Goal: Task Accomplishment & Management: Use online tool/utility

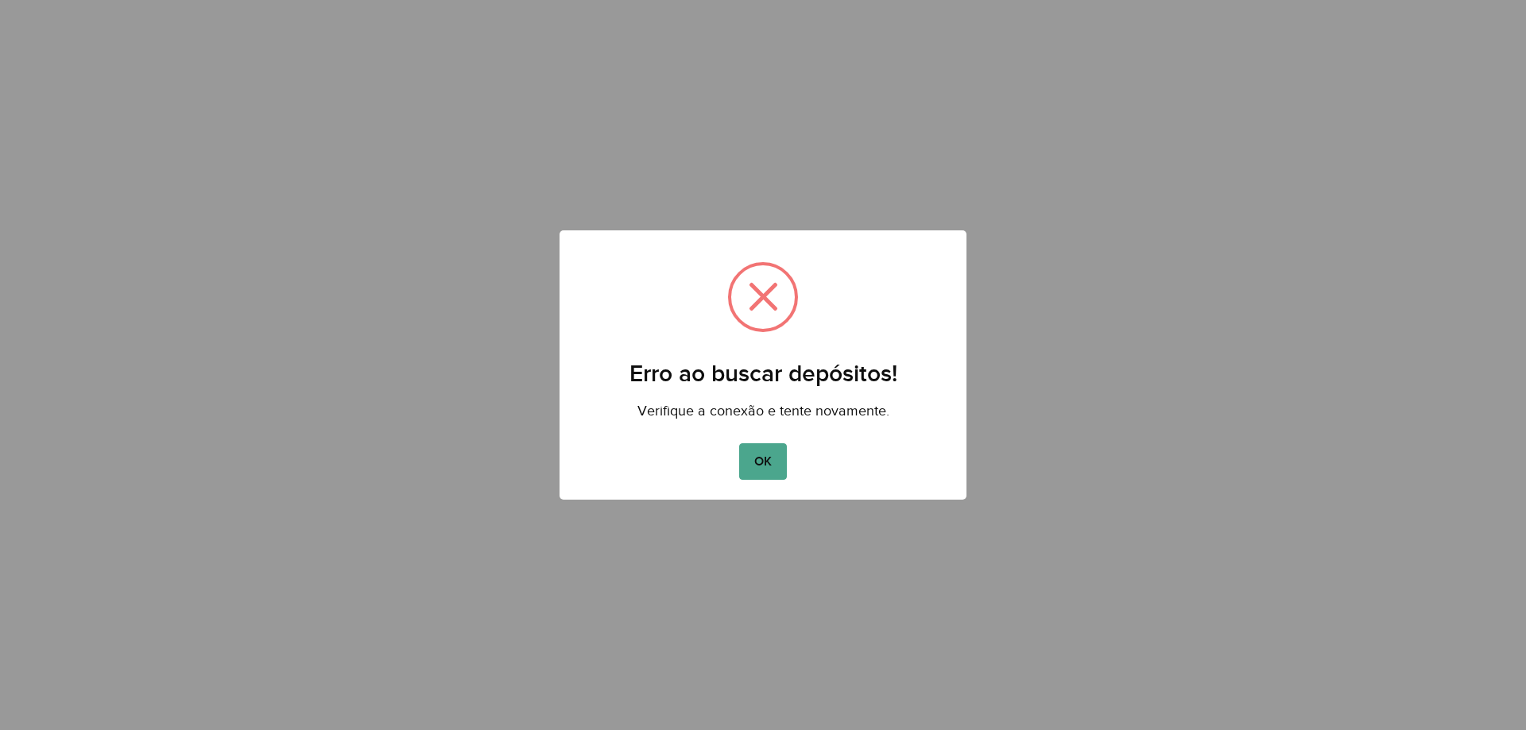
click at [748, 464] on button "OK" at bounding box center [762, 462] width 47 height 37
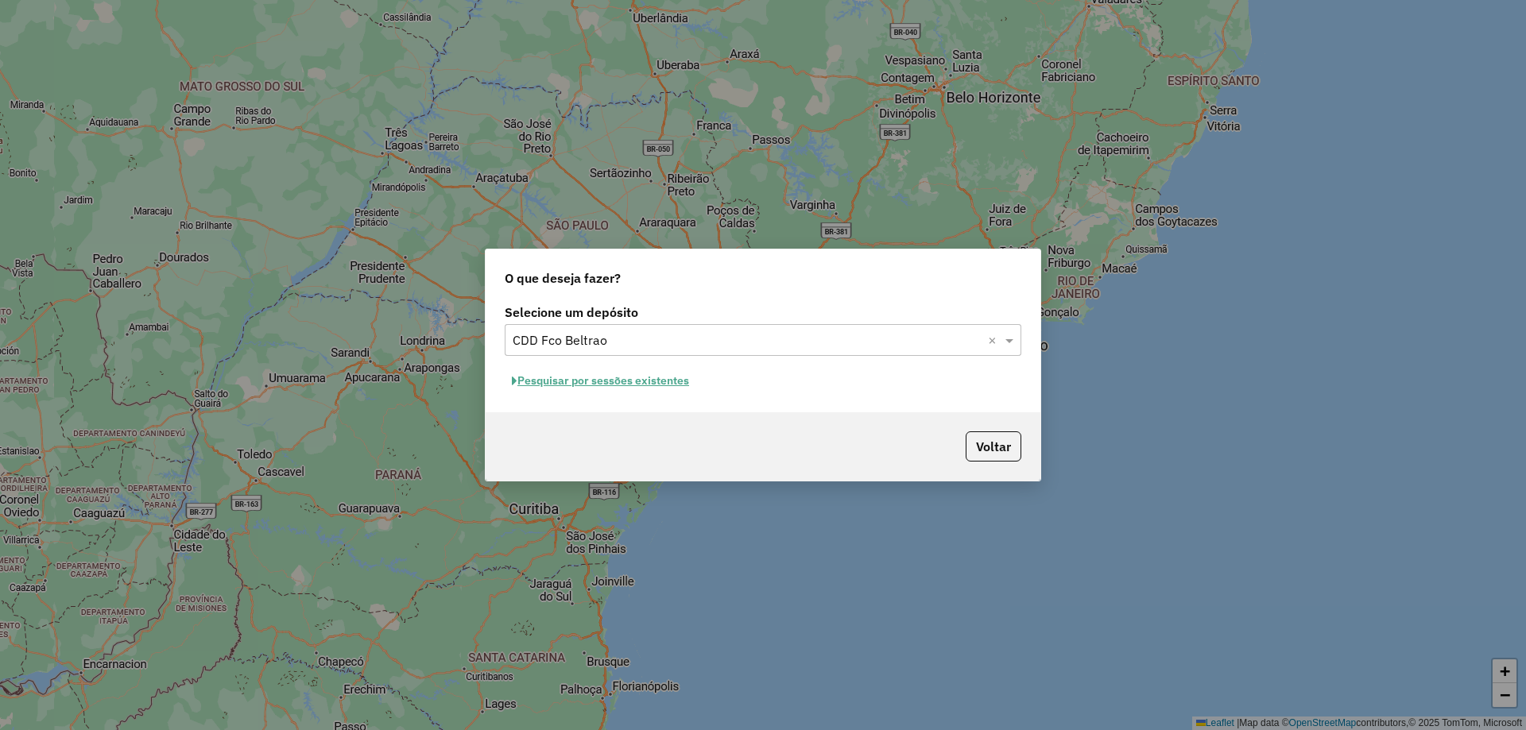
click at [634, 375] on button "Pesquisar por sessões existentes" at bounding box center [601, 381] width 192 height 25
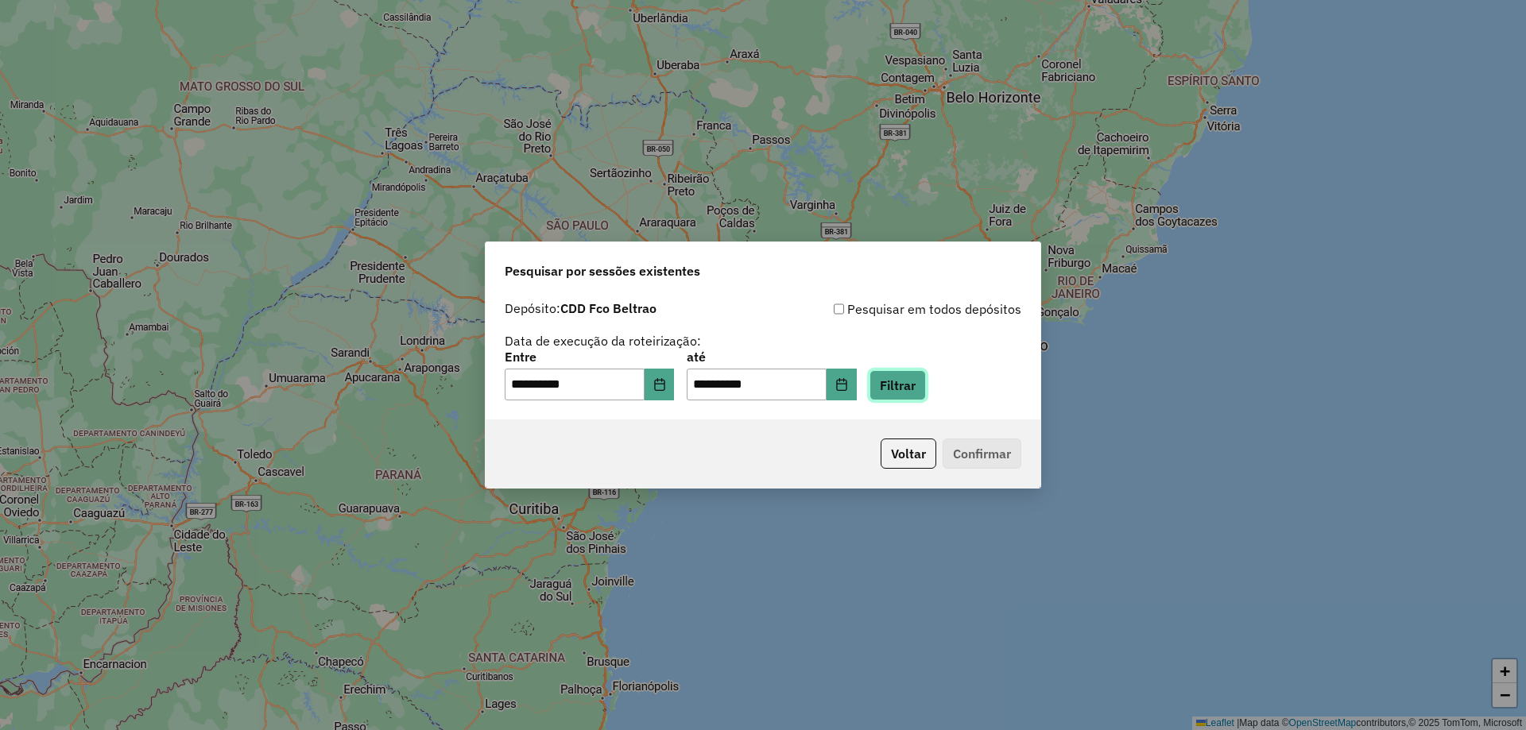
click at [924, 370] on button "Filtrar" at bounding box center [898, 385] width 56 height 30
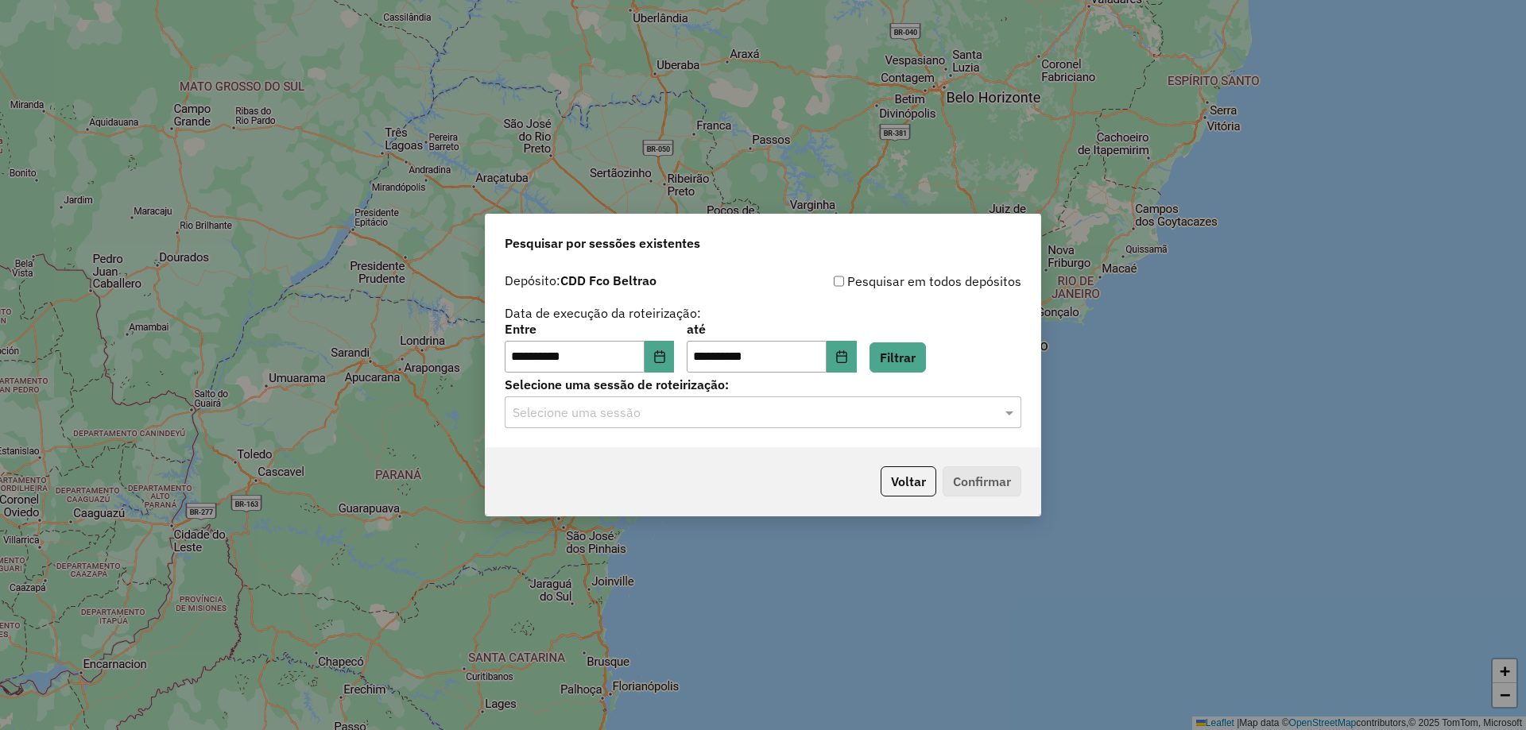
click at [741, 409] on input "text" at bounding box center [747, 413] width 469 height 19
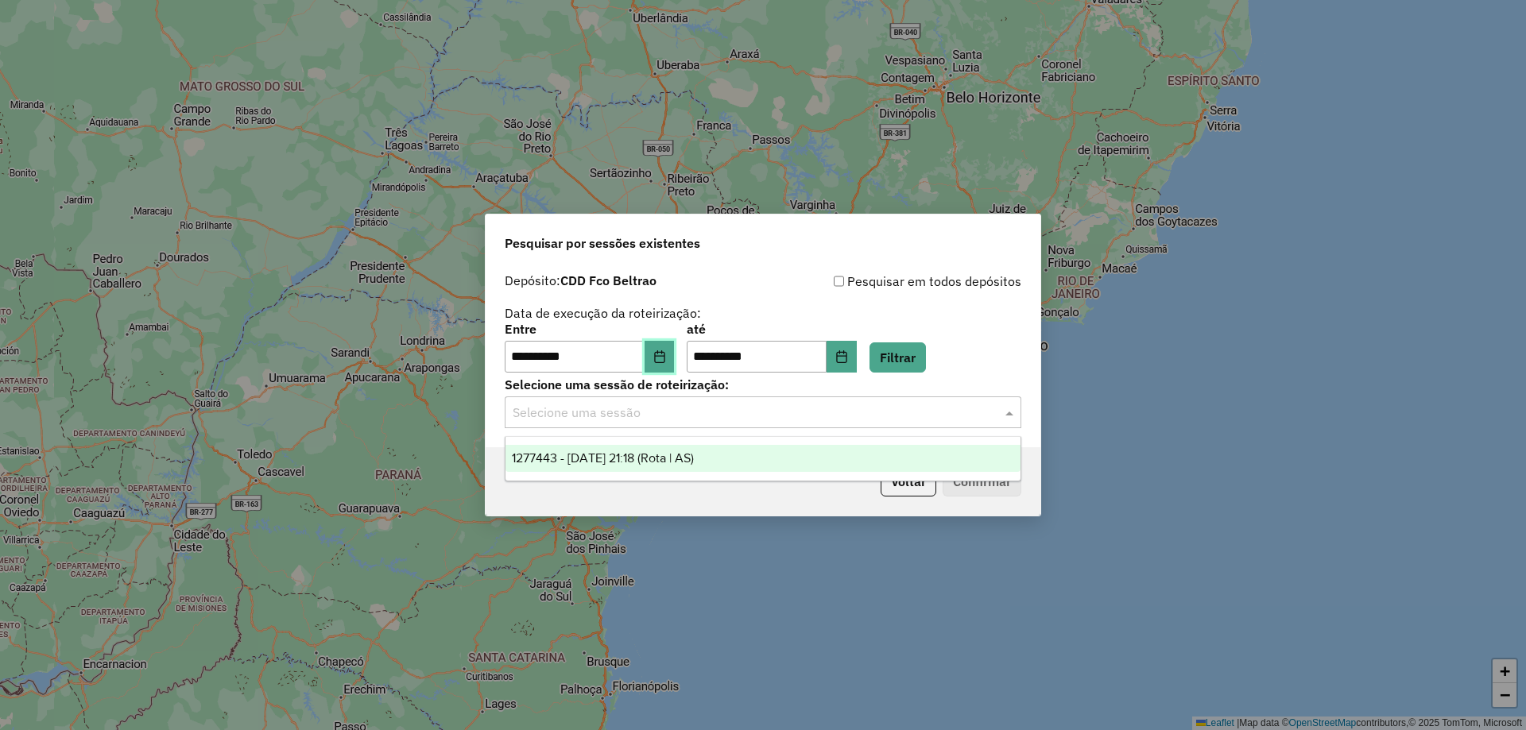
click at [664, 362] on icon "Choose Date" at bounding box center [659, 357] width 13 height 13
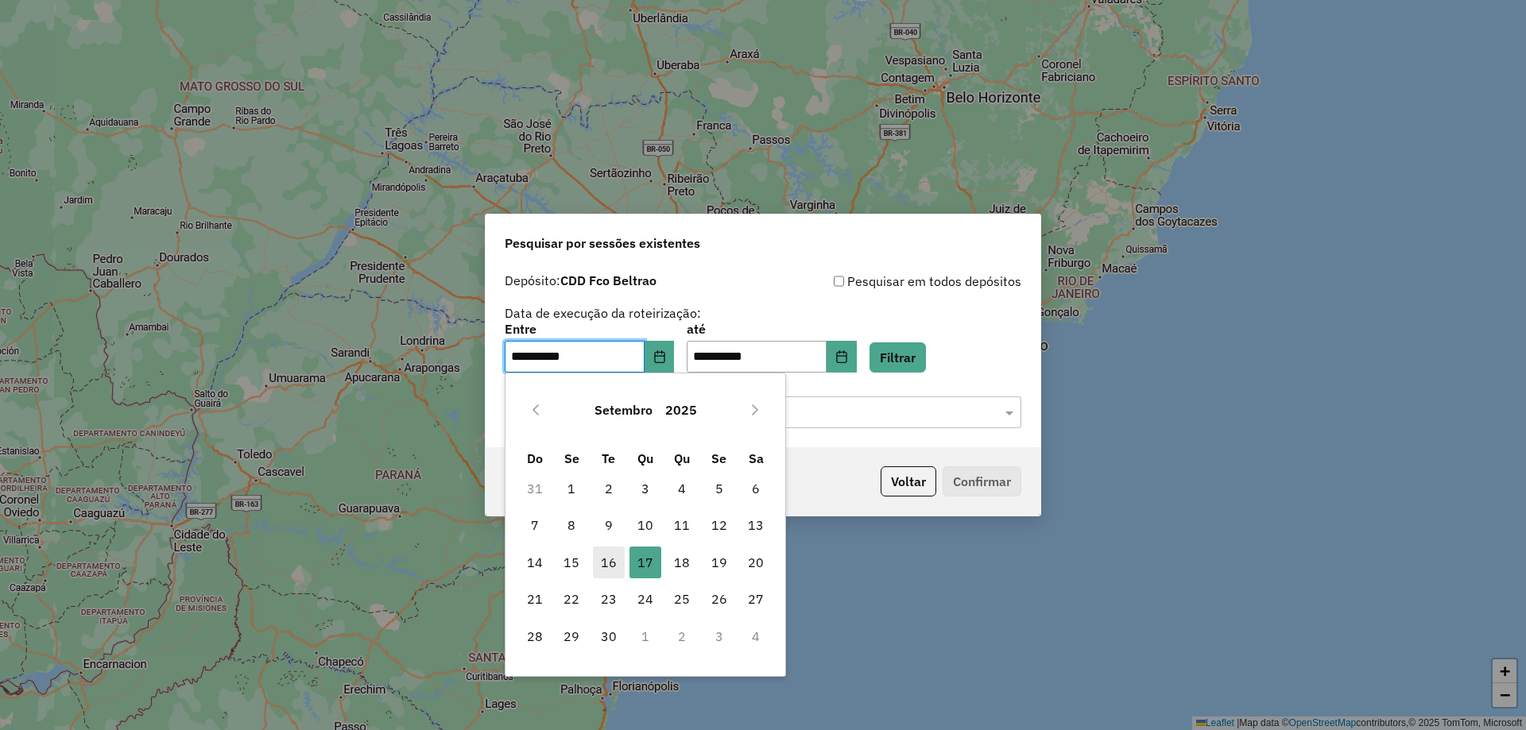
click at [612, 565] on span "16" at bounding box center [609, 563] width 32 height 32
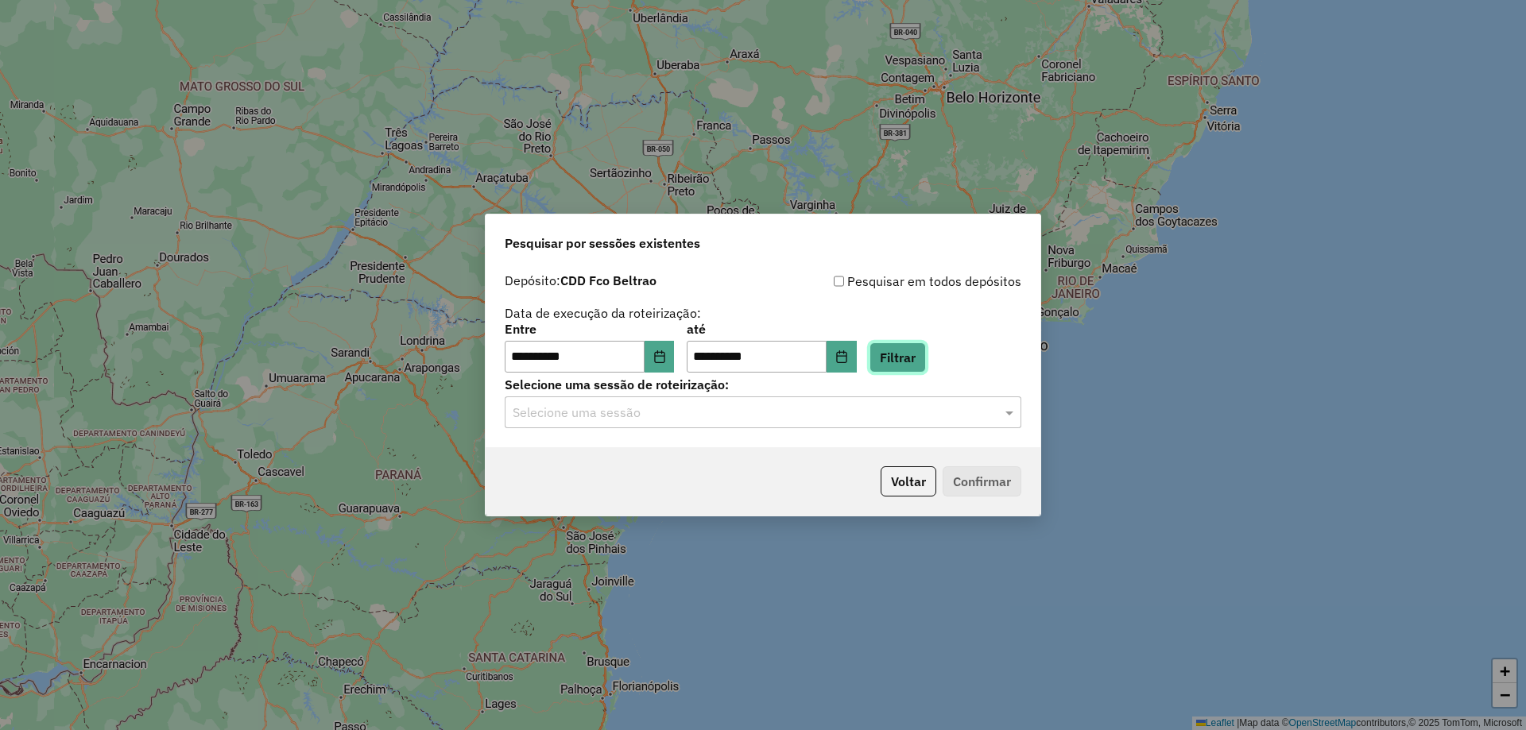
click at [912, 359] on button "Filtrar" at bounding box center [898, 358] width 56 height 30
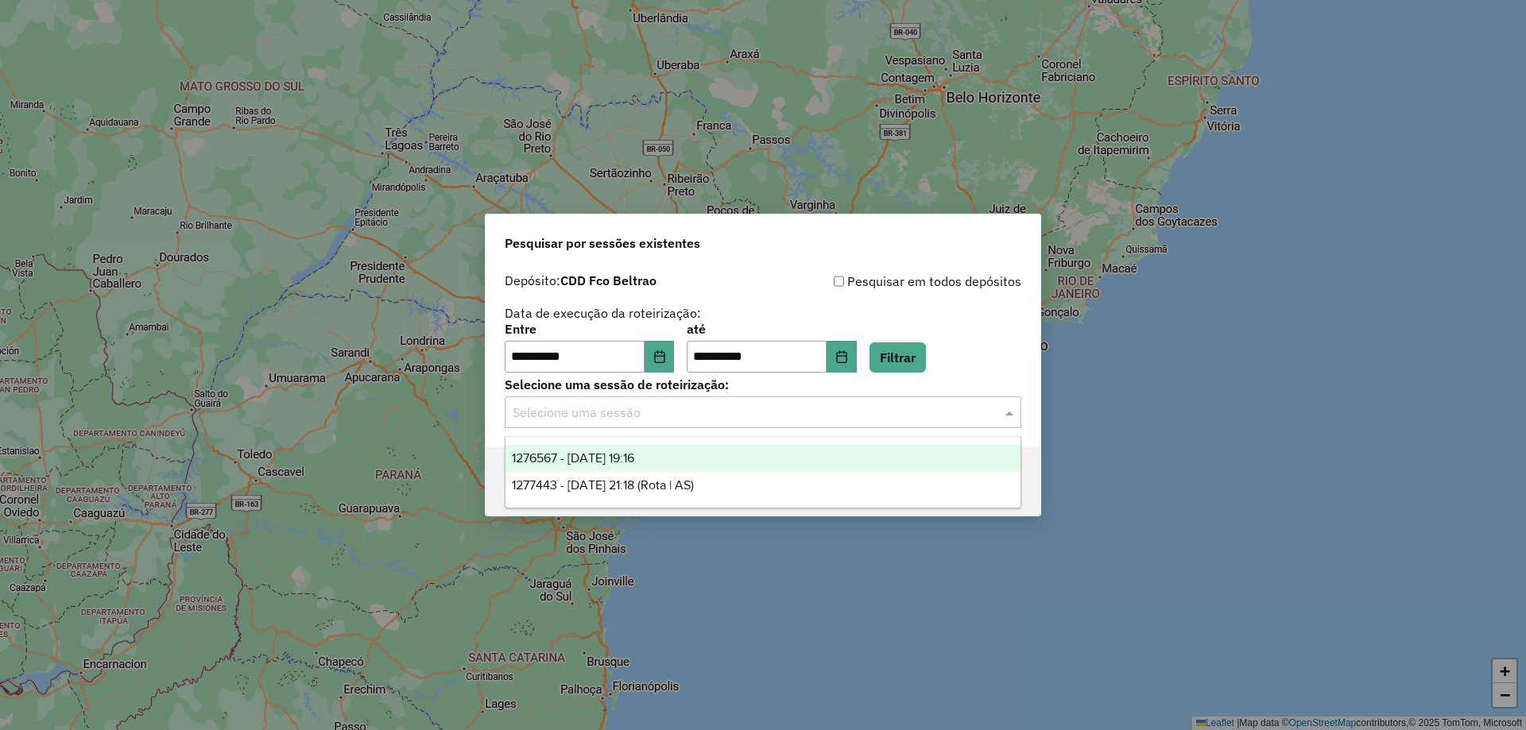
click at [716, 415] on input "text" at bounding box center [747, 413] width 469 height 19
click at [618, 458] on span "1276567 - 16/09/2025 19:16" at bounding box center [573, 458] width 122 height 14
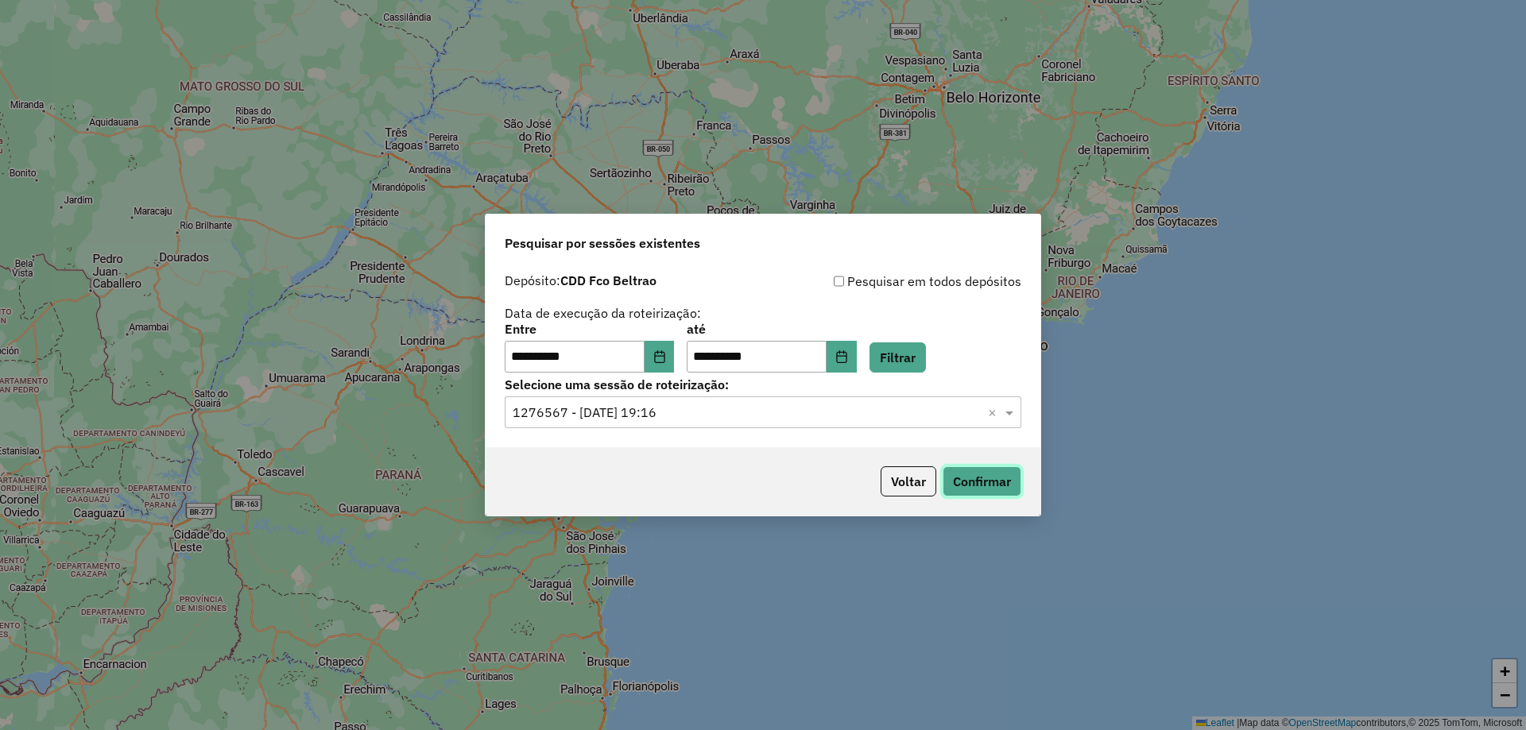
click at [1016, 482] on button "Confirmar" at bounding box center [982, 482] width 79 height 30
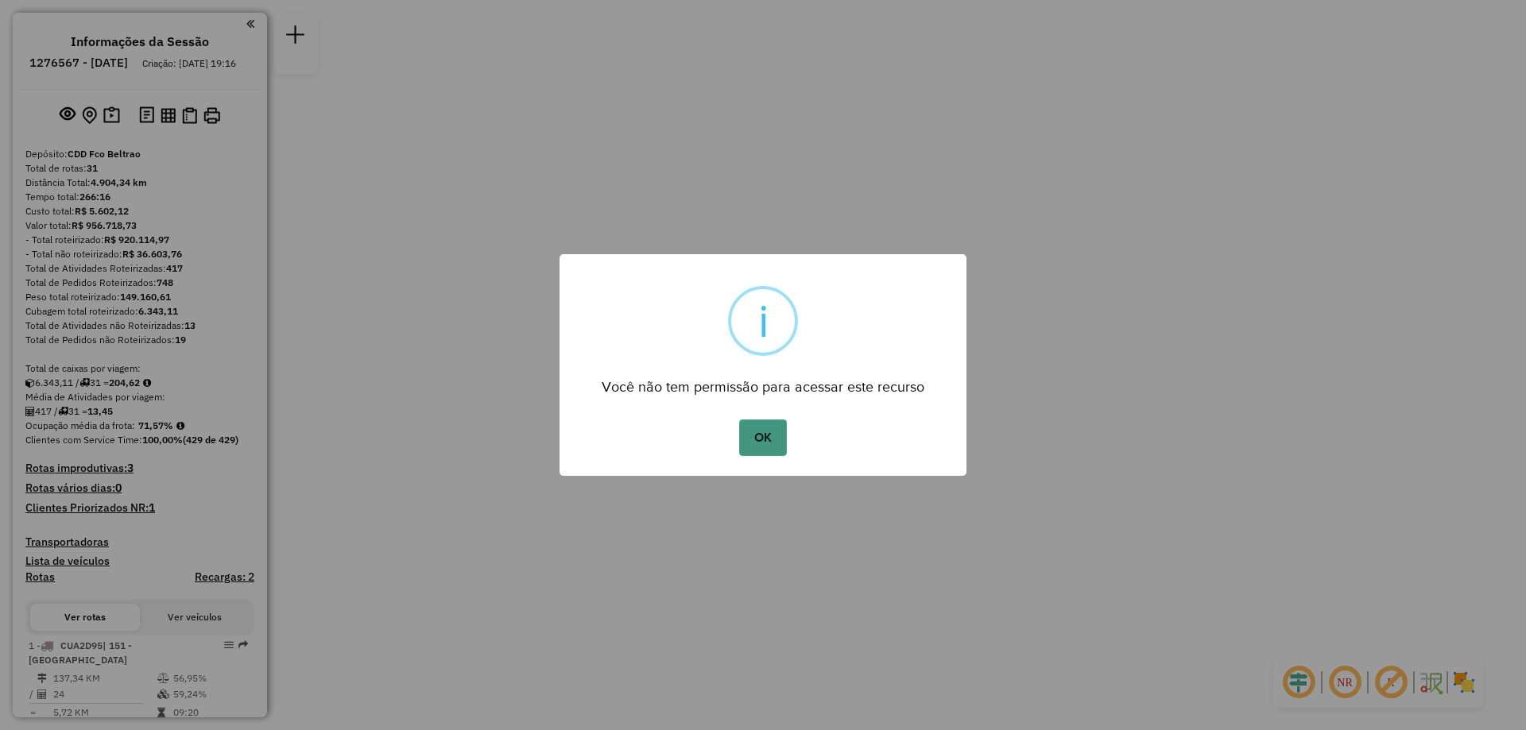
click at [760, 440] on button "OK" at bounding box center [762, 438] width 47 height 37
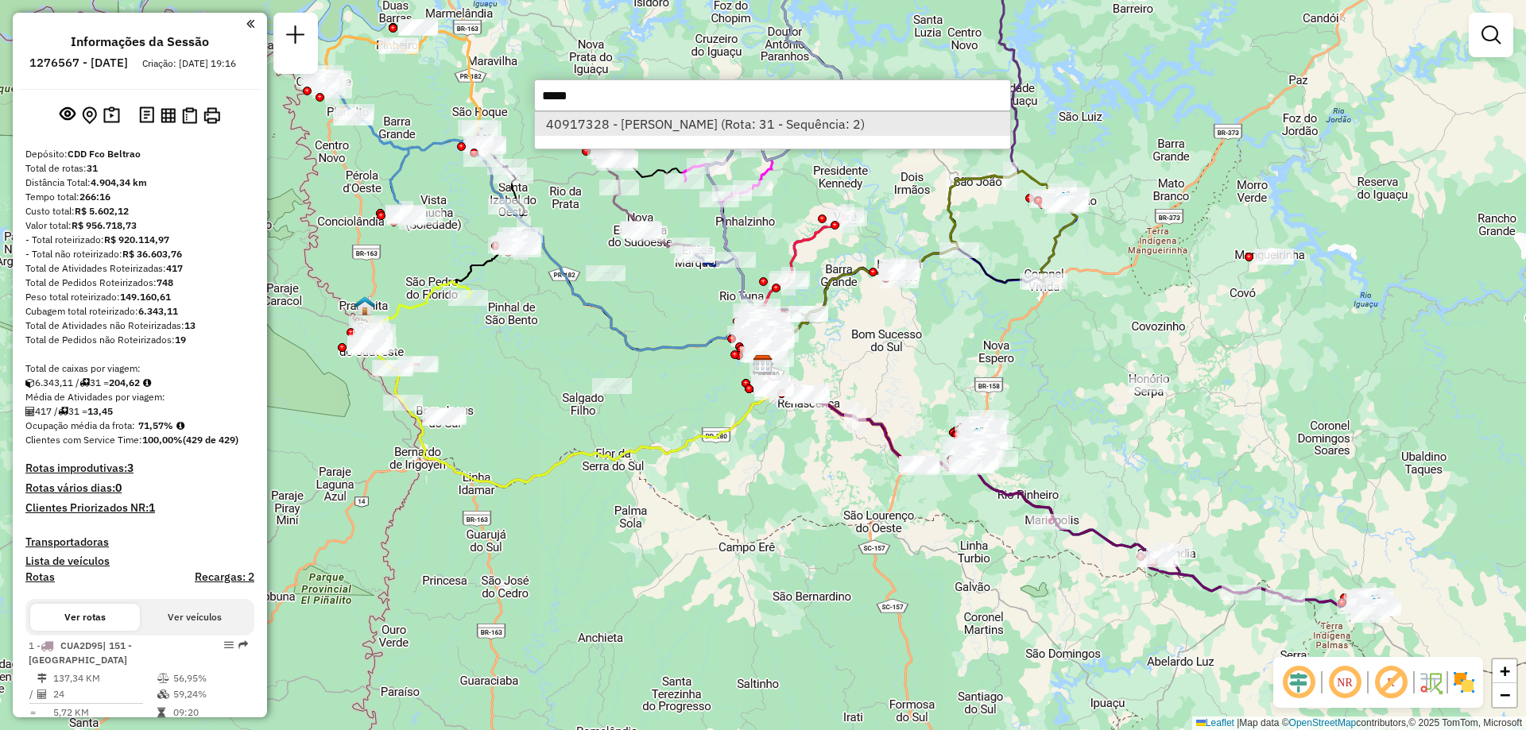
type input "*****"
click at [681, 126] on li "40917328 - GEOVANE RODRIGUES (Rota: 31 - Sequência: 2)" at bounding box center [772, 124] width 475 height 24
select select "**********"
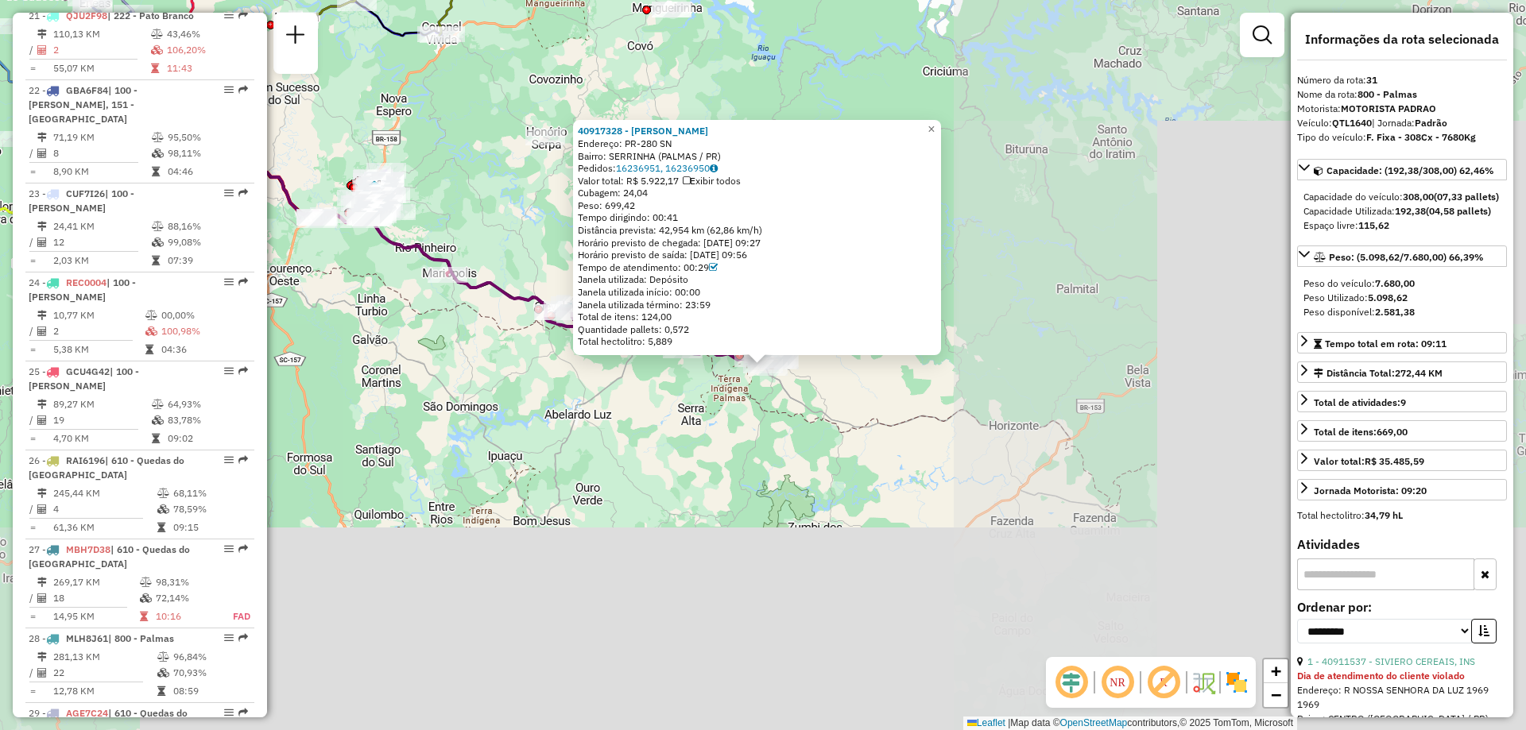
scroll to position [3155, 0]
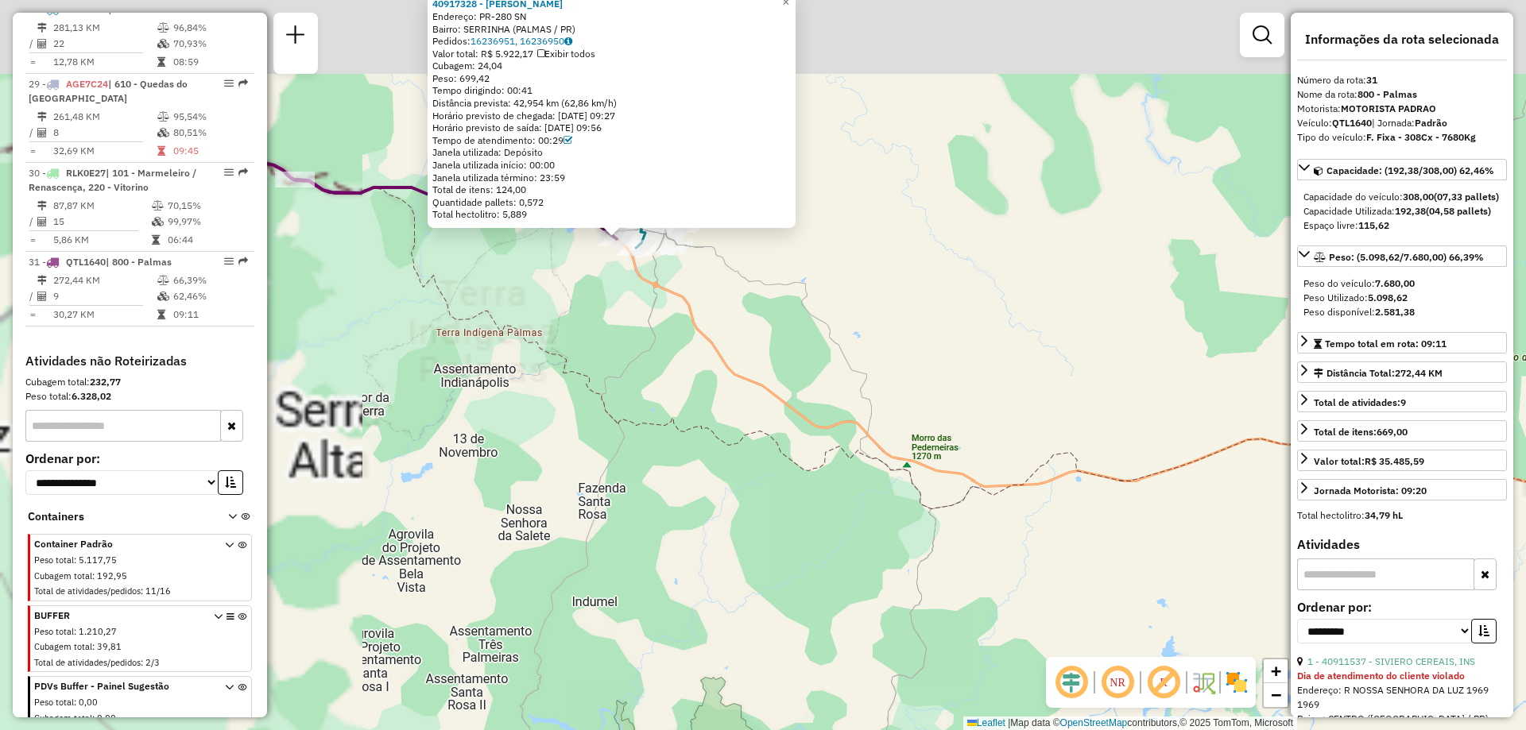
drag, startPoint x: 609, startPoint y: 301, endPoint x: 929, endPoint y: 573, distance: 420.1
click at [926, 585] on div "40917328 - GEOVANE RODRIGUES Endereço: PR-280 SN Bairro: SERRINHA (PALMAS / PR)…" at bounding box center [763, 365] width 1526 height 730
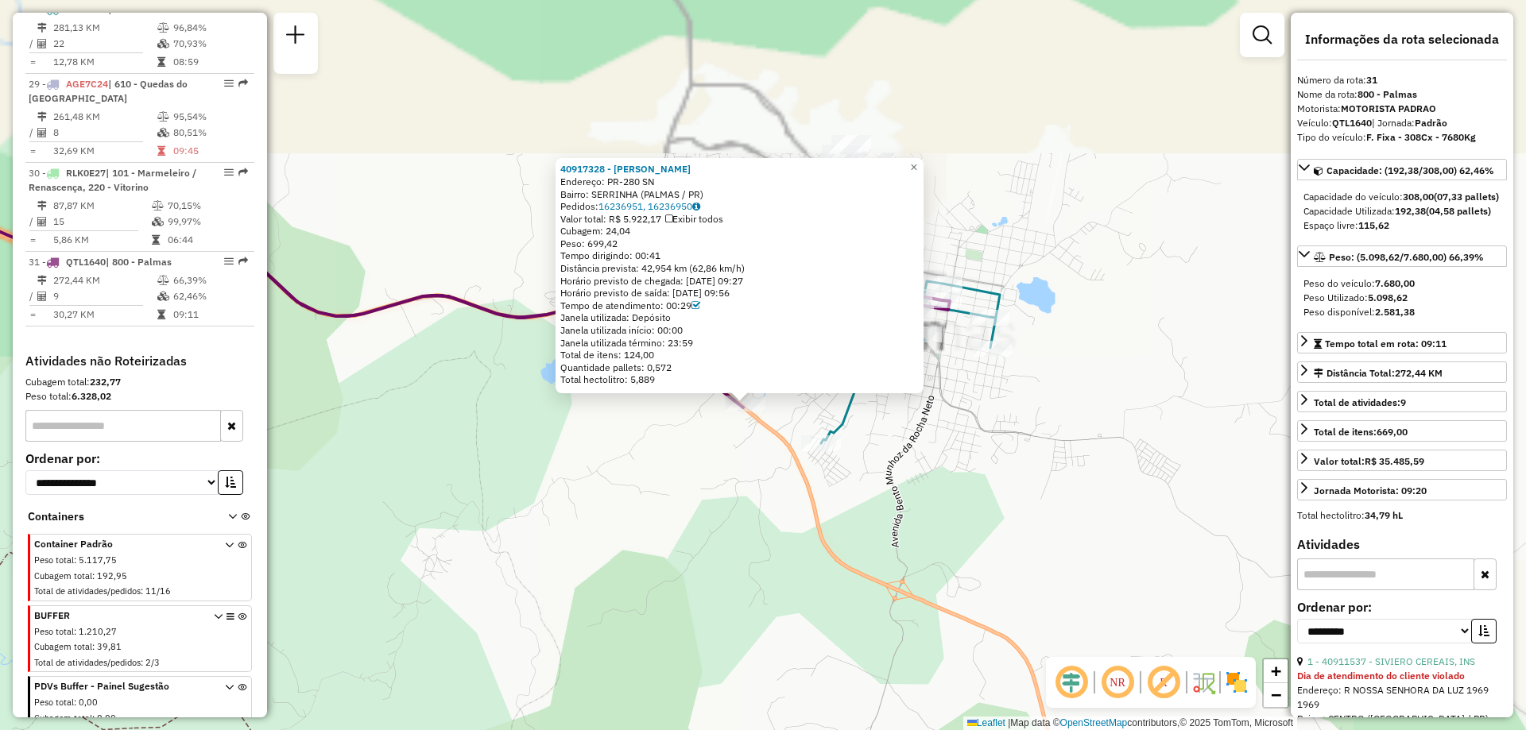
drag, startPoint x: 707, startPoint y: 547, endPoint x: 735, endPoint y: 578, distance: 41.7
click at [735, 578] on div "40917328 - GEOVANE RODRIGUES Endereço: PR-280 SN Bairro: SERRINHA (PALMAS / PR)…" at bounding box center [763, 365] width 1526 height 730
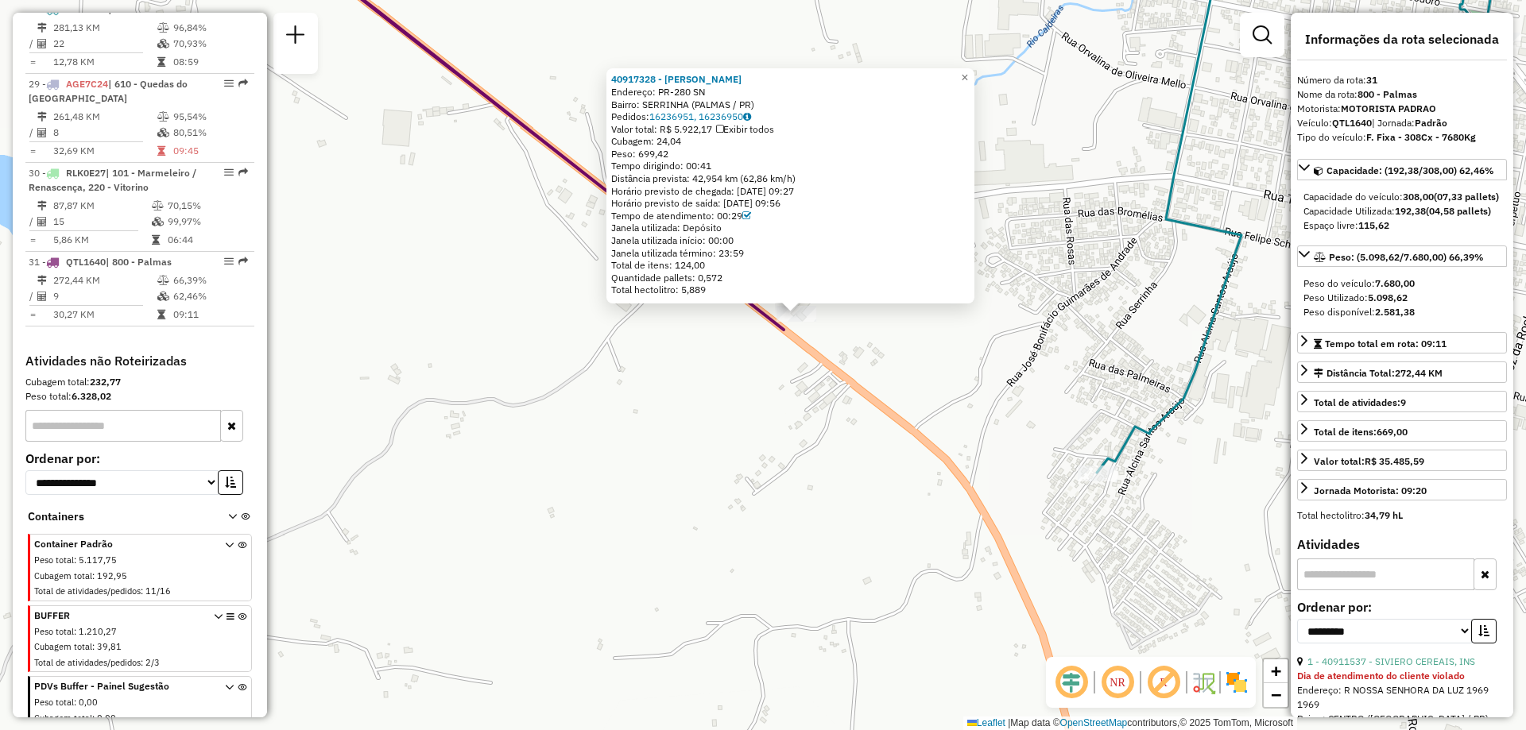
click at [785, 326] on icon at bounding box center [727, 128] width 1760 height 403
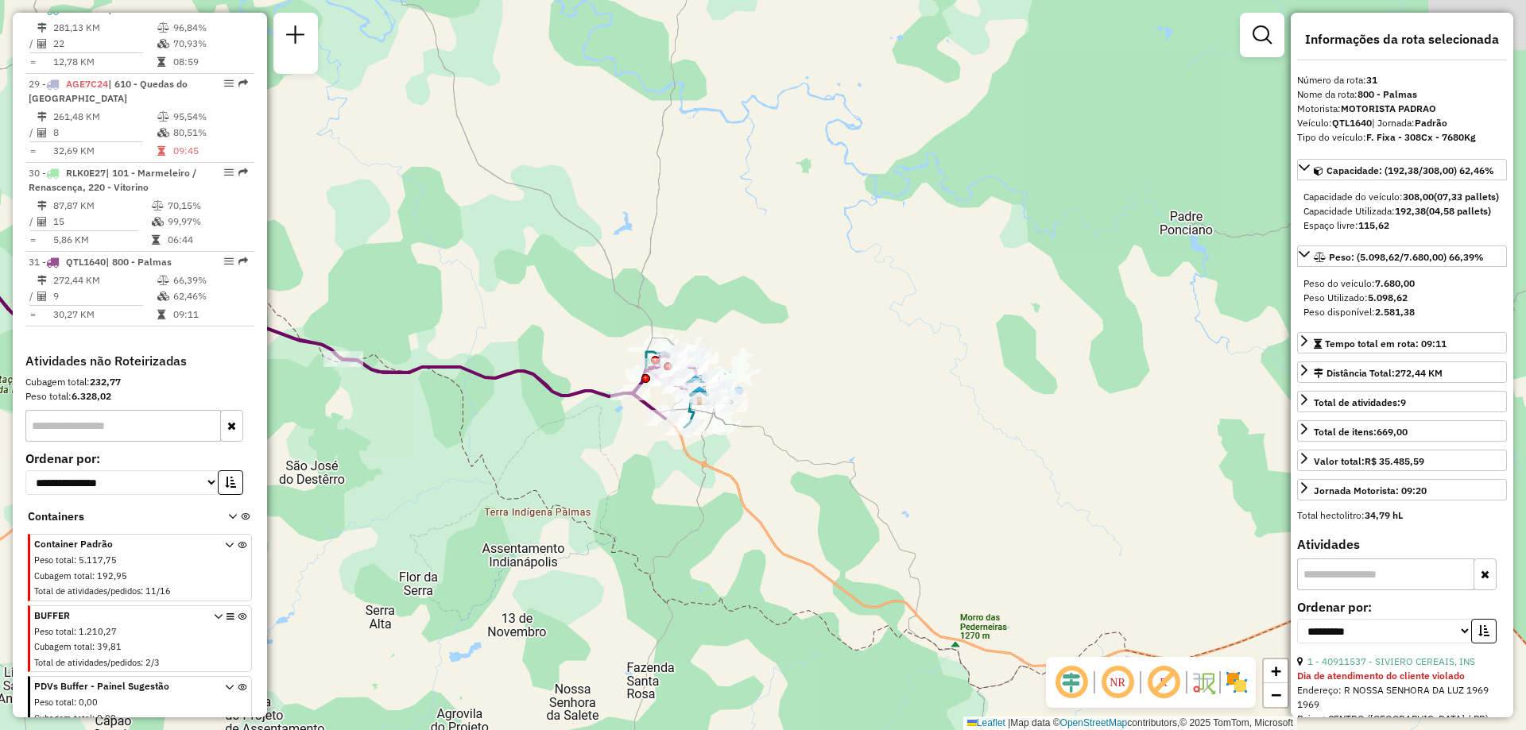
drag, startPoint x: 567, startPoint y: 296, endPoint x: 493, endPoint y: 459, distance: 179.6
click at [493, 459] on div "Janela de atendimento Grade de atendimento Capacidade Transportadoras Veículos …" at bounding box center [763, 365] width 1526 height 730
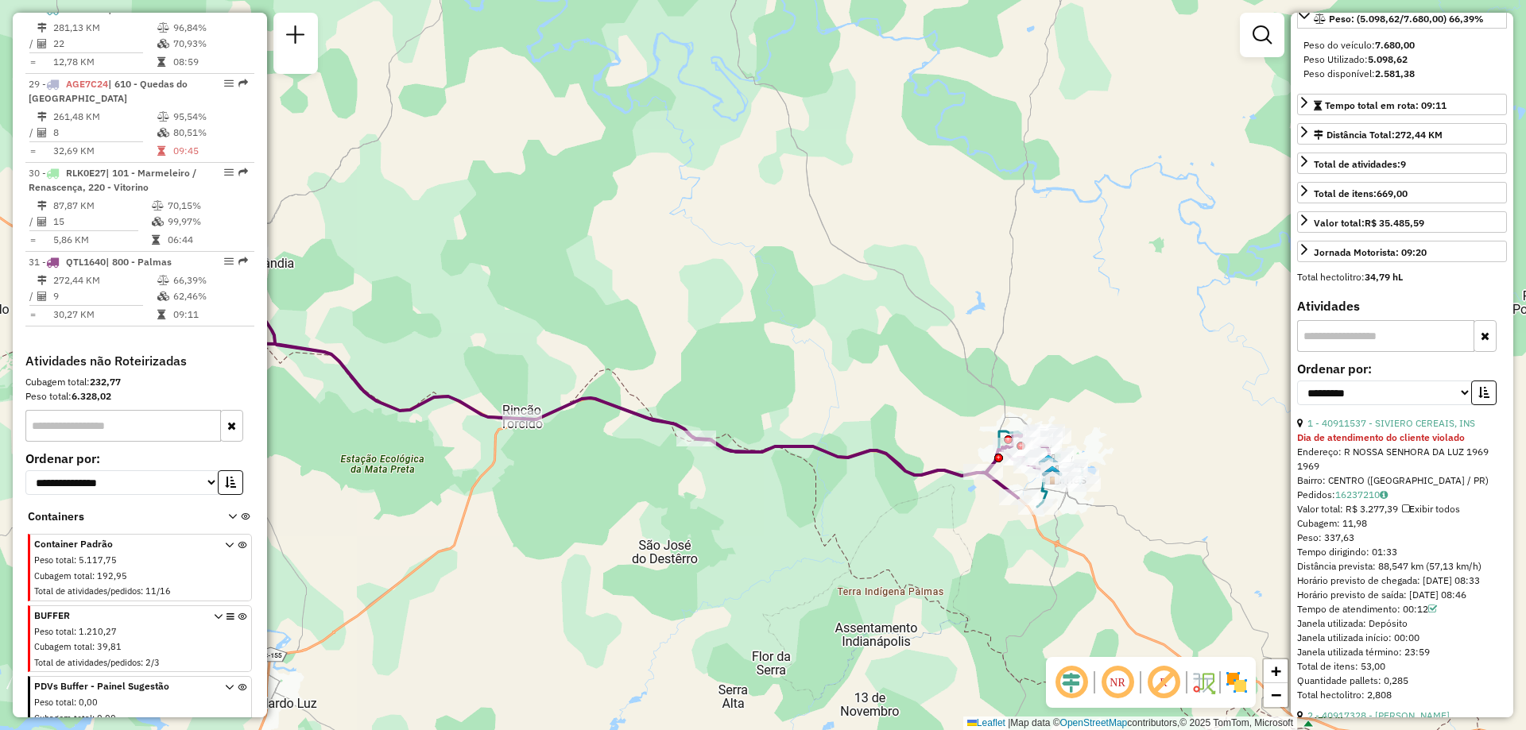
drag, startPoint x: 524, startPoint y: 435, endPoint x: 855, endPoint y: 498, distance: 337.3
click at [868, 508] on div "Janela de atendimento Grade de atendimento Capacidade Transportadoras Veículos …" at bounding box center [763, 365] width 1526 height 730
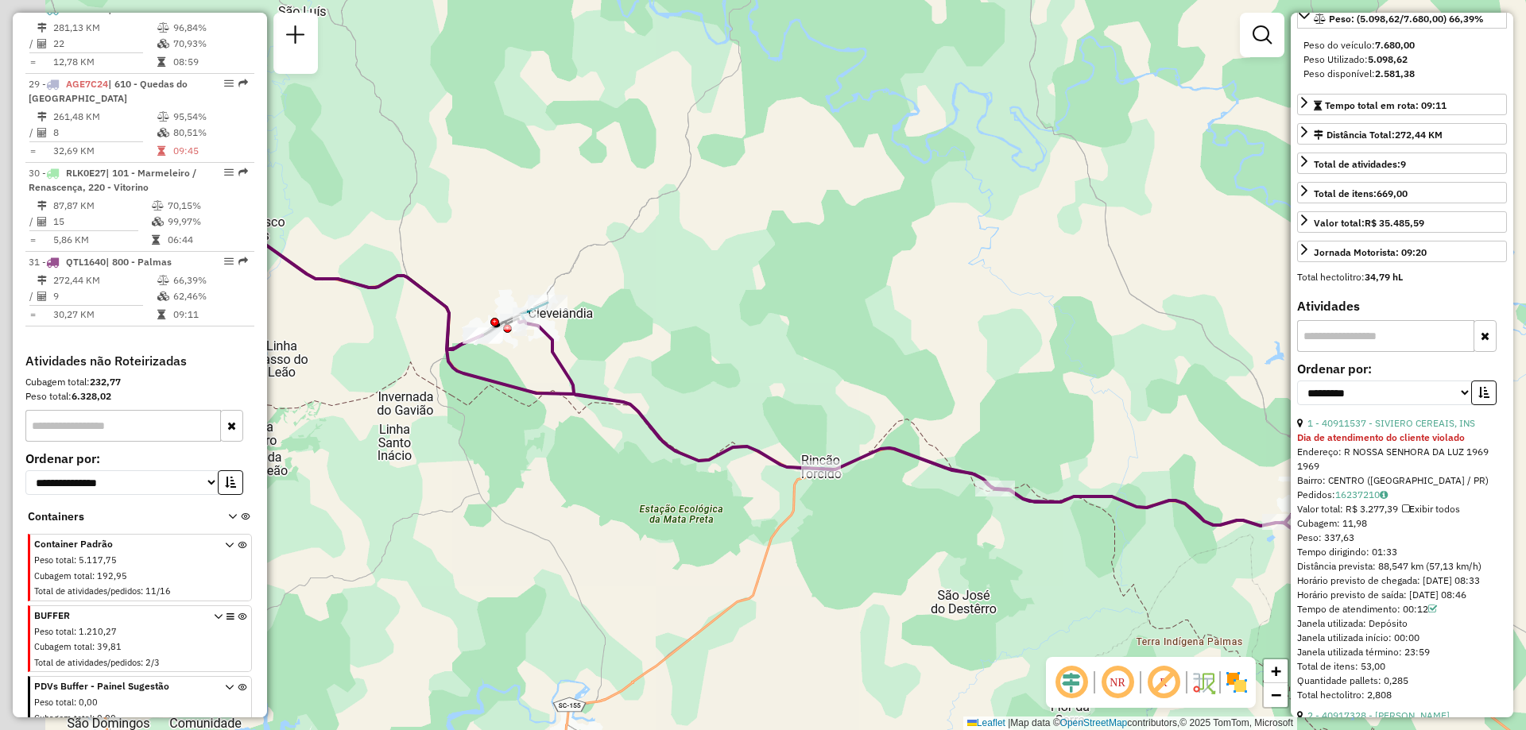
drag, startPoint x: 586, startPoint y: 415, endPoint x: 1009, endPoint y: 463, distance: 425.5
click at [1009, 463] on div "Janela de atendimento Grade de atendimento Capacidade Transportadoras Veículos …" at bounding box center [763, 365] width 1526 height 730
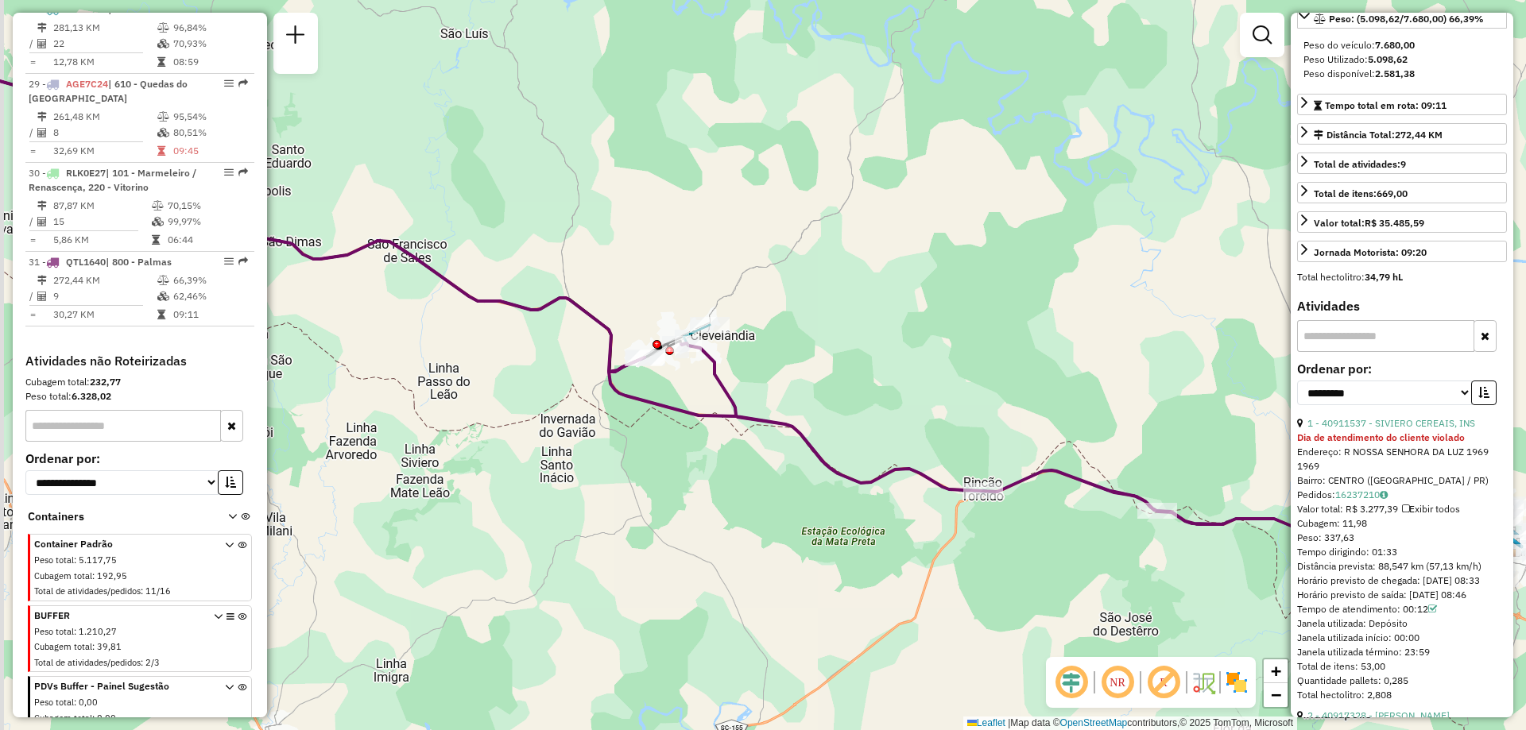
drag, startPoint x: 881, startPoint y: 353, endPoint x: 960, endPoint y: 398, distance: 91.5
click at [960, 398] on div "Rota 31 - Placa QTL1640 40904790 - MANOEL AUGUSTO GOLLU Janela de atendimento G…" at bounding box center [763, 365] width 1526 height 730
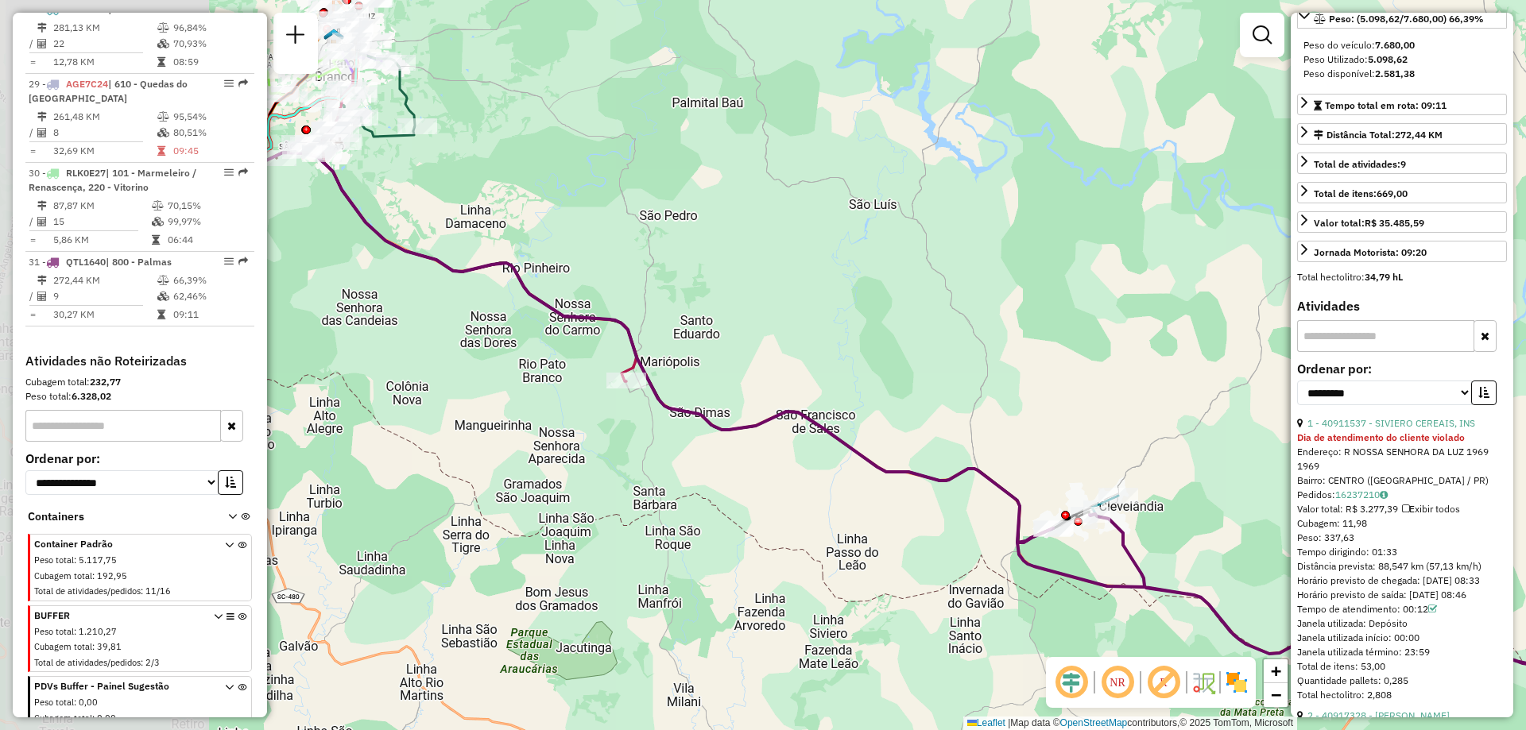
drag, startPoint x: 504, startPoint y: 231, endPoint x: 366, endPoint y: 203, distance: 141.2
click at [478, 238] on div "Janela de atendimento Grade de atendimento Capacidade Transportadoras Veículos …" at bounding box center [763, 365] width 1526 height 730
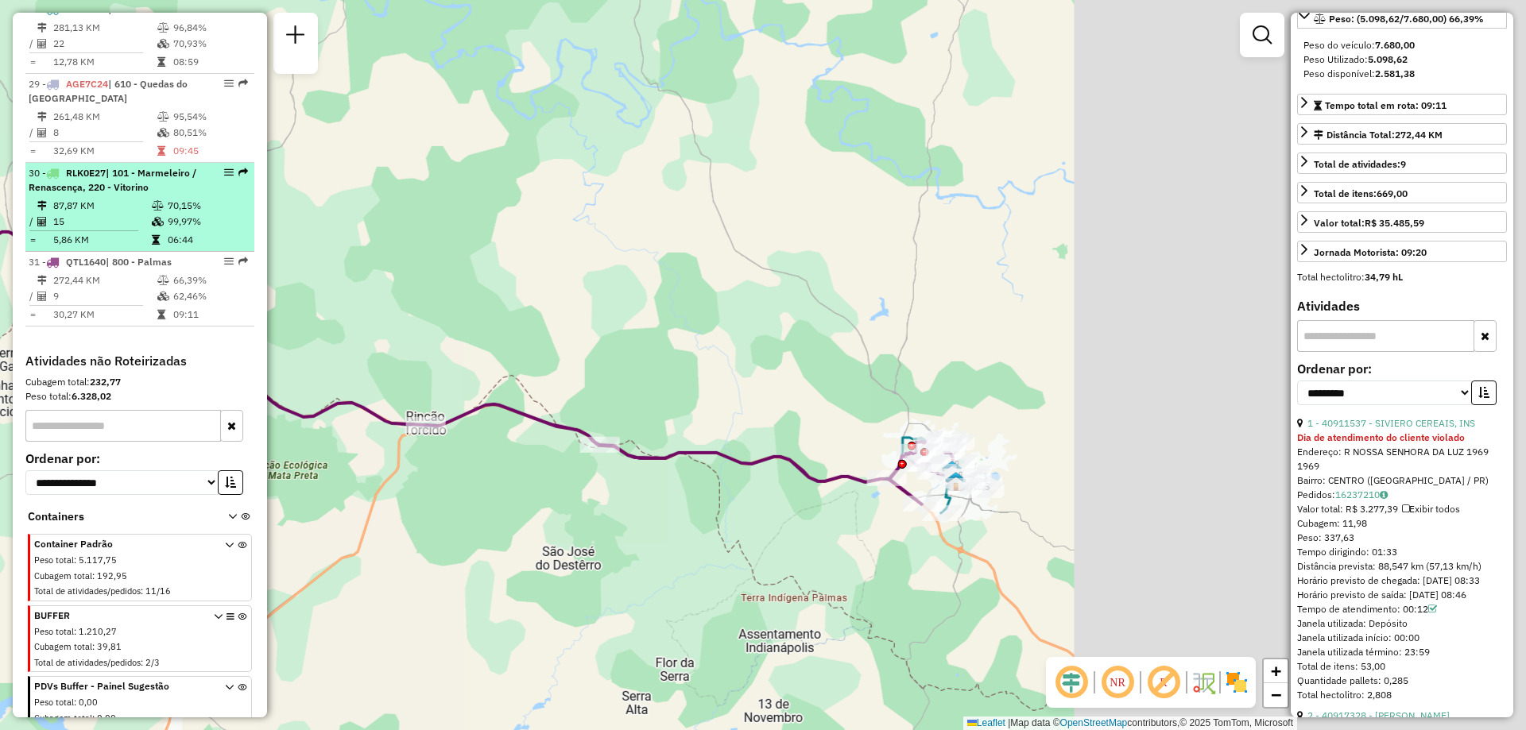
drag, startPoint x: 679, startPoint y: 287, endPoint x: 226, endPoint y: 176, distance: 466.3
click at [226, 176] on hb-router-mapa "Informações da Sessão 1276567 - 16/09/2025 Criação: 15/09/2025 19:16 Depósito: …" at bounding box center [763, 365] width 1526 height 730
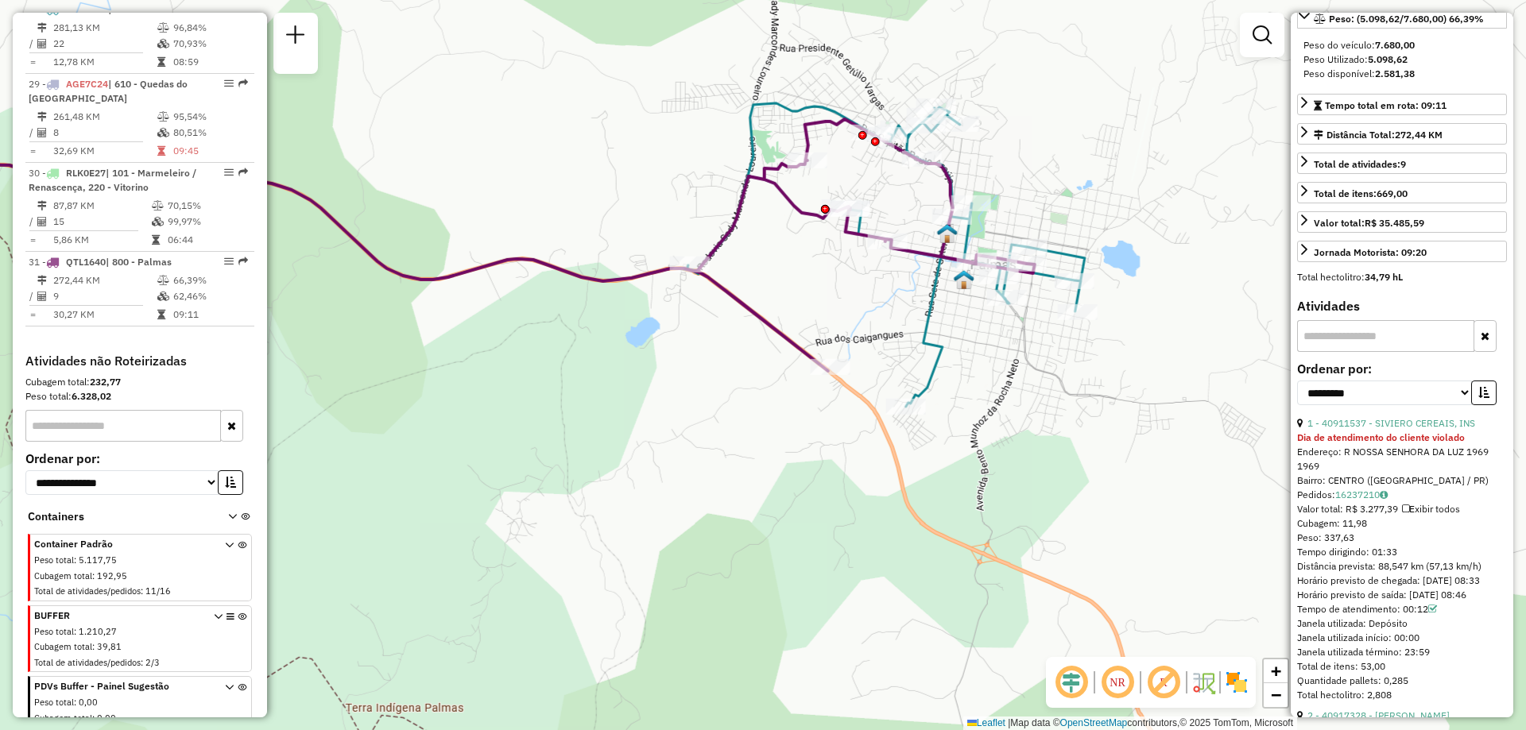
click at [799, 345] on icon at bounding box center [440, 245] width 1187 height 252
click at [795, 335] on icon at bounding box center [440, 245] width 1187 height 252
click at [789, 342] on icon at bounding box center [440, 245] width 1187 height 252
click at [847, 354] on span "Exibir somente esta rota" at bounding box center [886, 355] width 141 height 13
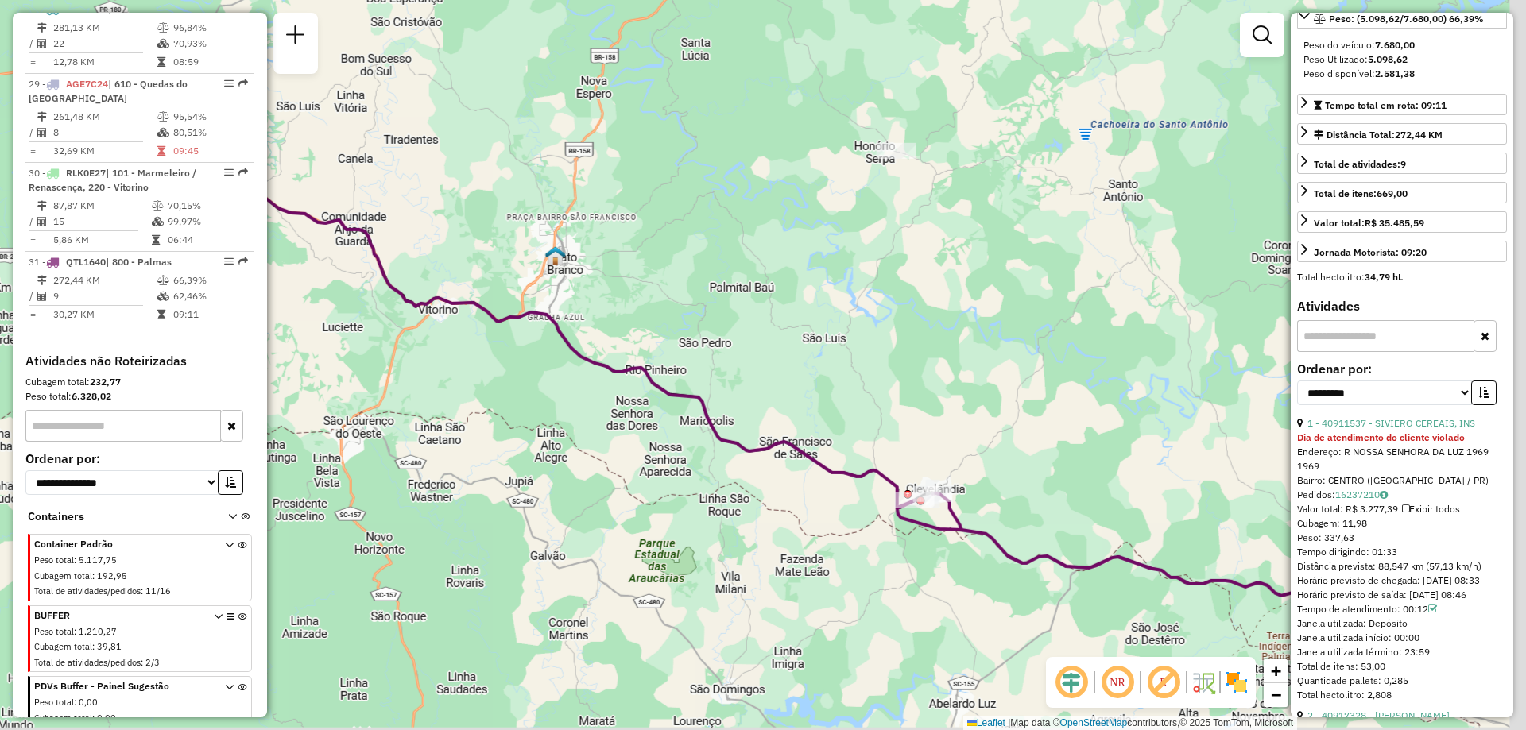
drag, startPoint x: 1002, startPoint y: 410, endPoint x: 951, endPoint y: 389, distance: 54.9
click at [954, 388] on div "Janela de atendimento Grade de atendimento Capacidade Transportadoras Veículos …" at bounding box center [763, 365] width 1526 height 730
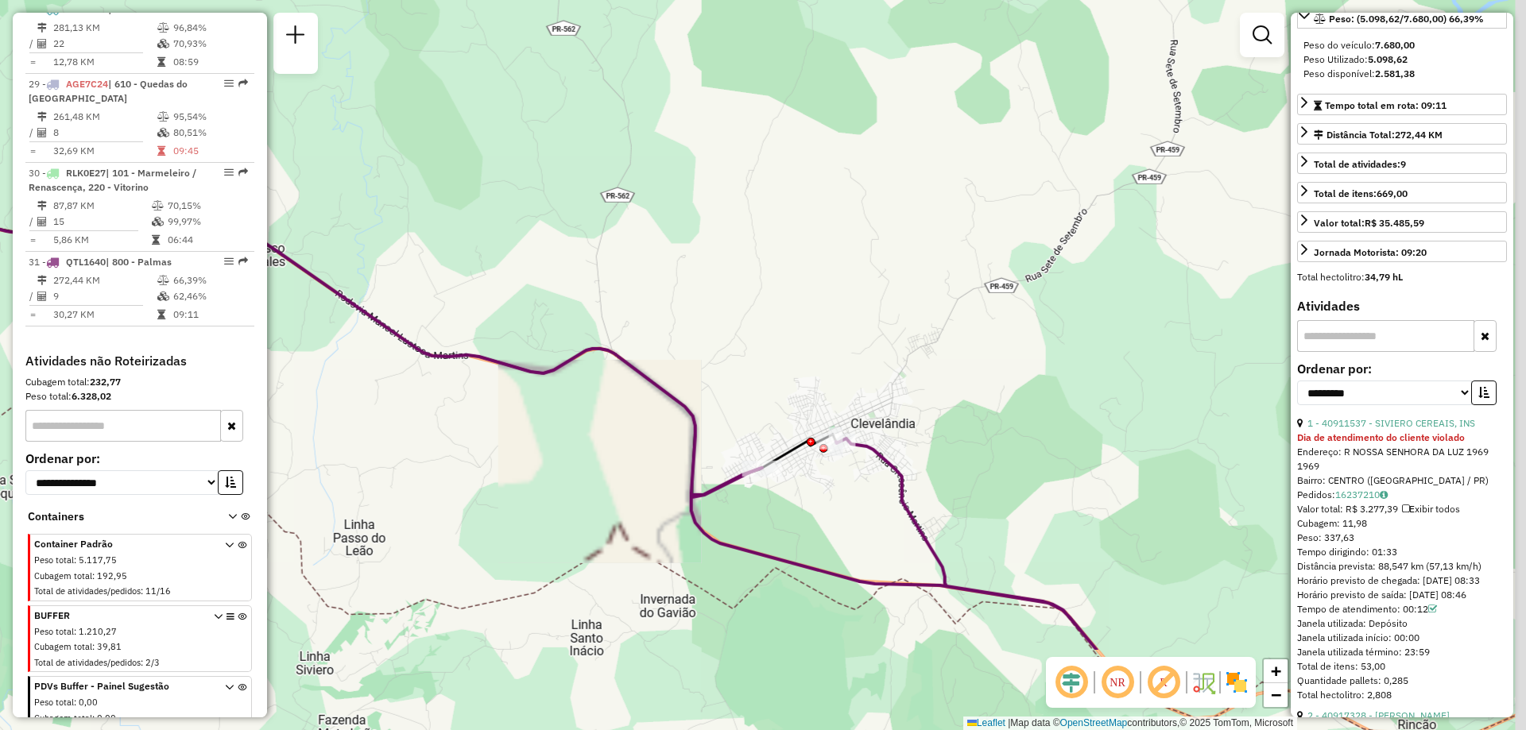
drag, startPoint x: 798, startPoint y: 387, endPoint x: 792, endPoint y: 330, distance: 57.6
click at [792, 330] on div "Janela de atendimento Grade de atendimento Capacidade Transportadoras Veículos …" at bounding box center [763, 365] width 1526 height 730
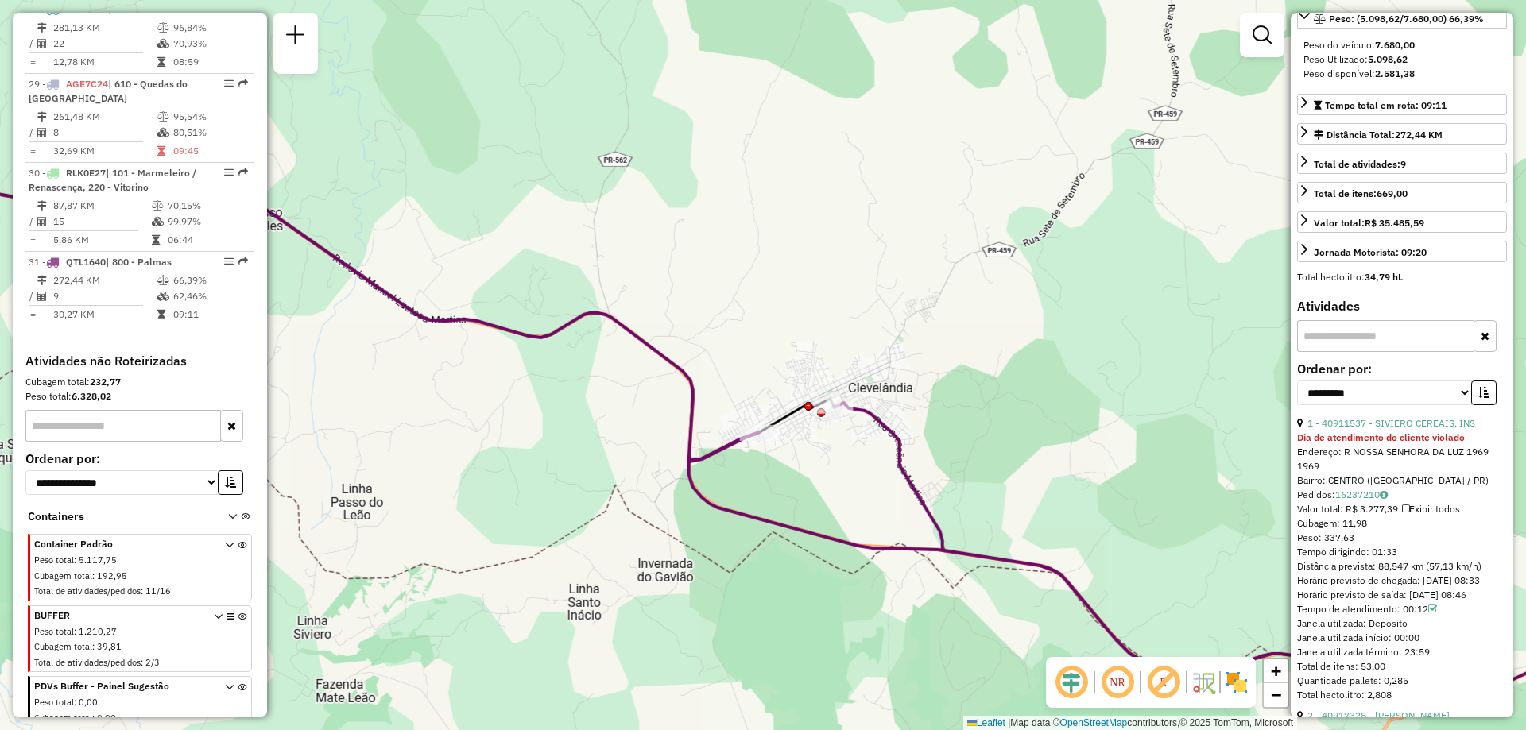
click at [820, 193] on div "Janela de atendimento Grade de atendimento Capacidade Transportadoras Veículos …" at bounding box center [763, 365] width 1526 height 730
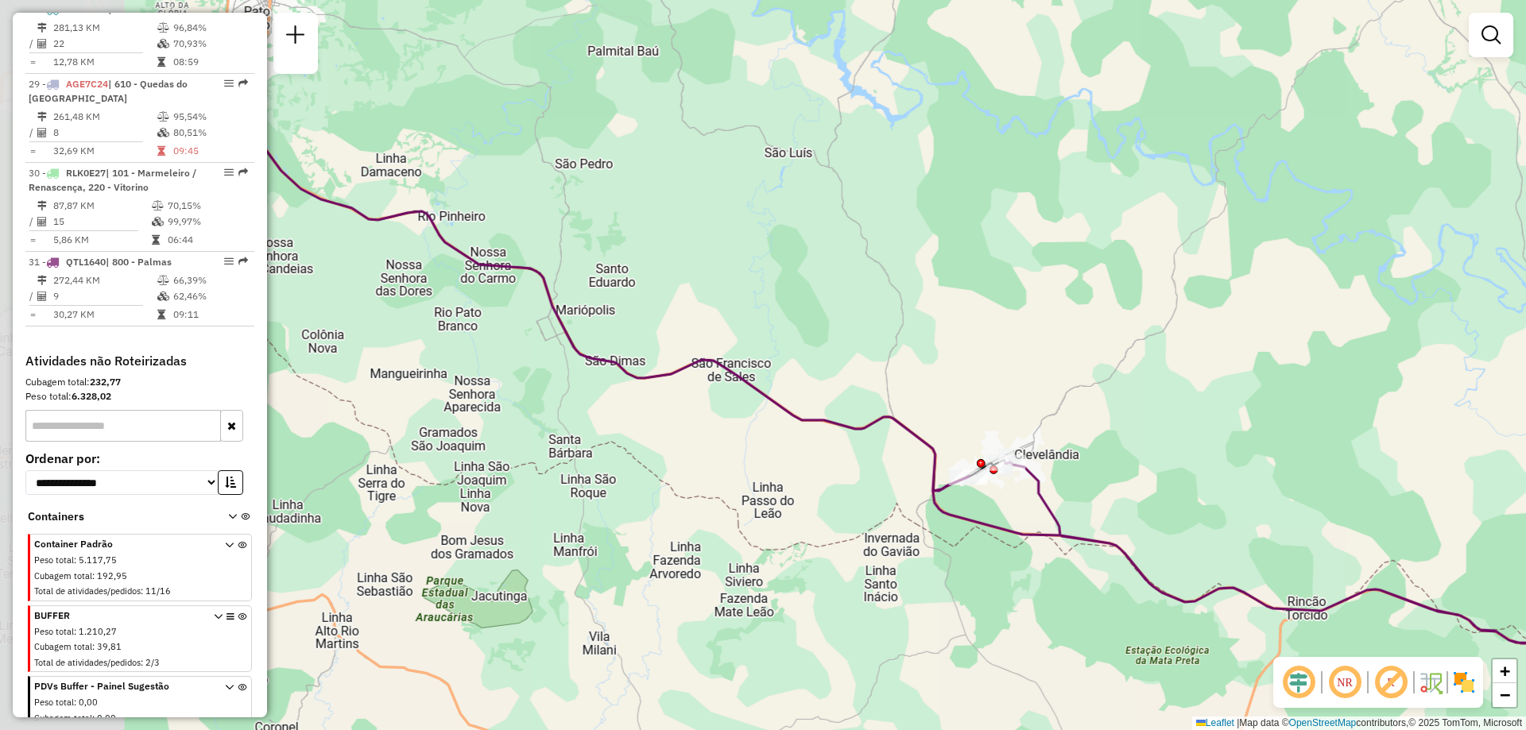
drag, startPoint x: 703, startPoint y: 314, endPoint x: 992, endPoint y: 412, distance: 304.6
click at [992, 412] on div "Janela de atendimento Grade de atendimento Capacidade Transportadoras Veículos …" at bounding box center [763, 365] width 1526 height 730
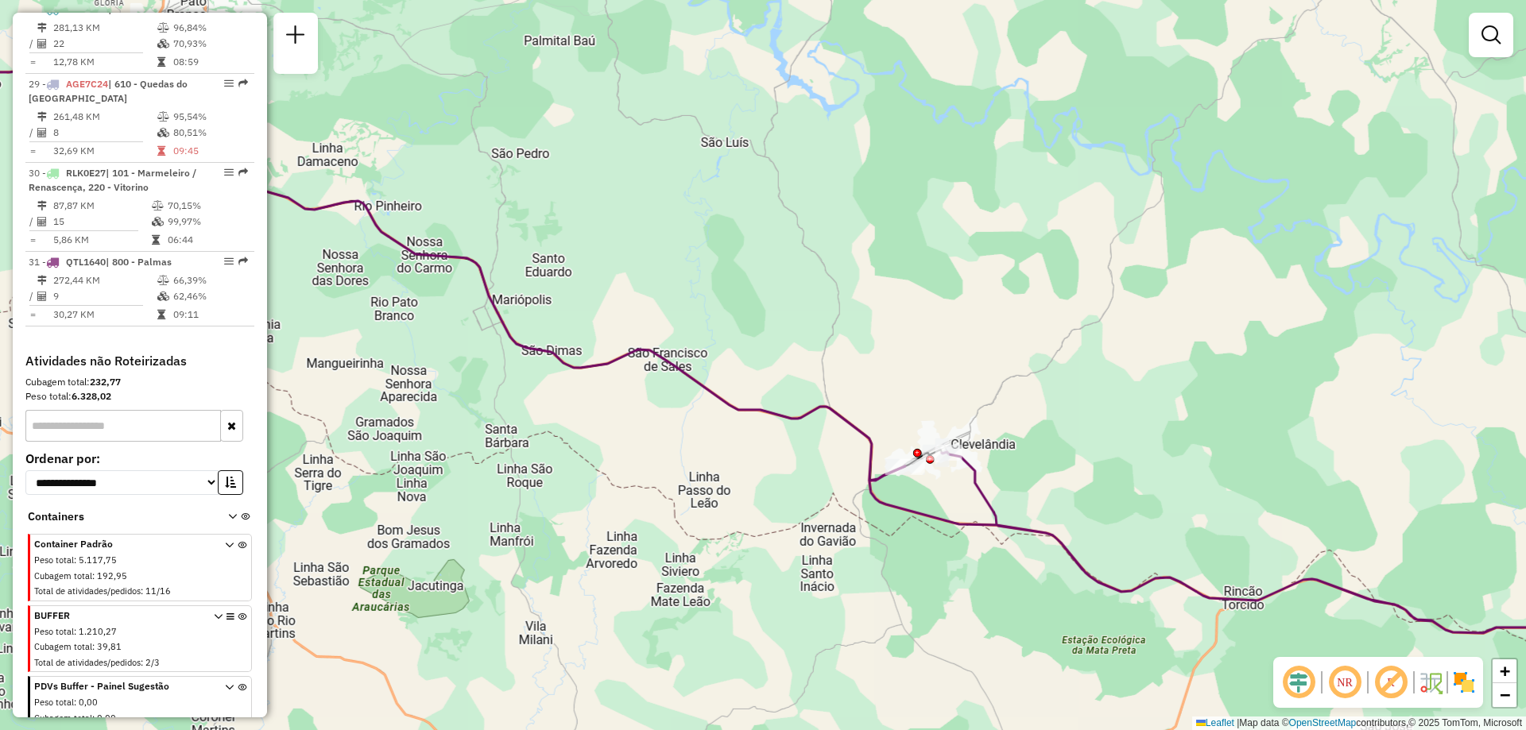
drag, startPoint x: 916, startPoint y: 352, endPoint x: 848, endPoint y: 342, distance: 69.1
click at [848, 342] on div "Janela de atendimento Grade de atendimento Capacidade Transportadoras Veículos …" at bounding box center [763, 365] width 1526 height 730
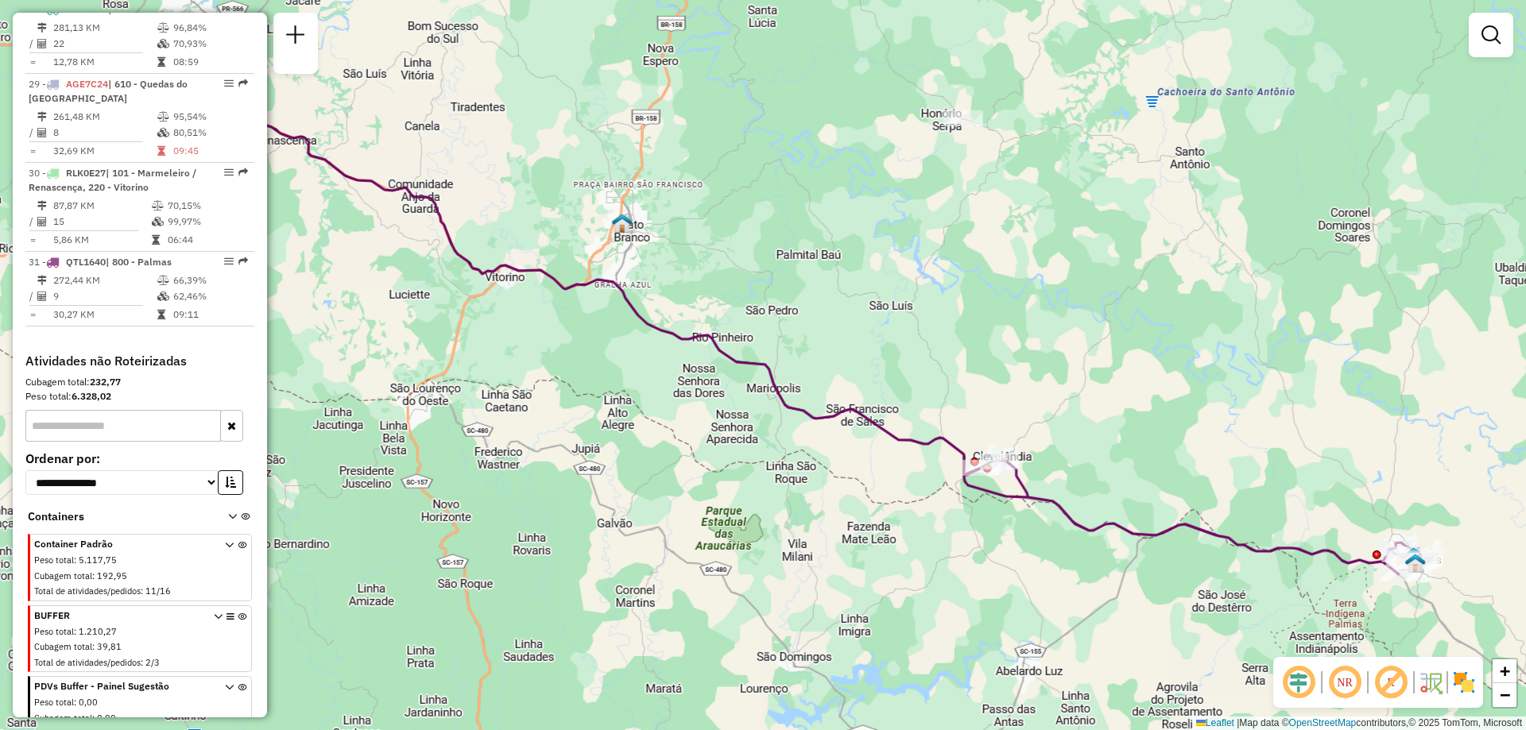
drag, startPoint x: 843, startPoint y: 296, endPoint x: 904, endPoint y: 318, distance: 64.1
click at [904, 318] on div "Janela de atendimento Grade de atendimento Capacidade Transportadoras Veículos …" at bounding box center [763, 365] width 1526 height 730
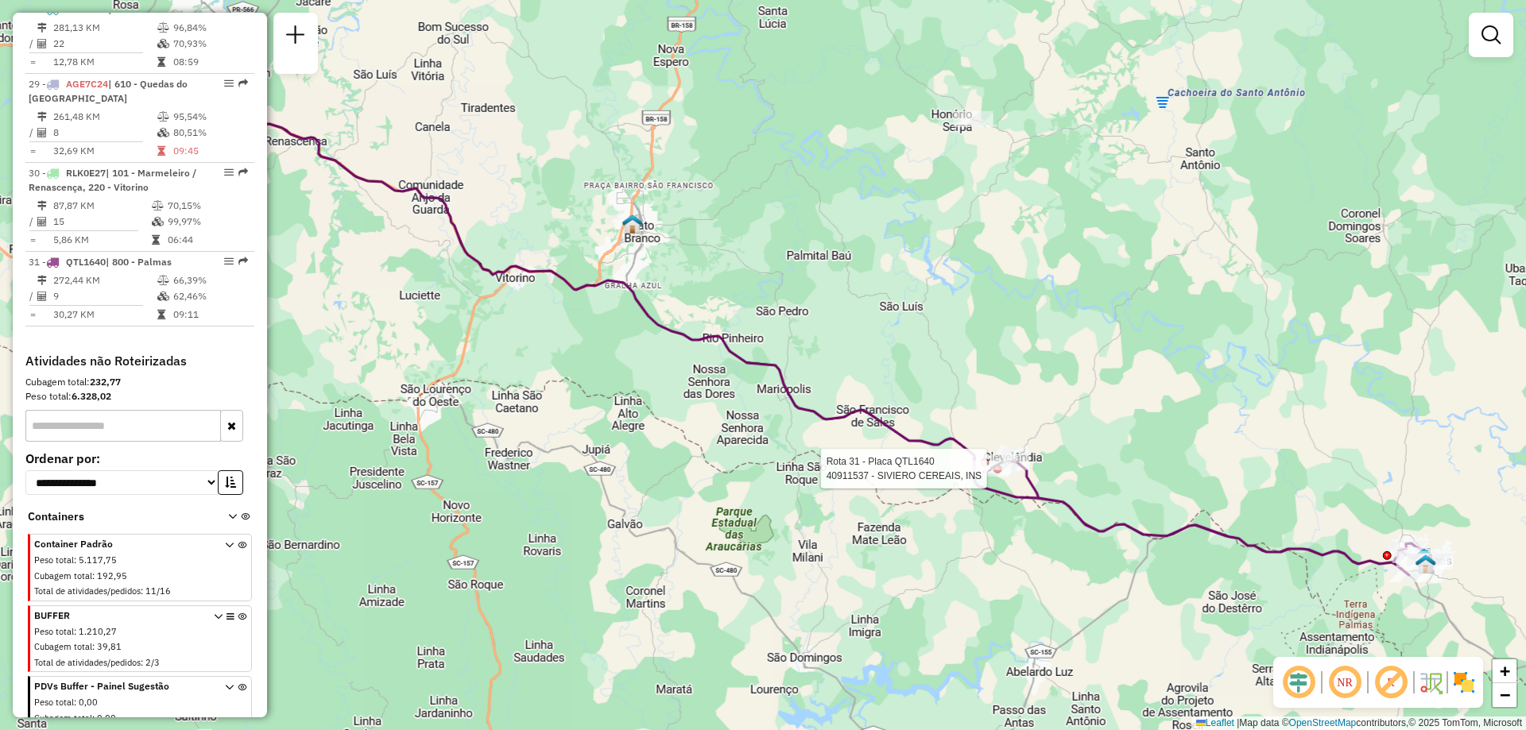
select select "**********"
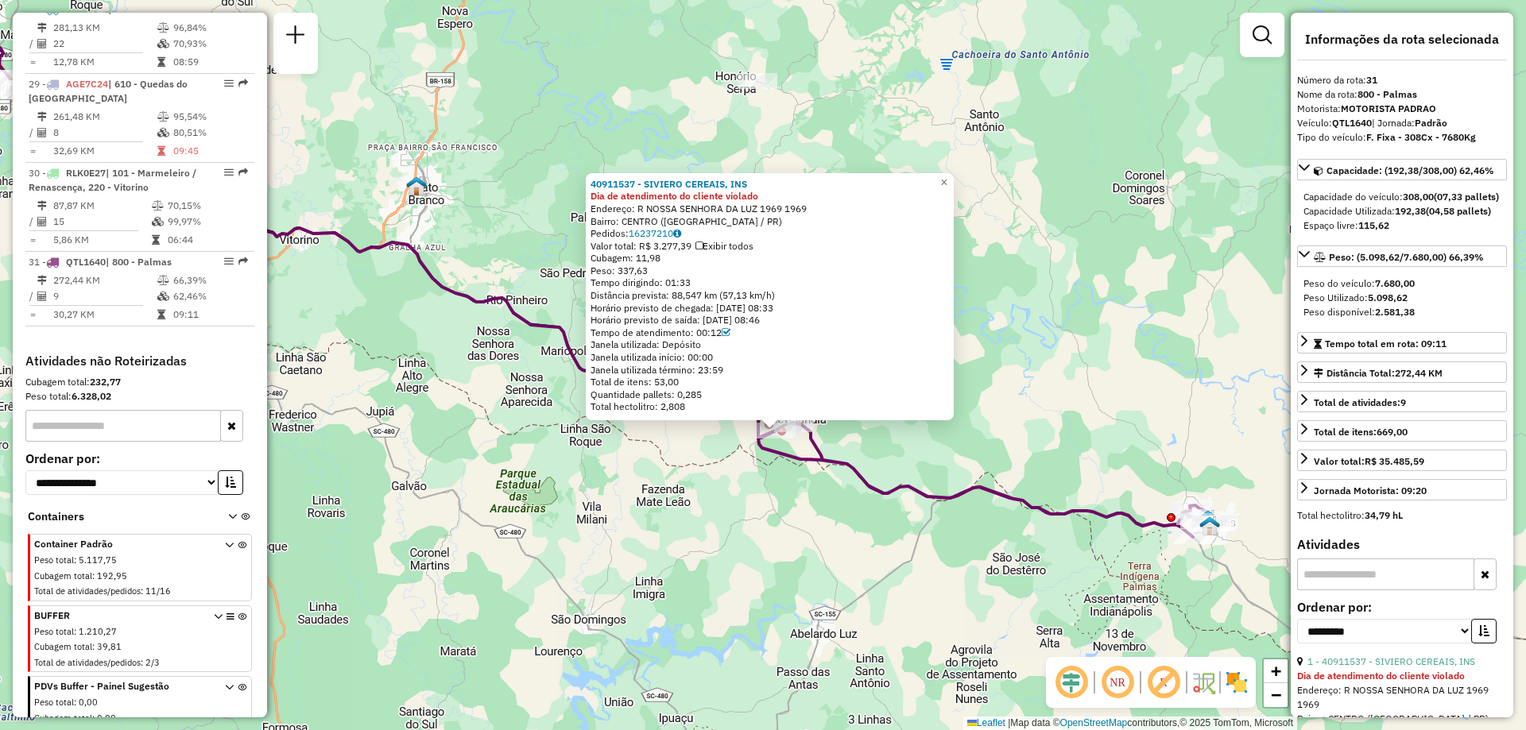
click at [954, 187] on div "40911537 - SIVIERO CEREAIS, INS Dia de atendimento do cliente violado Endereço:…" at bounding box center [770, 296] width 368 height 247
click at [947, 183] on span "×" at bounding box center [943, 183] width 7 height 14
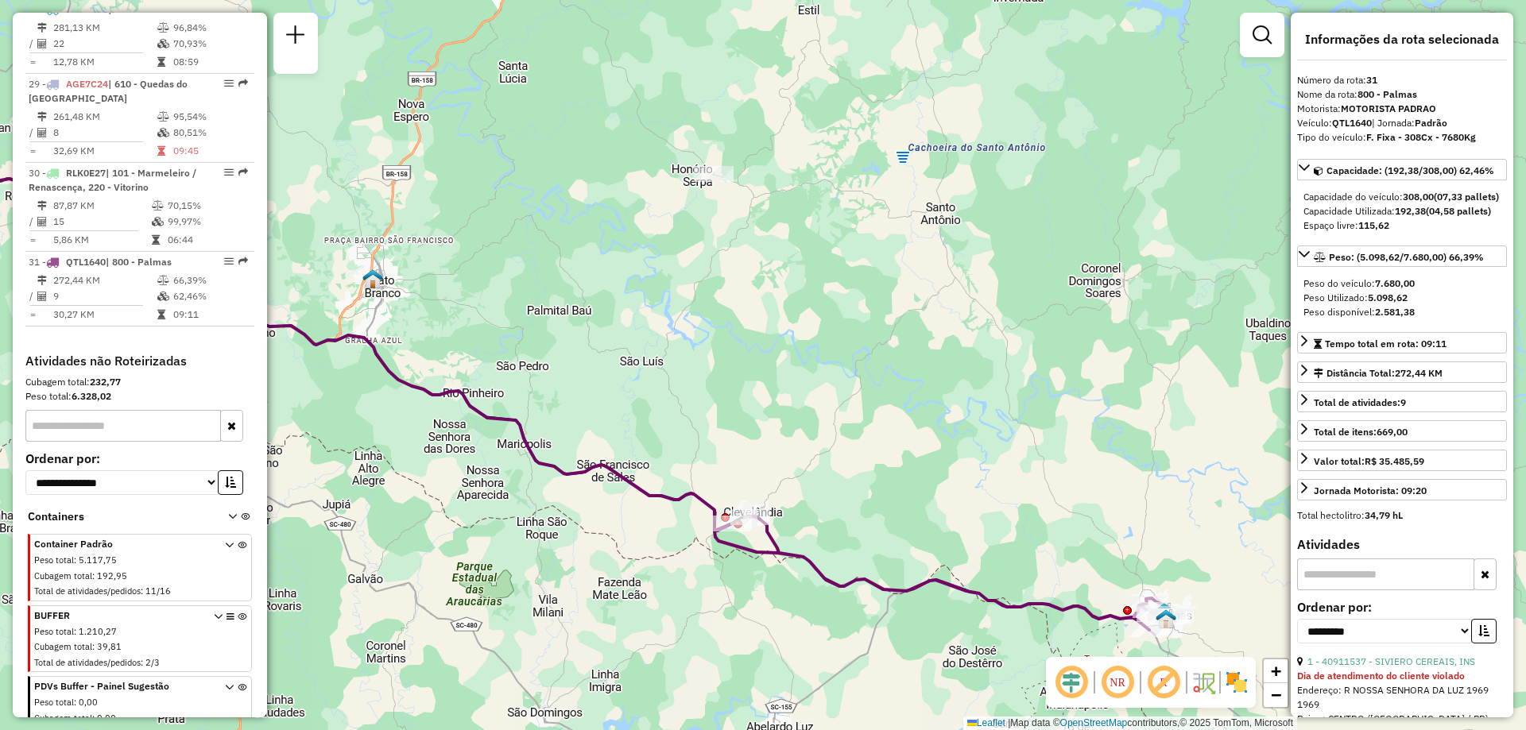
scroll to position [159, 0]
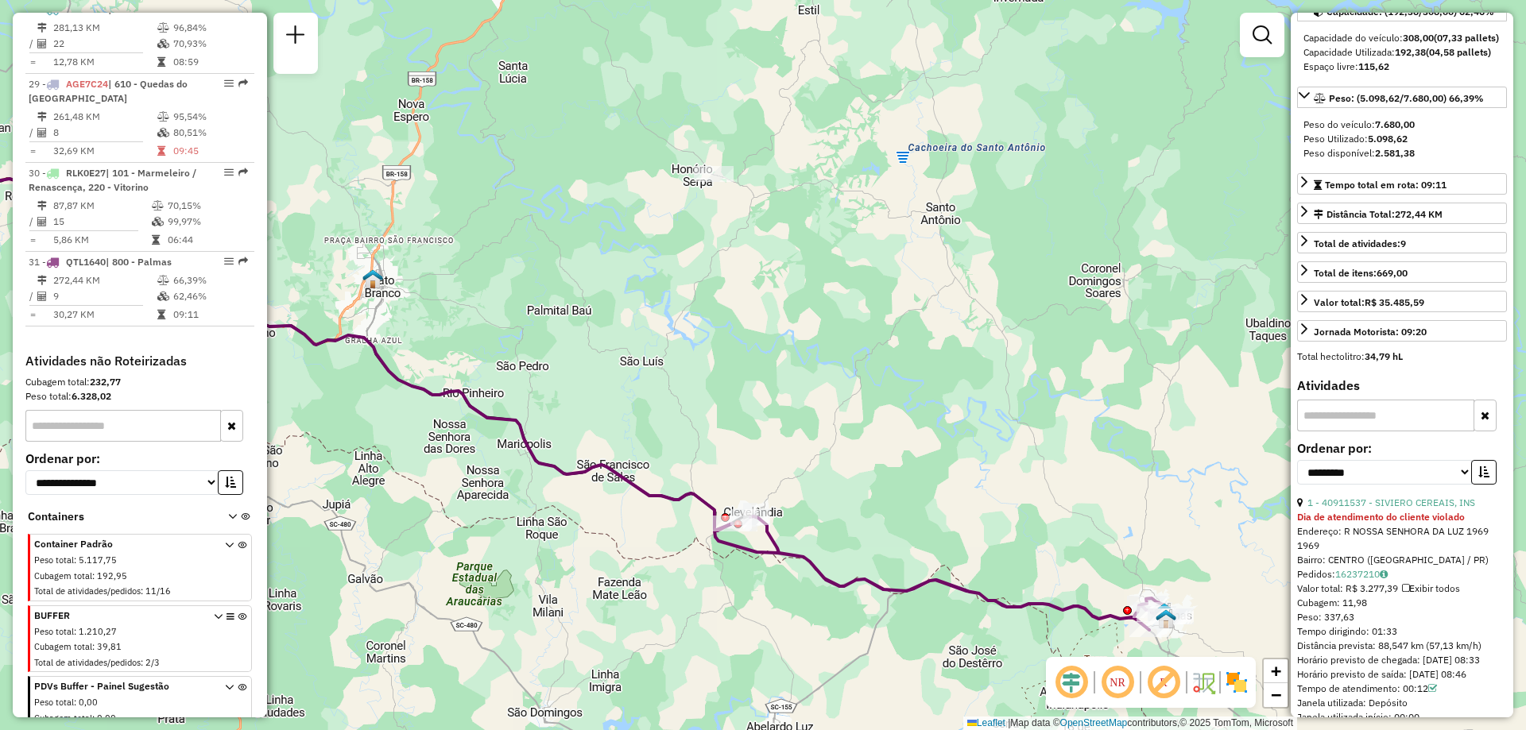
drag, startPoint x: 1374, startPoint y: 656, endPoint x: 1413, endPoint y: 649, distance: 39.5
click at [1413, 649] on div "1 - 40911537 - SIVIERO CEREAIS, INS Dia de atendimento do cliente violado Ender…" at bounding box center [1402, 639] width 210 height 286
click at [1389, 639] on div "Tempo dirigindo: 01:33" at bounding box center [1402, 632] width 210 height 14
drag, startPoint x: 1442, startPoint y: 672, endPoint x: 1469, endPoint y: 679, distance: 27.8
click at [1469, 653] on div "Distância prevista: 88,547 km (57,13 km/h)" at bounding box center [1402, 646] width 210 height 14
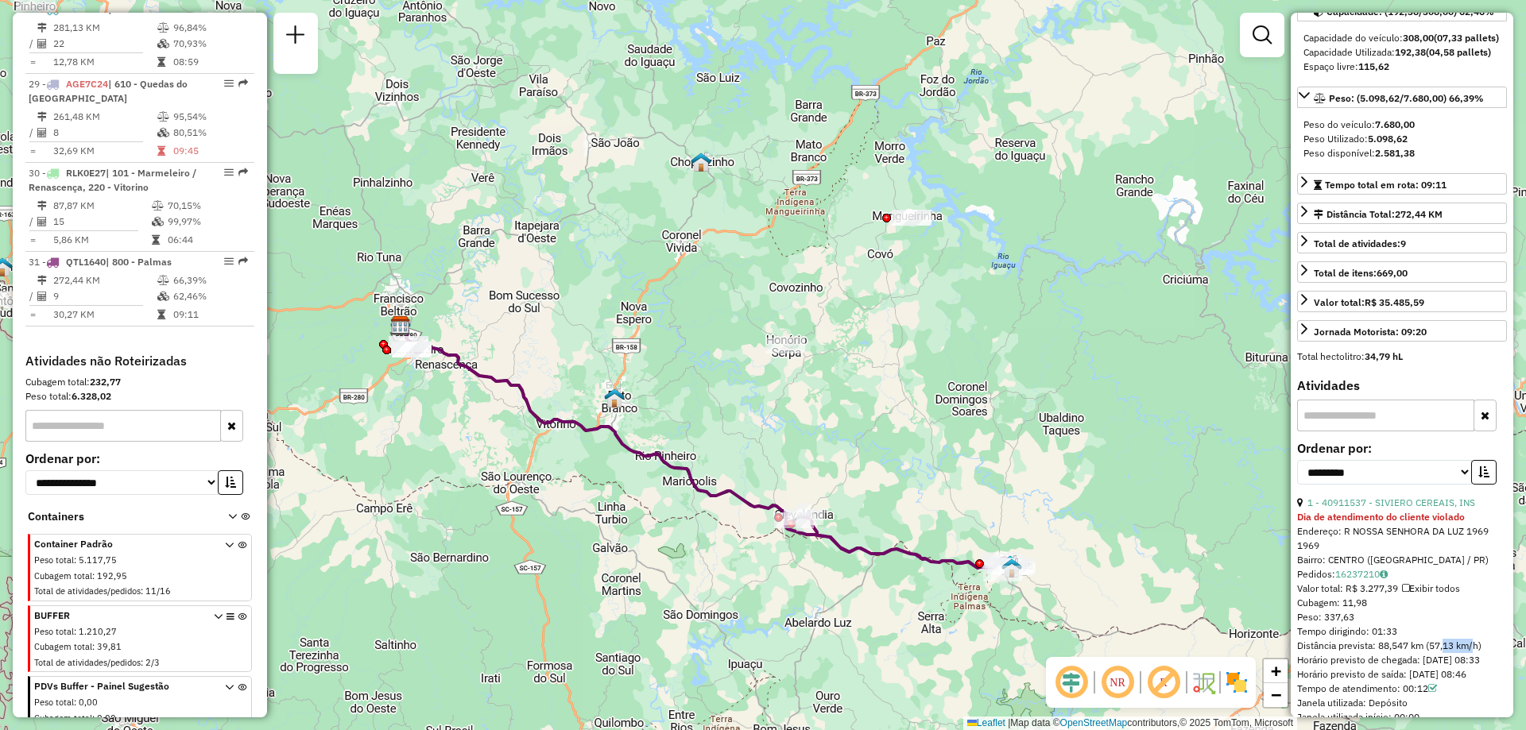
drag, startPoint x: 1390, startPoint y: 658, endPoint x: 1406, endPoint y: 660, distance: 16.0
click at [1406, 639] on div "Tempo dirigindo: 01:33" at bounding box center [1402, 632] width 210 height 14
click at [1385, 639] on div "Tempo dirigindo: 01:33" at bounding box center [1402, 632] width 210 height 14
drag, startPoint x: 1377, startPoint y: 657, endPoint x: 1401, endPoint y: 661, distance: 24.3
click at [1401, 639] on div "Tempo dirigindo: 01:33" at bounding box center [1402, 632] width 210 height 14
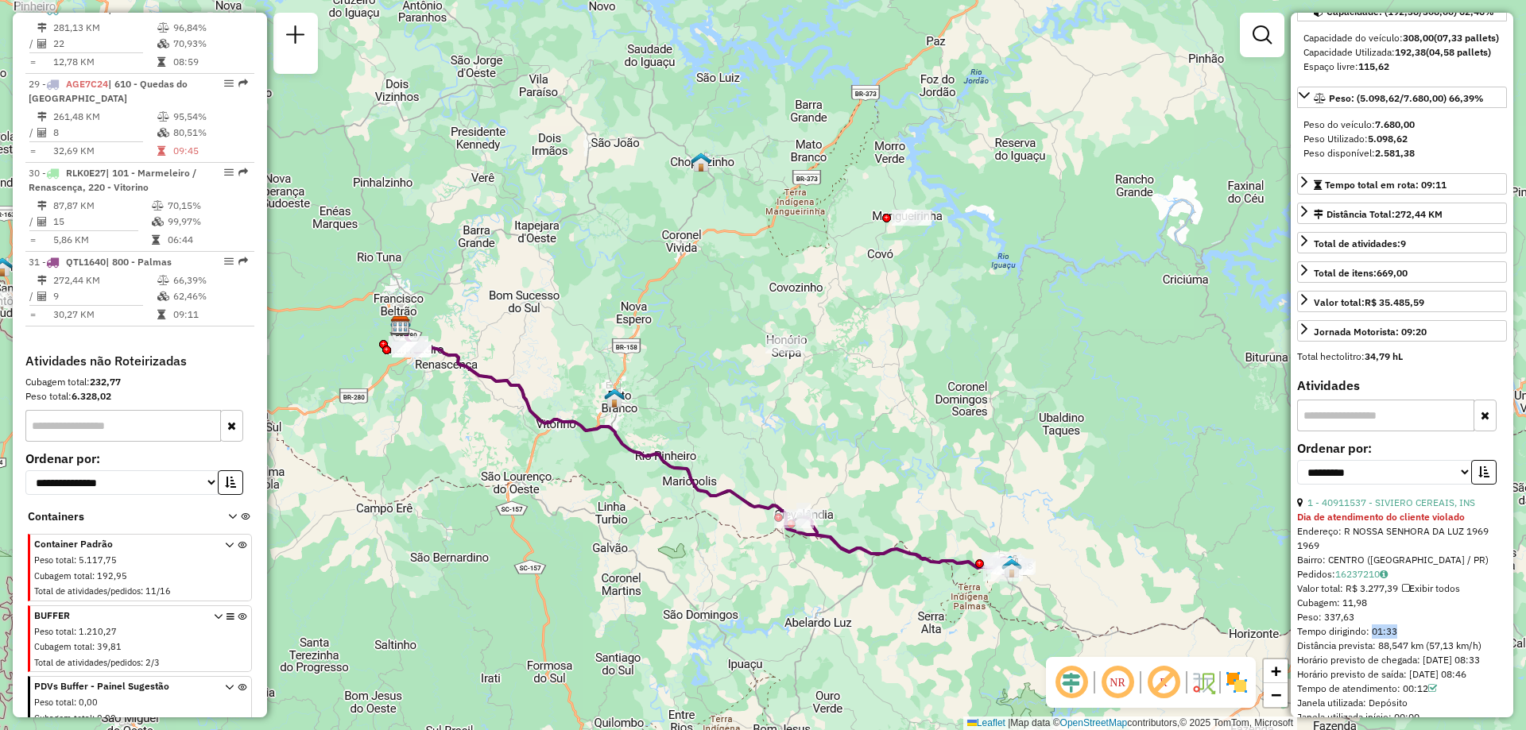
drag, startPoint x: 1370, startPoint y: 657, endPoint x: 1389, endPoint y: 659, distance: 20.0
click at [1389, 639] on div "Tempo dirigindo: 01:33" at bounding box center [1402, 632] width 210 height 14
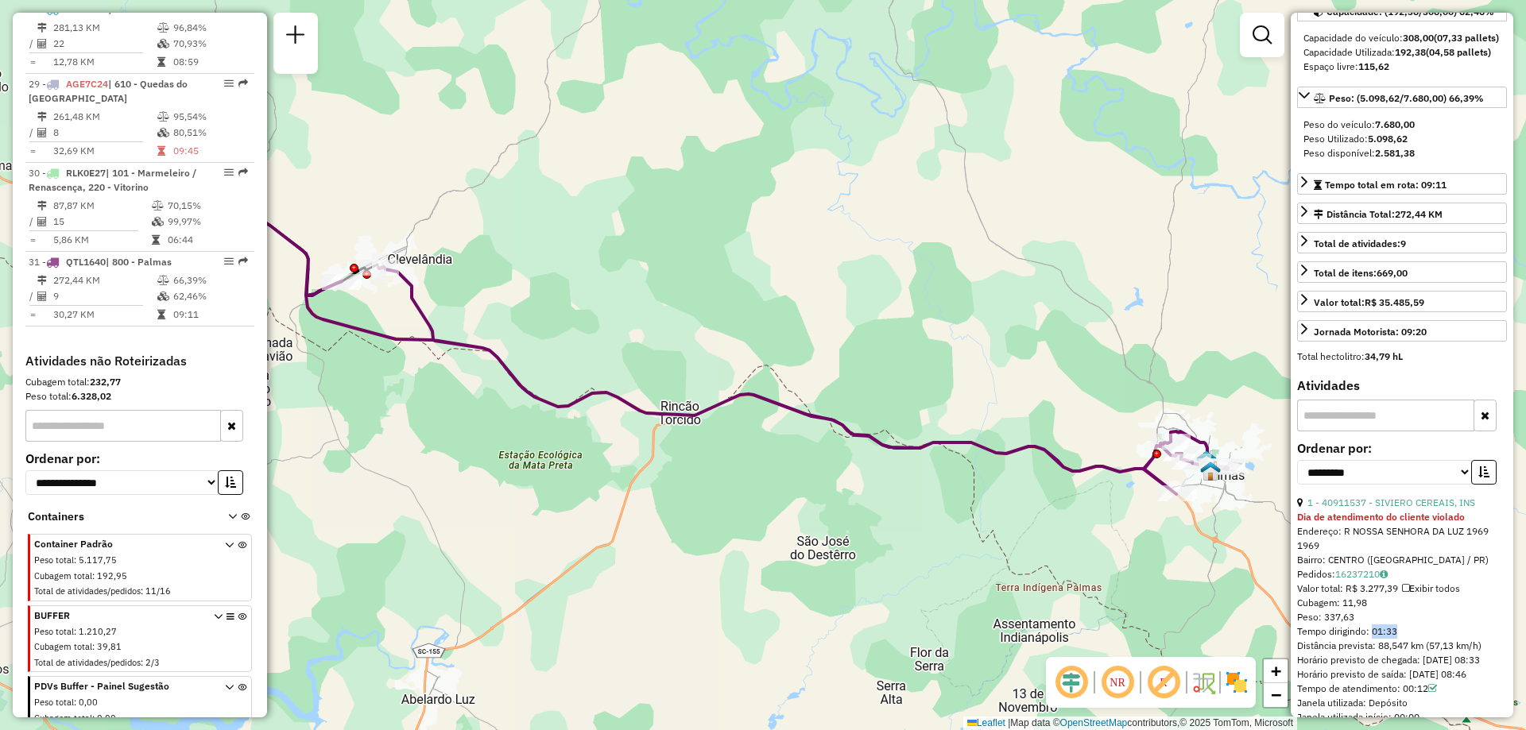
drag, startPoint x: 565, startPoint y: 522, endPoint x: 850, endPoint y: 530, distance: 285.5
click at [854, 529] on div "Janela de atendimento Grade de atendimento Capacidade Transportadoras Veículos …" at bounding box center [763, 365] width 1526 height 730
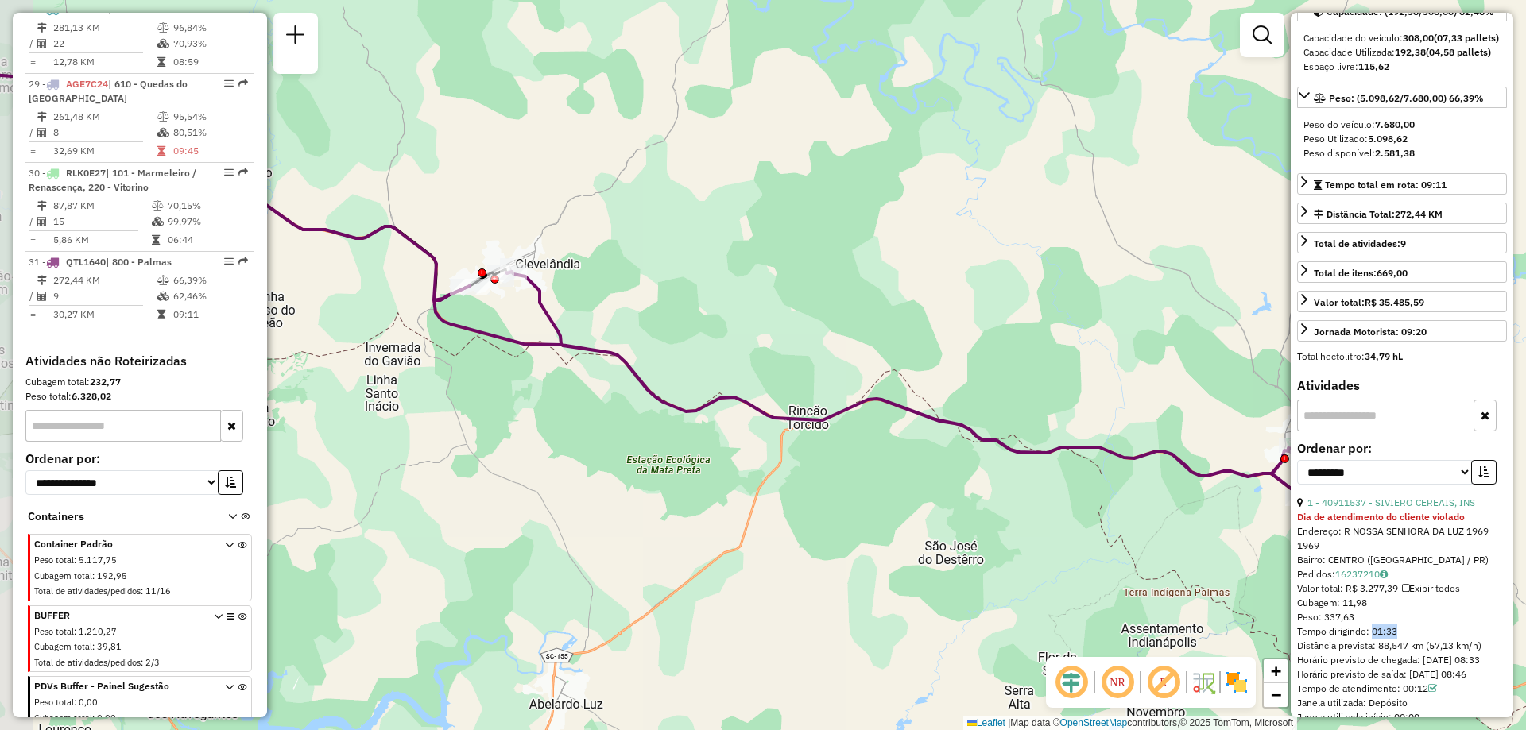
drag, startPoint x: 498, startPoint y: 314, endPoint x: 630, endPoint y: 318, distance: 132.0
click at [630, 318] on div "Janela de atendimento Grade de atendimento Capacidade Transportadoras Veículos …" at bounding box center [763, 365] width 1526 height 730
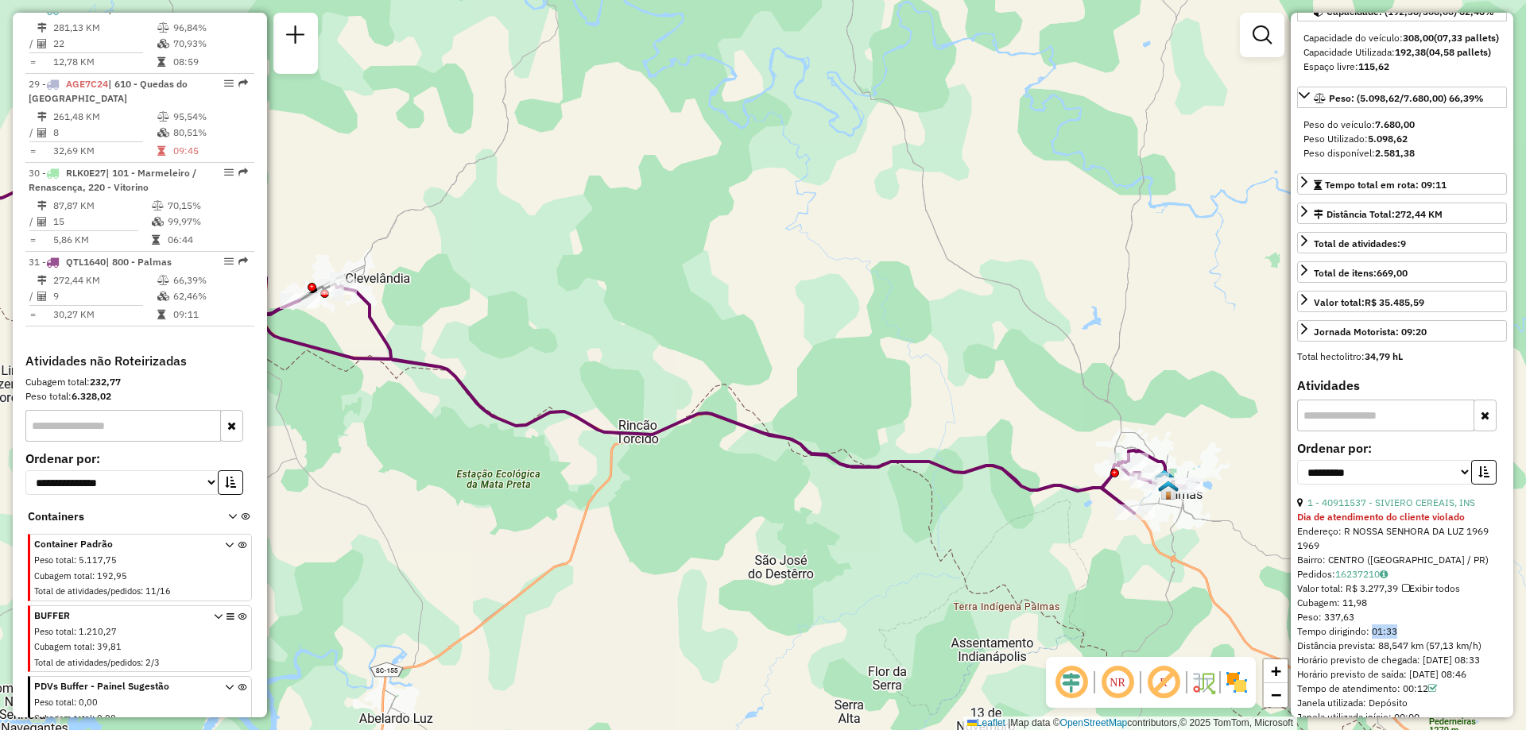
drag, startPoint x: 806, startPoint y: 253, endPoint x: 638, endPoint y: 264, distance: 168.1
click at [638, 264] on div "Janela de atendimento Grade de atendimento Capacidade Transportadoras Veículos …" at bounding box center [763, 365] width 1526 height 730
drag, startPoint x: 516, startPoint y: 315, endPoint x: 565, endPoint y: 331, distance: 51.8
click at [565, 331] on div "Janela de atendimento Grade de atendimento Capacidade Transportadoras Veículos …" at bounding box center [763, 365] width 1526 height 730
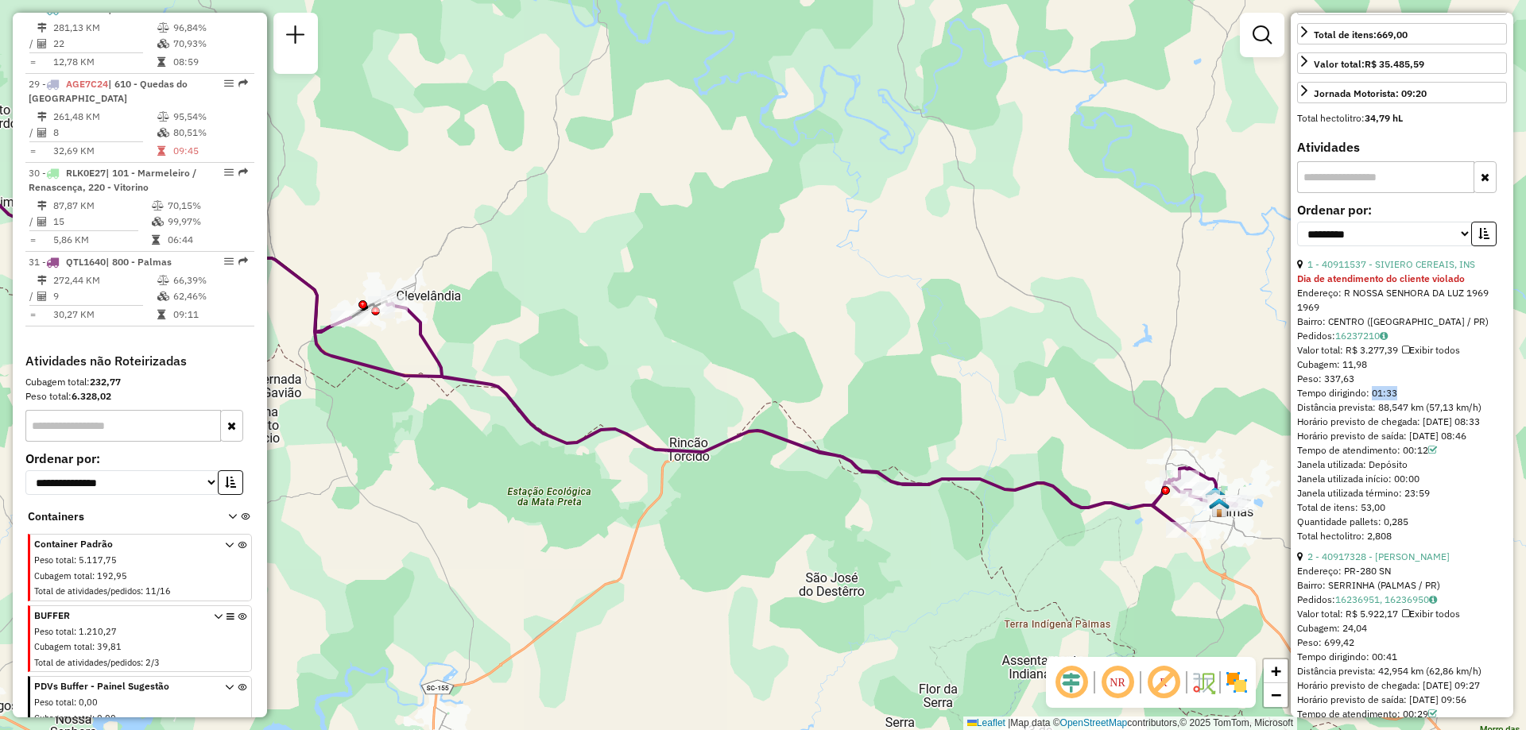
scroll to position [477, 0]
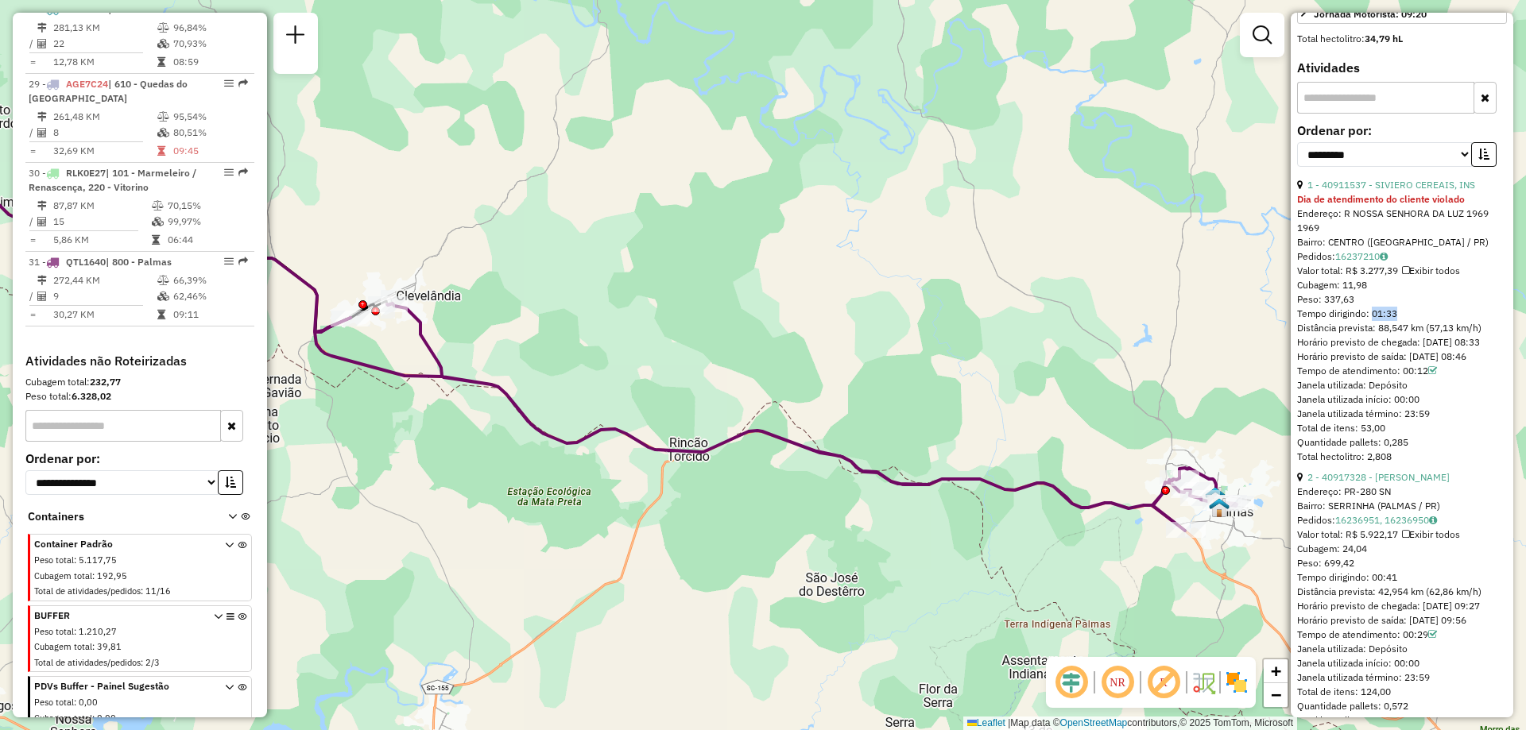
drag, startPoint x: 1378, startPoint y: 618, endPoint x: 1404, endPoint y: 625, distance: 27.2
click at [1404, 585] on div "Tempo dirigindo: 00:41" at bounding box center [1402, 578] width 210 height 14
click at [1389, 585] on div "Tempo dirigindo: 00:41" at bounding box center [1402, 578] width 210 height 14
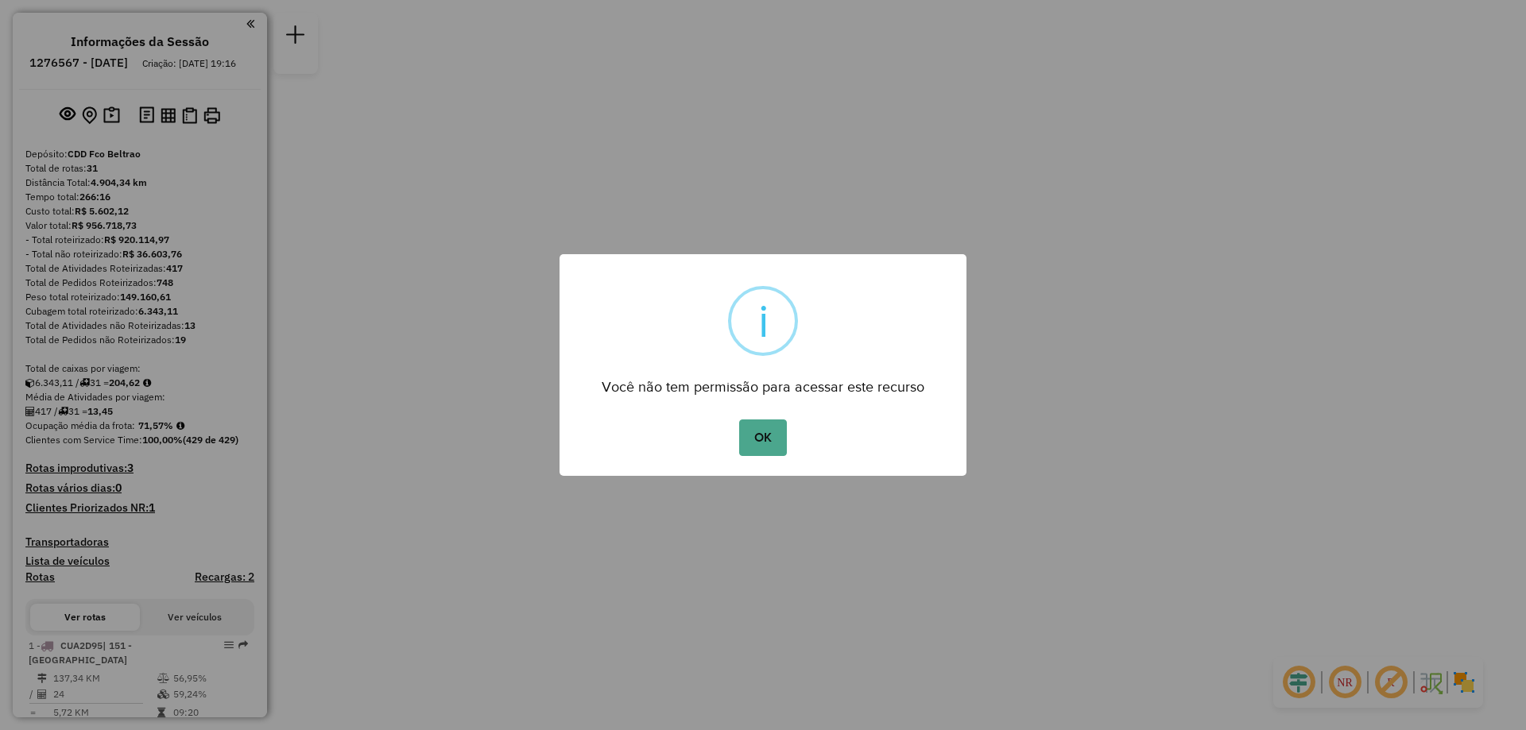
click at [747, 409] on div "× i Você não tem permissão para acessar este recurso OK No Cancel" at bounding box center [763, 365] width 407 height 222
click at [757, 428] on button "OK" at bounding box center [762, 438] width 47 height 37
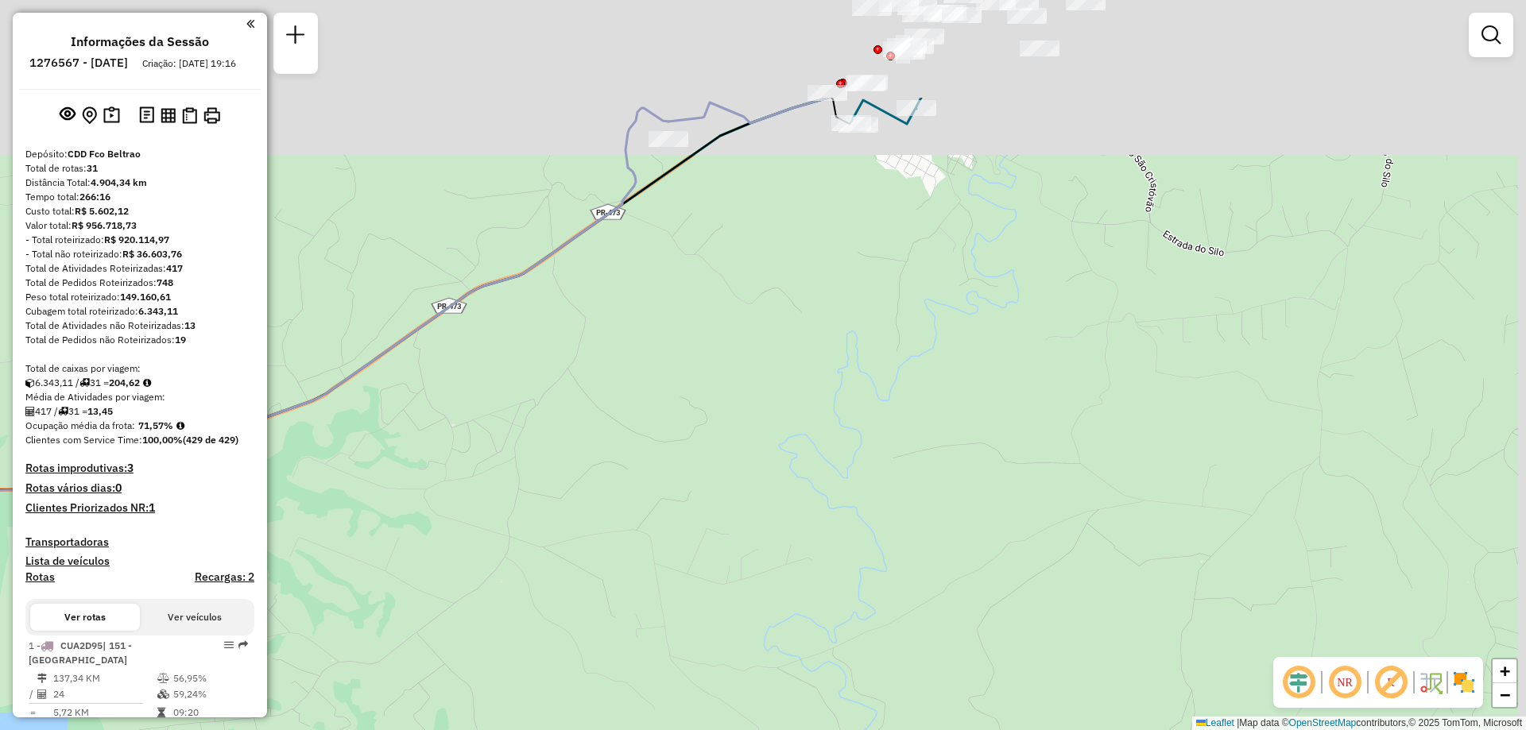
drag, startPoint x: 796, startPoint y: 231, endPoint x: 764, endPoint y: 391, distance: 163.8
click at [768, 390] on div "Rota 7 - Placa CUJ3I36 40918436 - BETO TRANSPORTES LTDA Rota 26 - Placa RAI6196…" at bounding box center [763, 365] width 1526 height 730
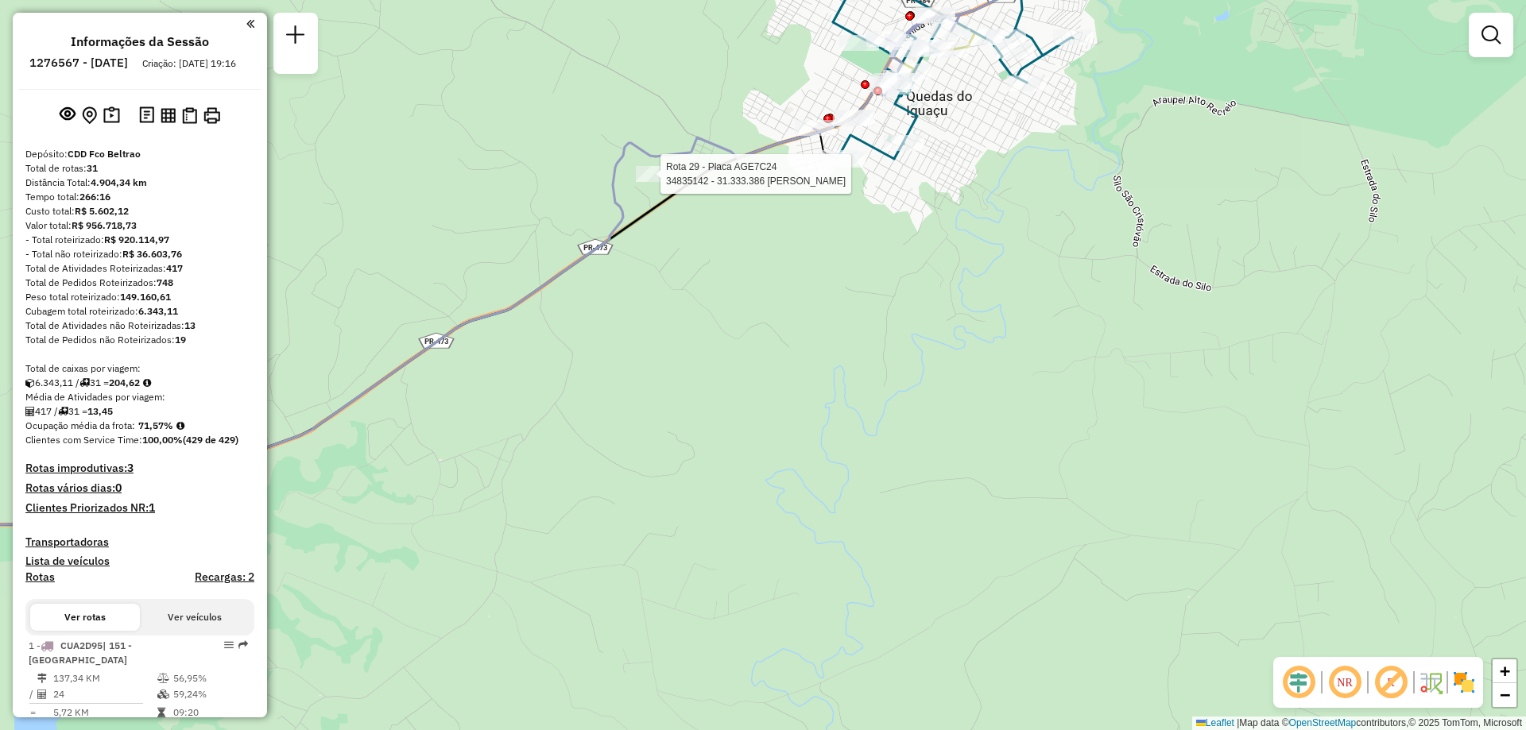
select select "**********"
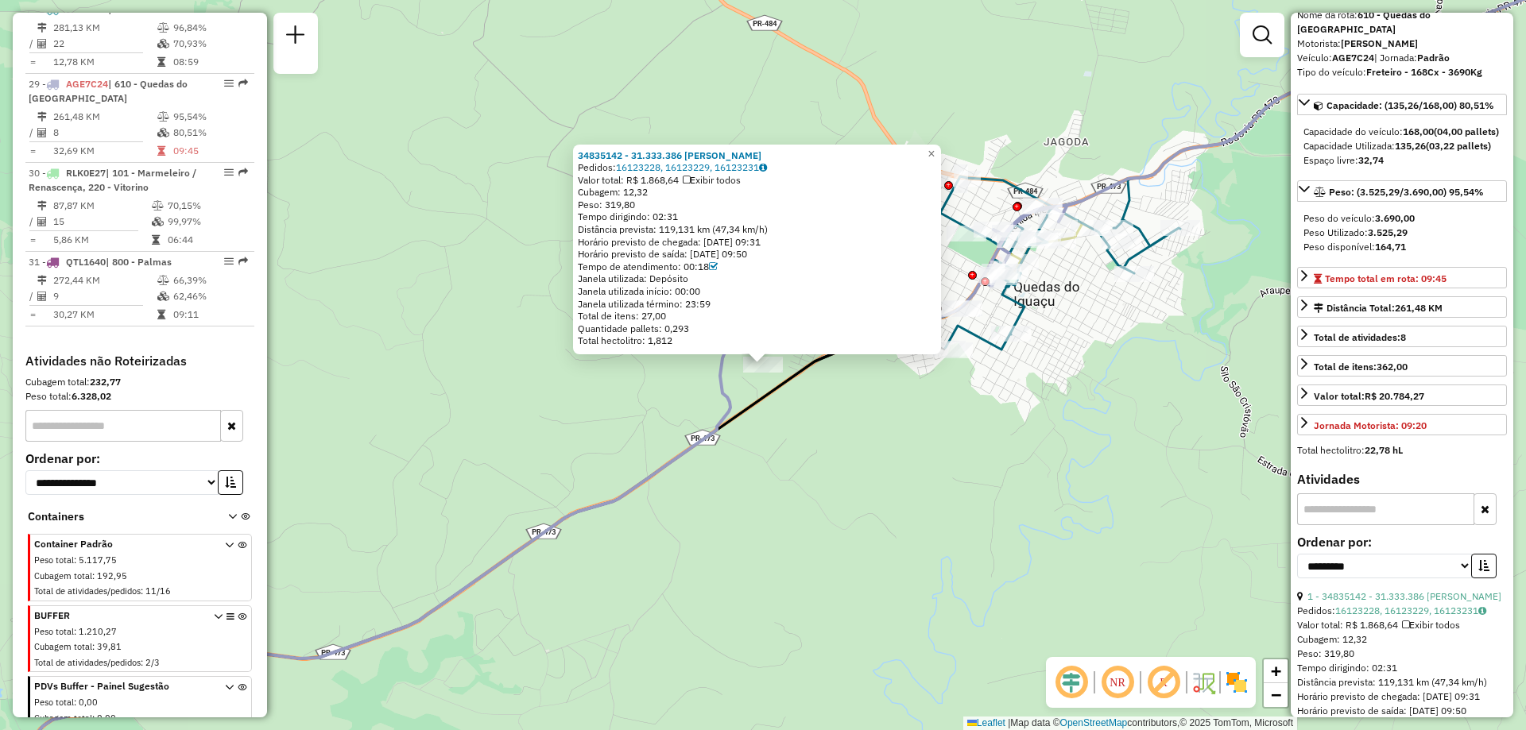
scroll to position [159, 0]
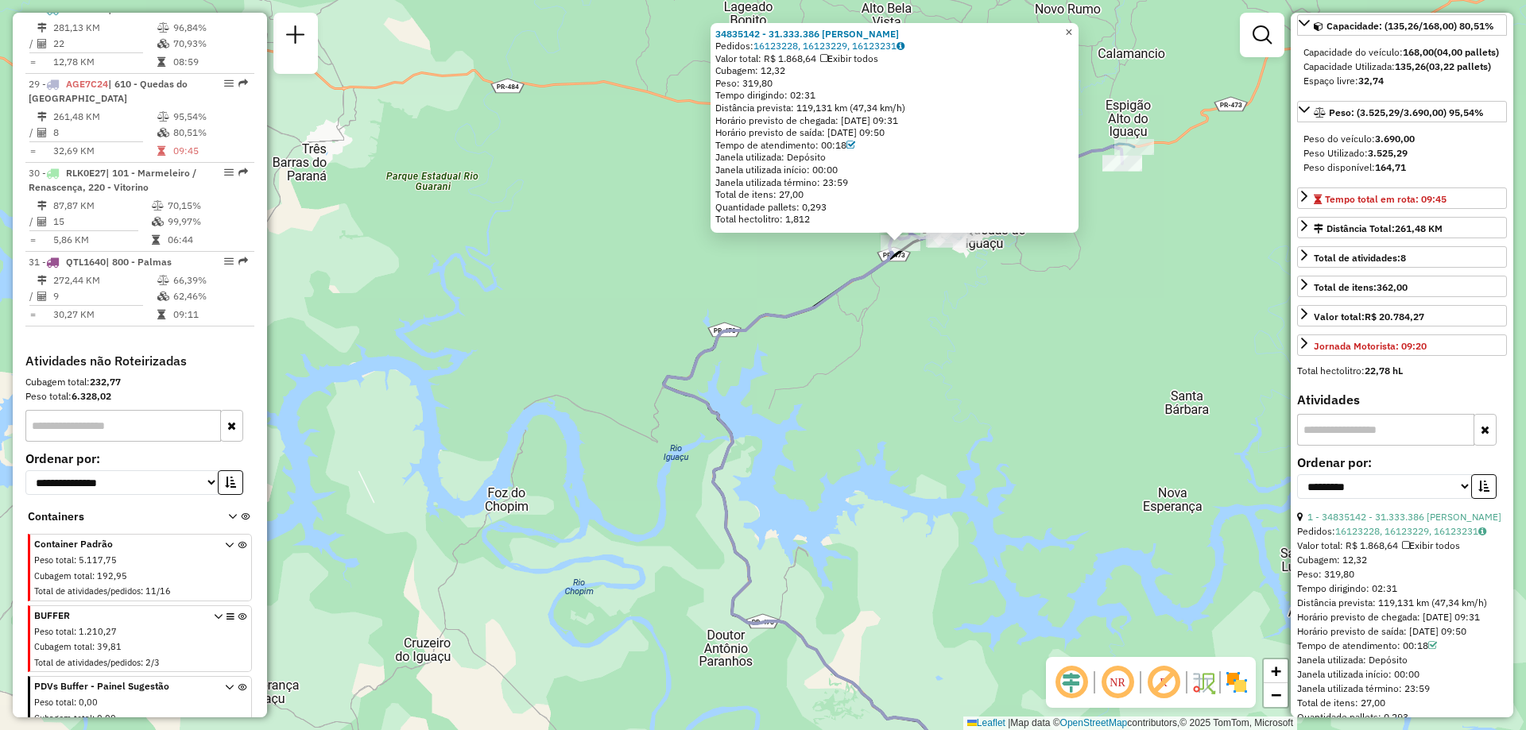
click at [1075, 30] on link "×" at bounding box center [1069, 32] width 19 height 19
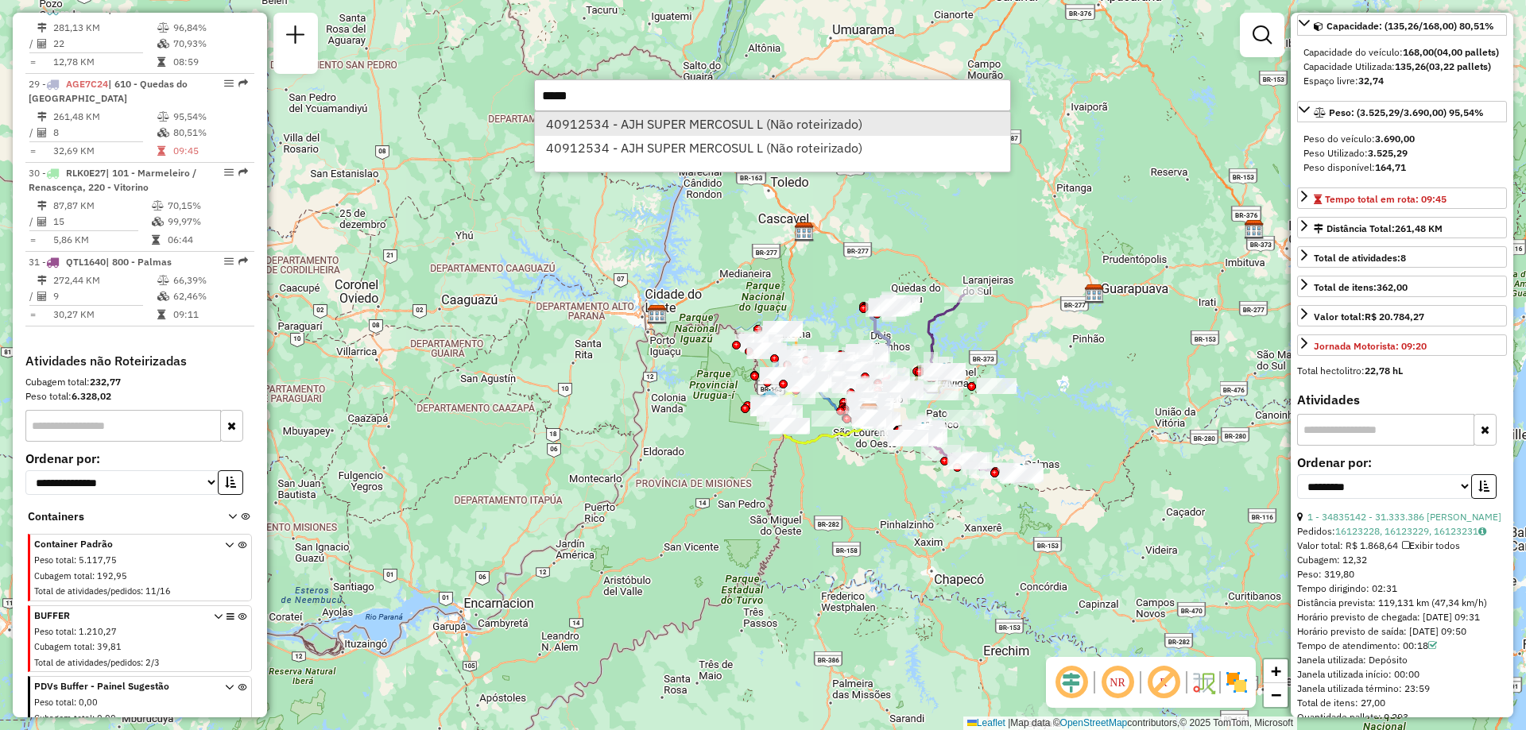
type input "*****"
click at [751, 131] on li "40912534 - AJH SUPER MERCOSUL L (Não roteirizado)" at bounding box center [772, 124] width 475 height 24
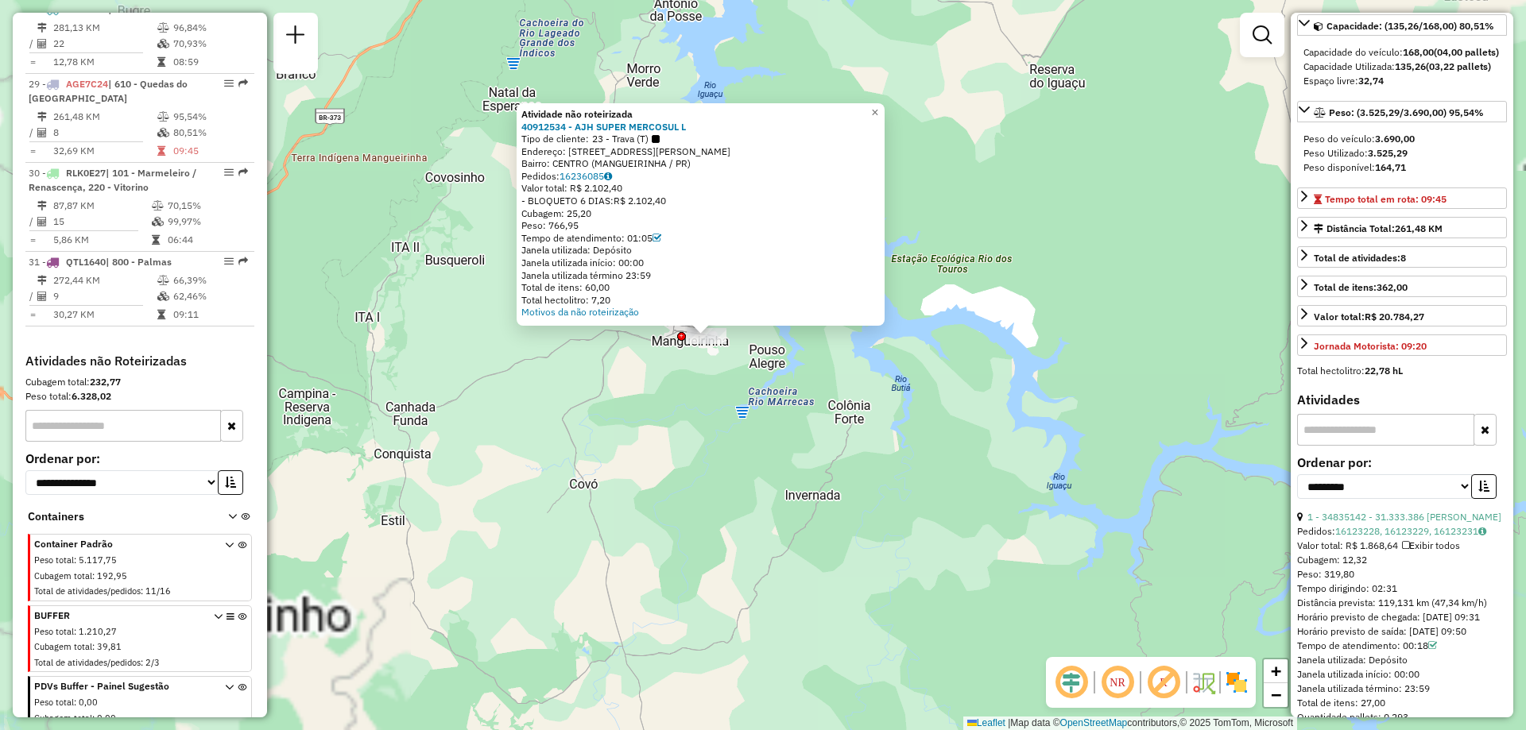
drag, startPoint x: 731, startPoint y: 351, endPoint x: 739, endPoint y: 413, distance: 63.3
click at [738, 444] on div "Atividade não roteirizada 40912534 - AJH SUPER MERCOSUL L Tipo de cliente: 23 -…" at bounding box center [763, 365] width 1526 height 730
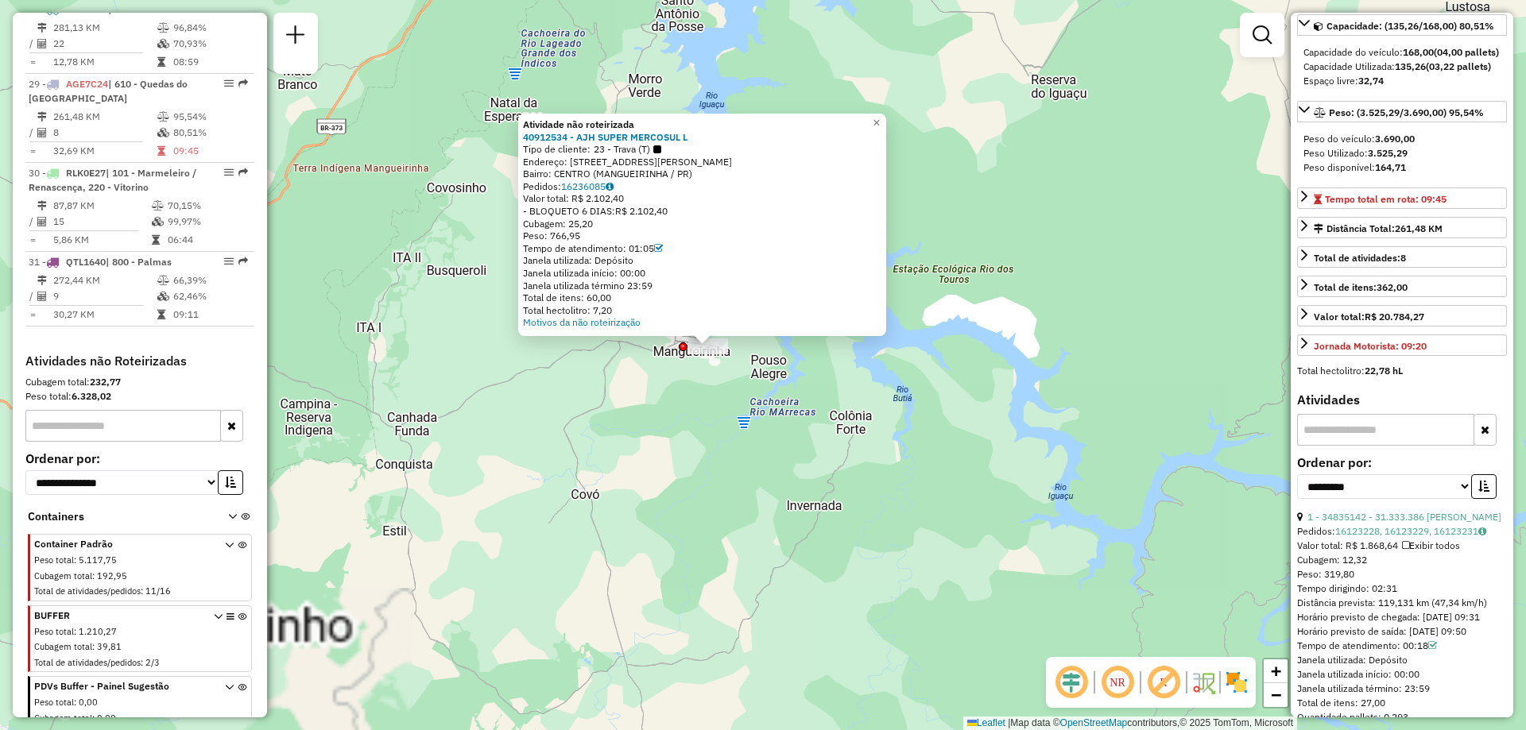
click at [715, 354] on div at bounding box center [708, 347] width 40 height 16
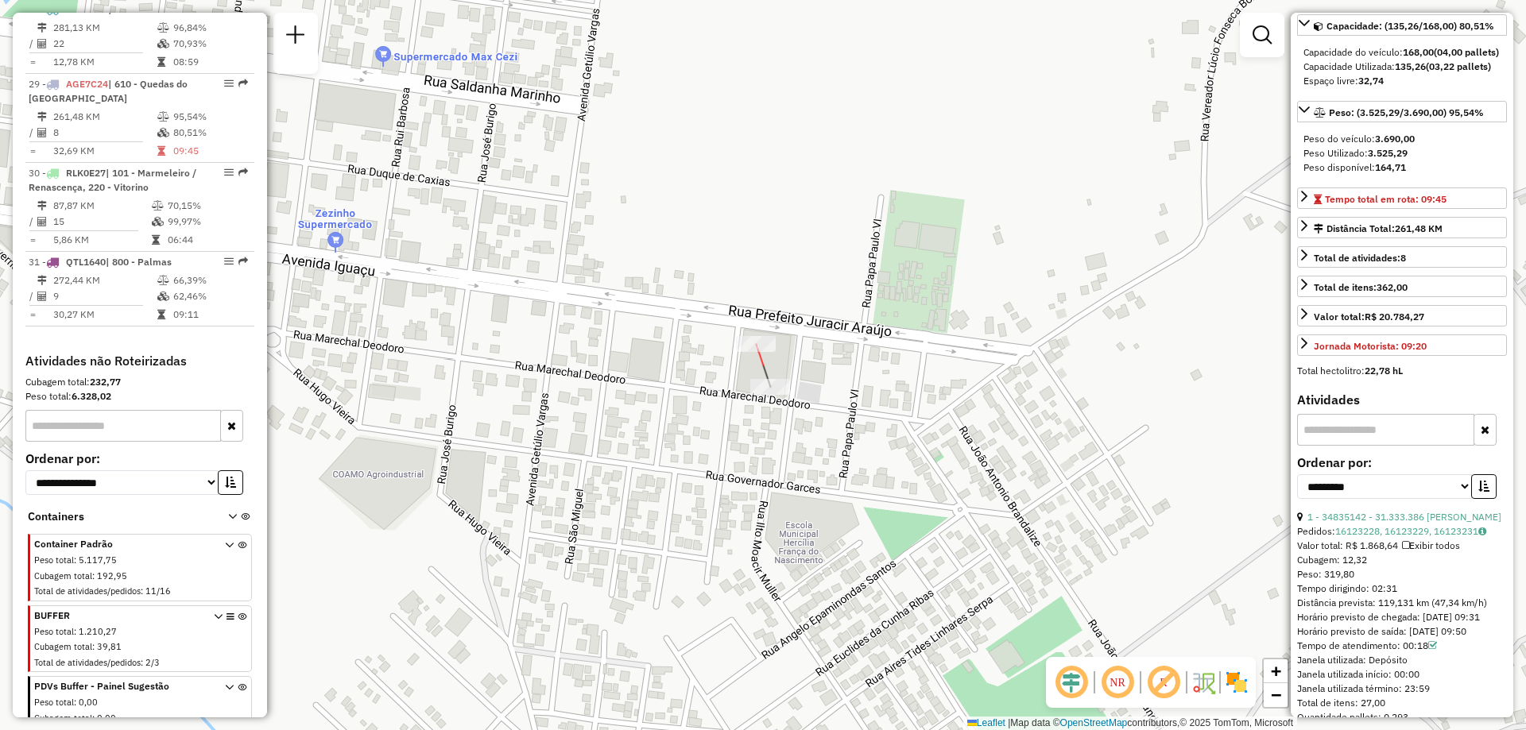
click at [757, 352] on div at bounding box center [756, 344] width 40 height 16
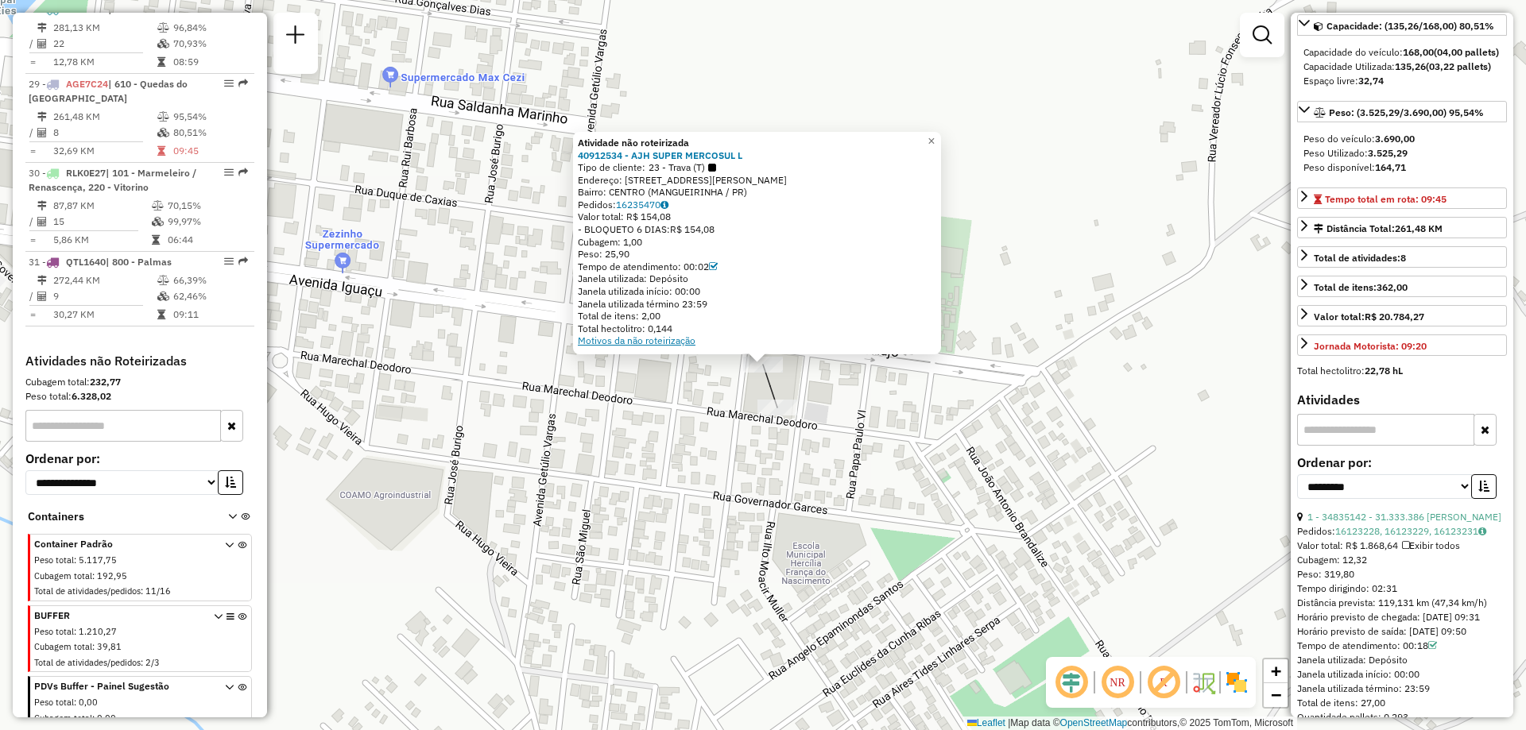
click at [673, 343] on link "Motivos da não roteirização" at bounding box center [637, 341] width 118 height 12
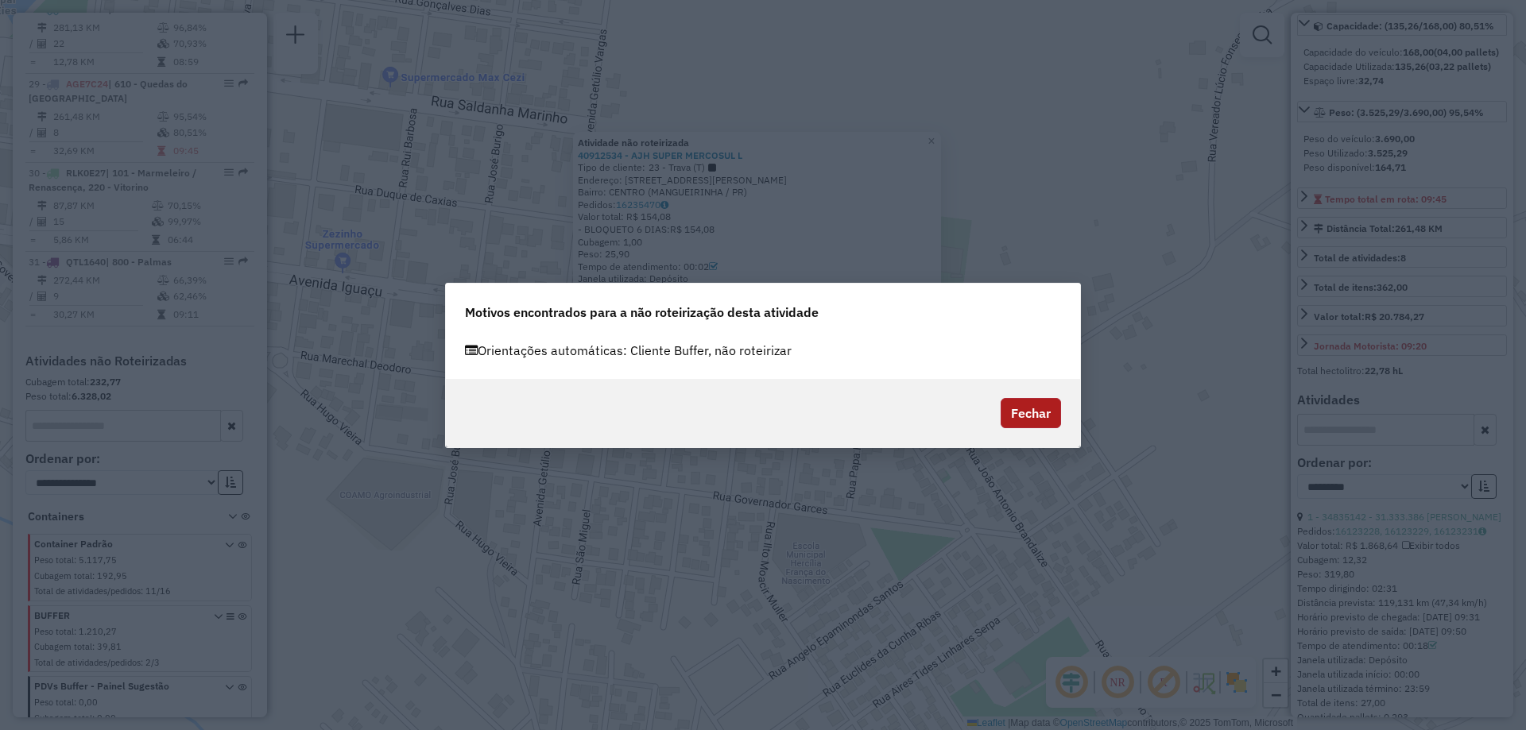
click at [1029, 416] on button "Fechar" at bounding box center [1031, 413] width 60 height 30
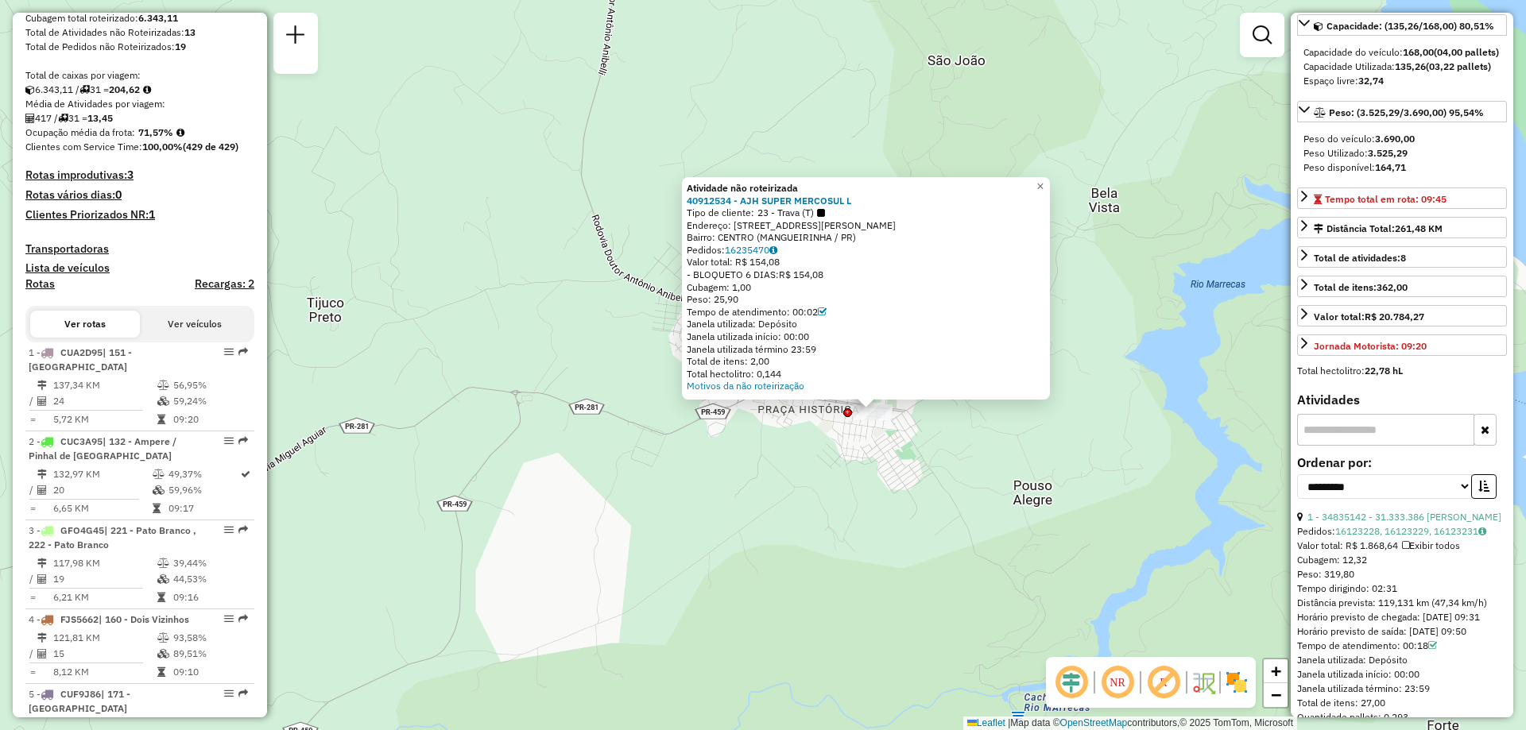
scroll to position [0, 0]
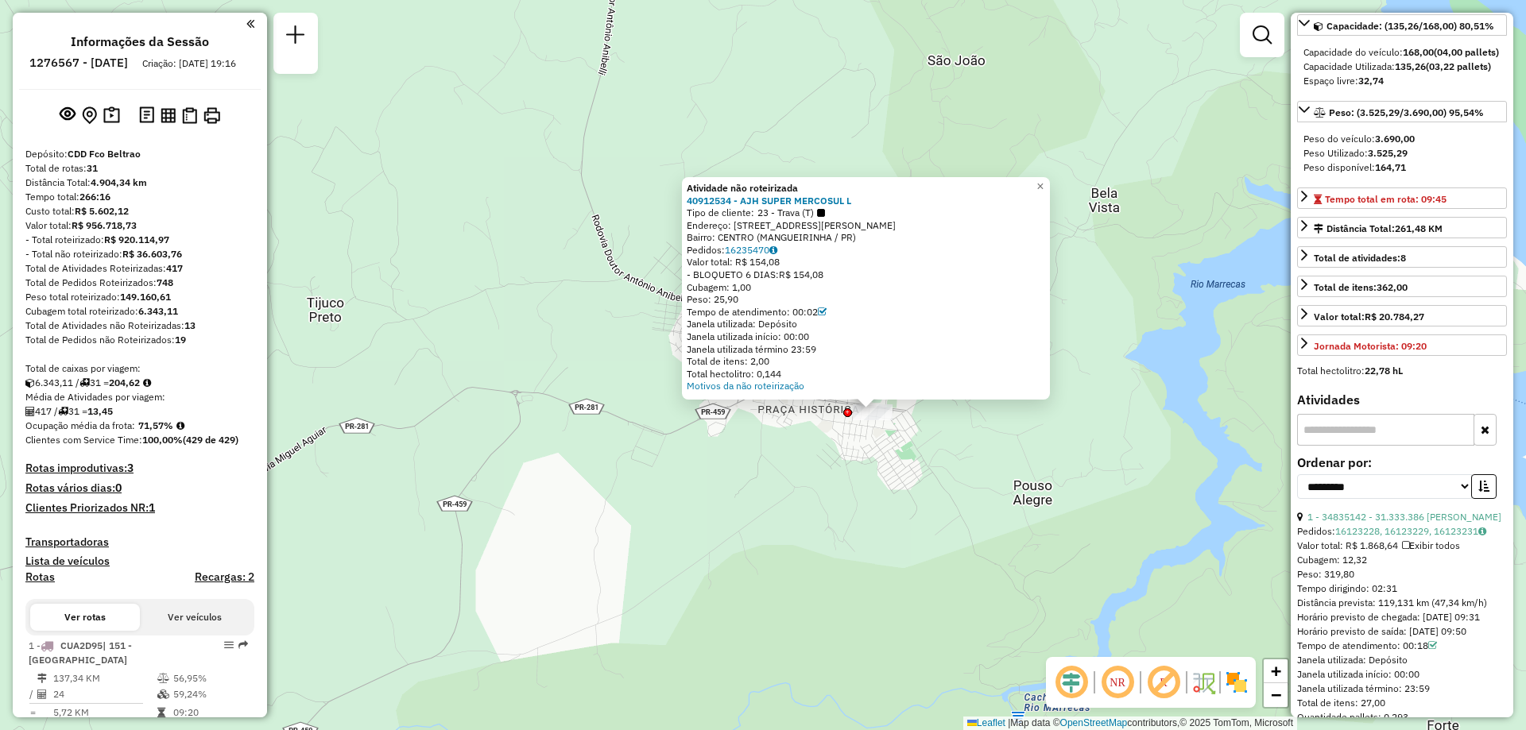
click at [1050, 192] on div "Atividade não roteirizada 40912534 - AJH SUPER MERCOSUL L Tipo de cliente: 23 -…" at bounding box center [866, 288] width 368 height 223
click at [1044, 180] on span "×" at bounding box center [1039, 187] width 7 height 14
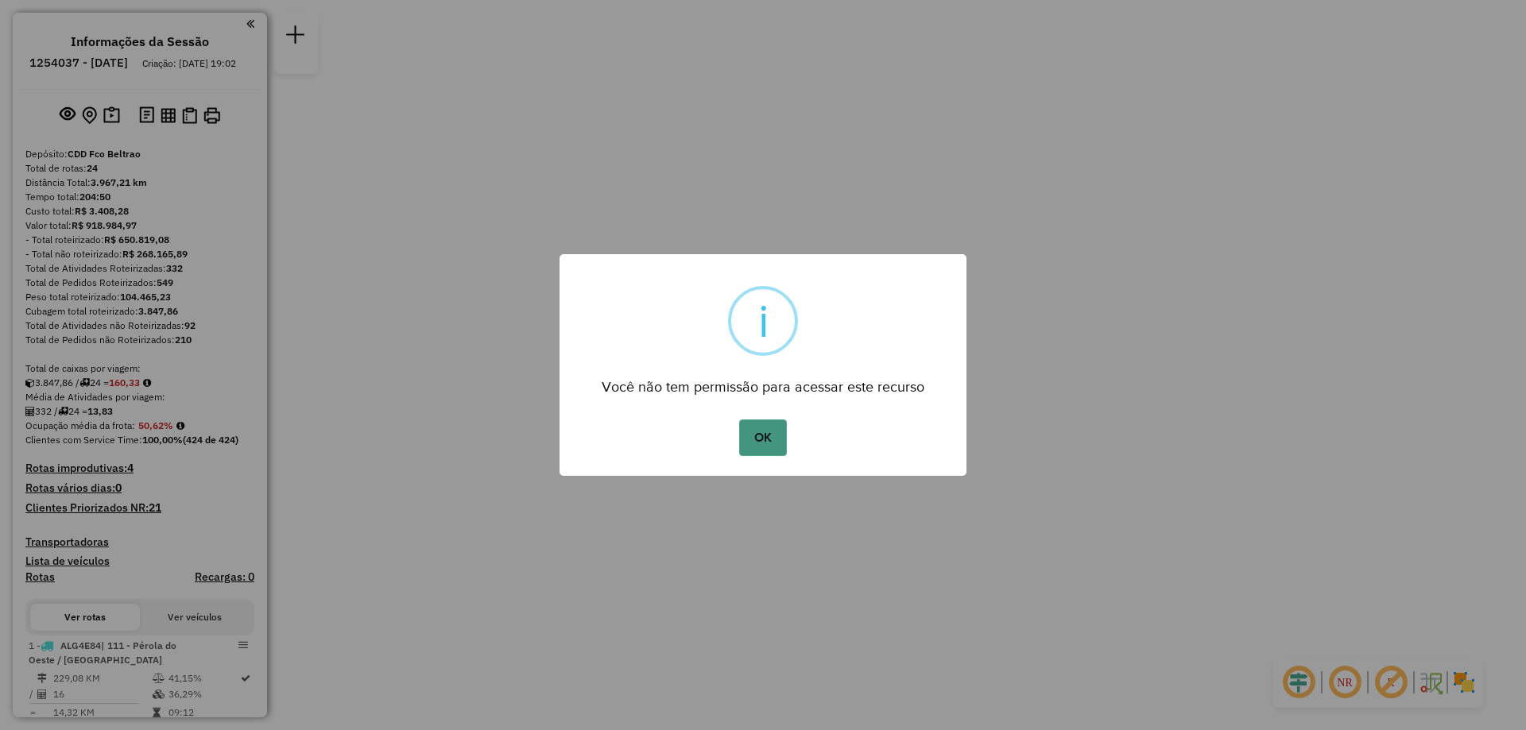
click at [740, 424] on button "OK" at bounding box center [762, 438] width 47 height 37
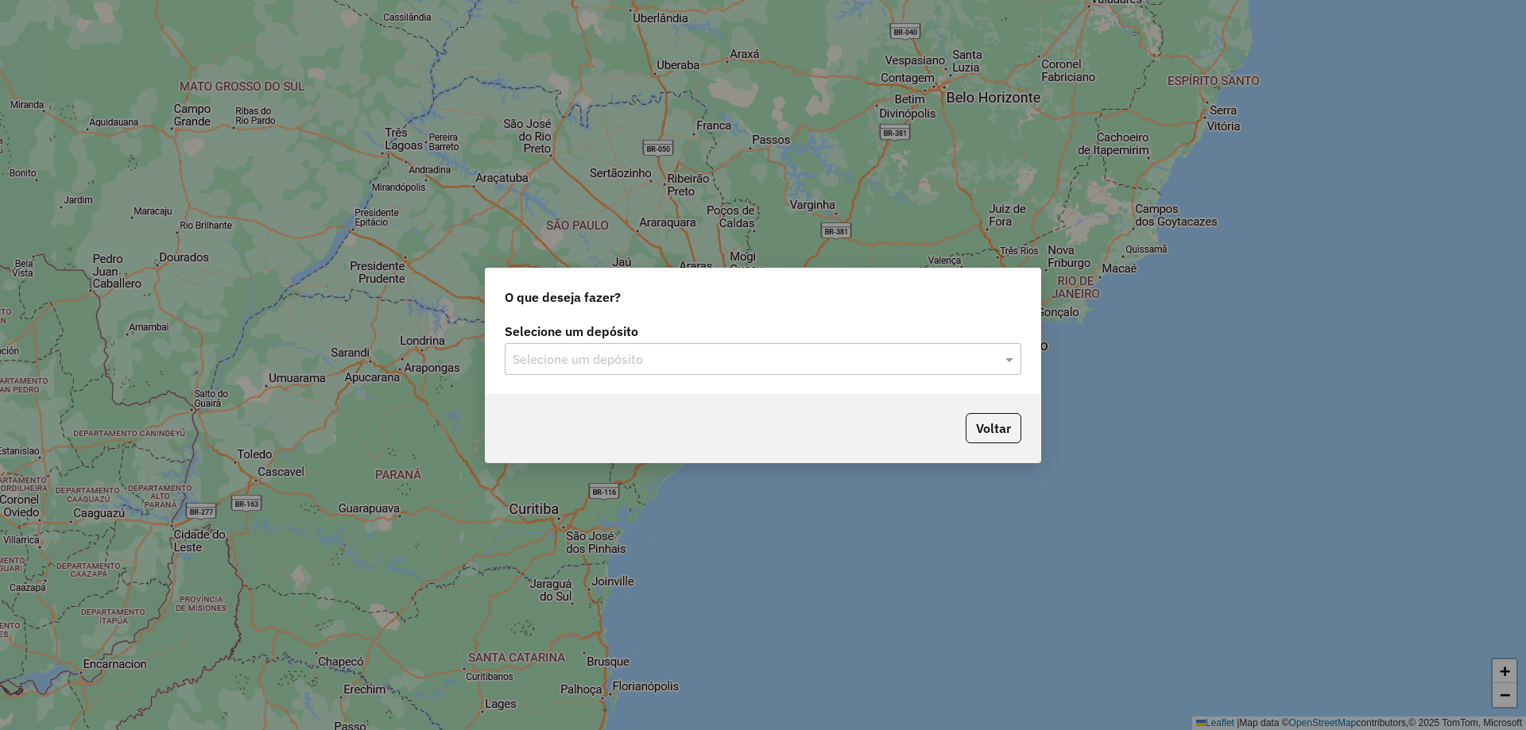
click at [611, 332] on label "Selecione um depósito" at bounding box center [763, 331] width 517 height 19
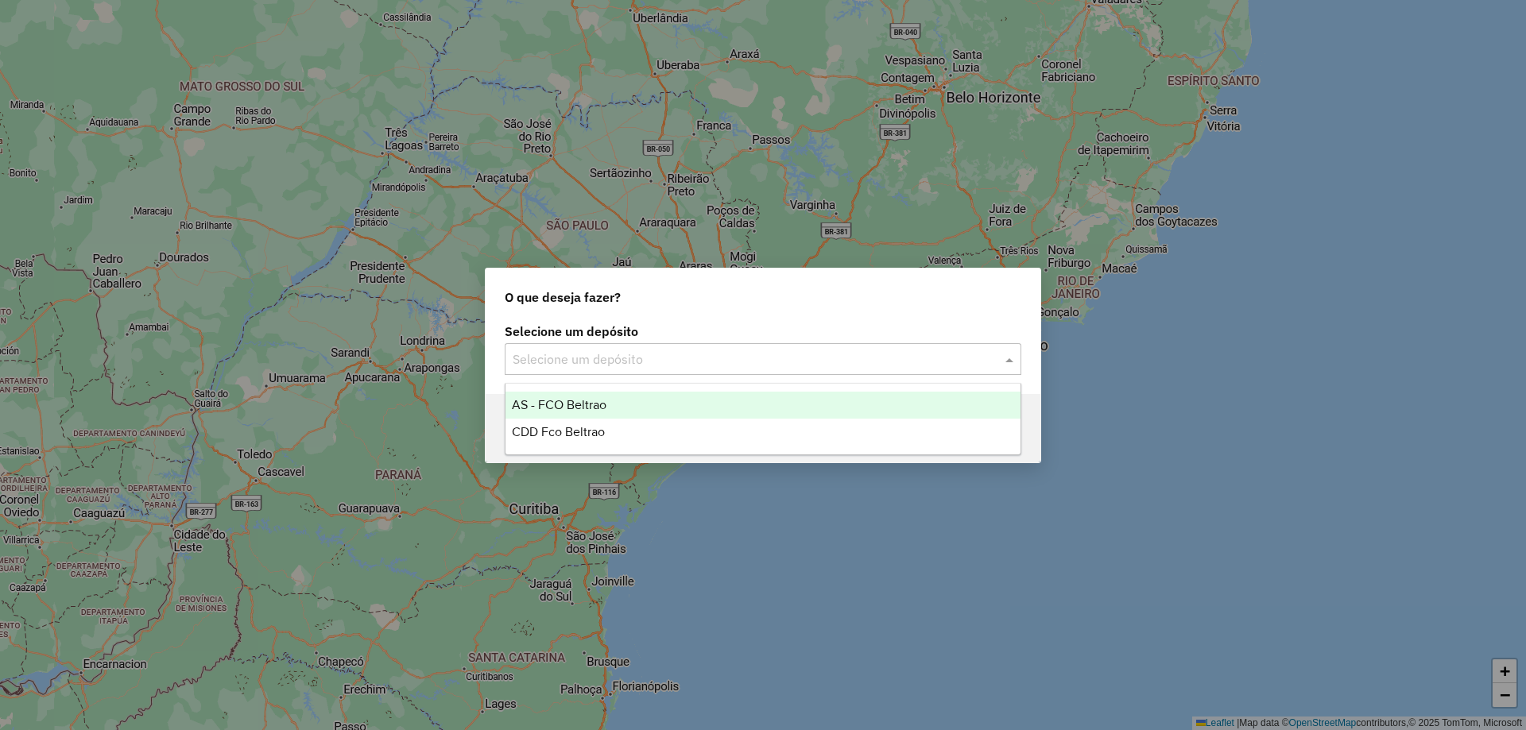
click at [617, 355] on input "text" at bounding box center [747, 360] width 469 height 19
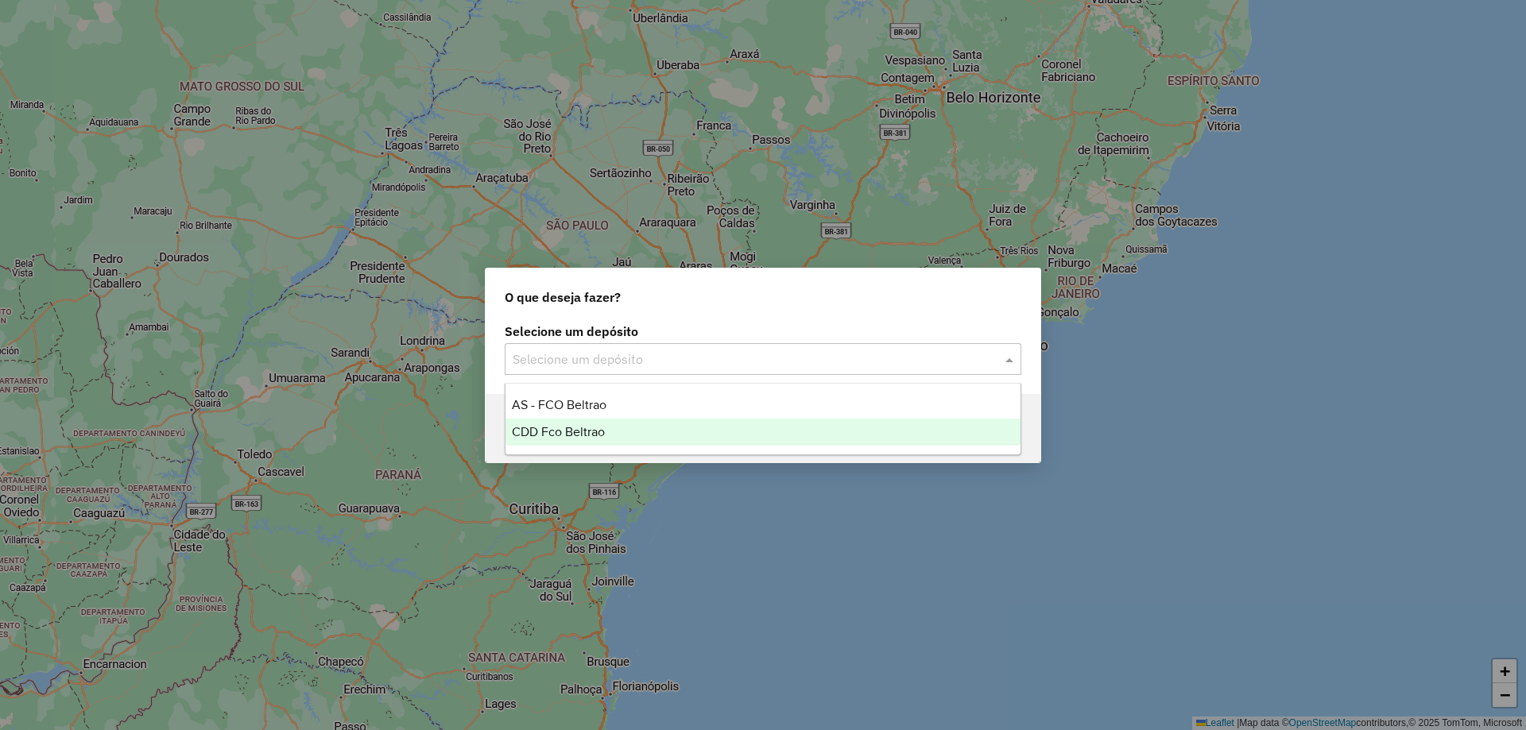
click at [585, 431] on span "CDD Fco Beltrao" at bounding box center [558, 432] width 93 height 14
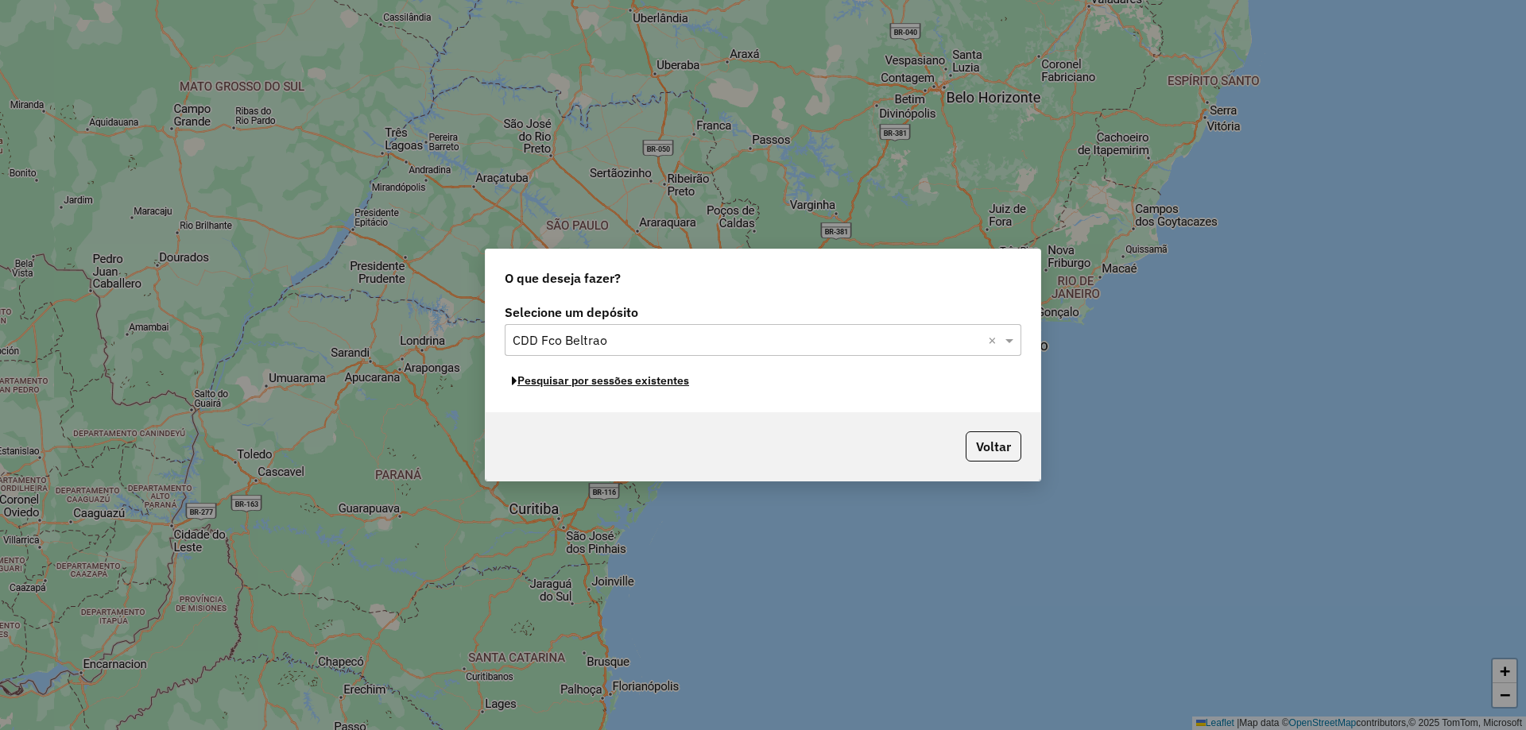
click at [661, 385] on button "Pesquisar por sessões existentes" at bounding box center [601, 381] width 192 height 25
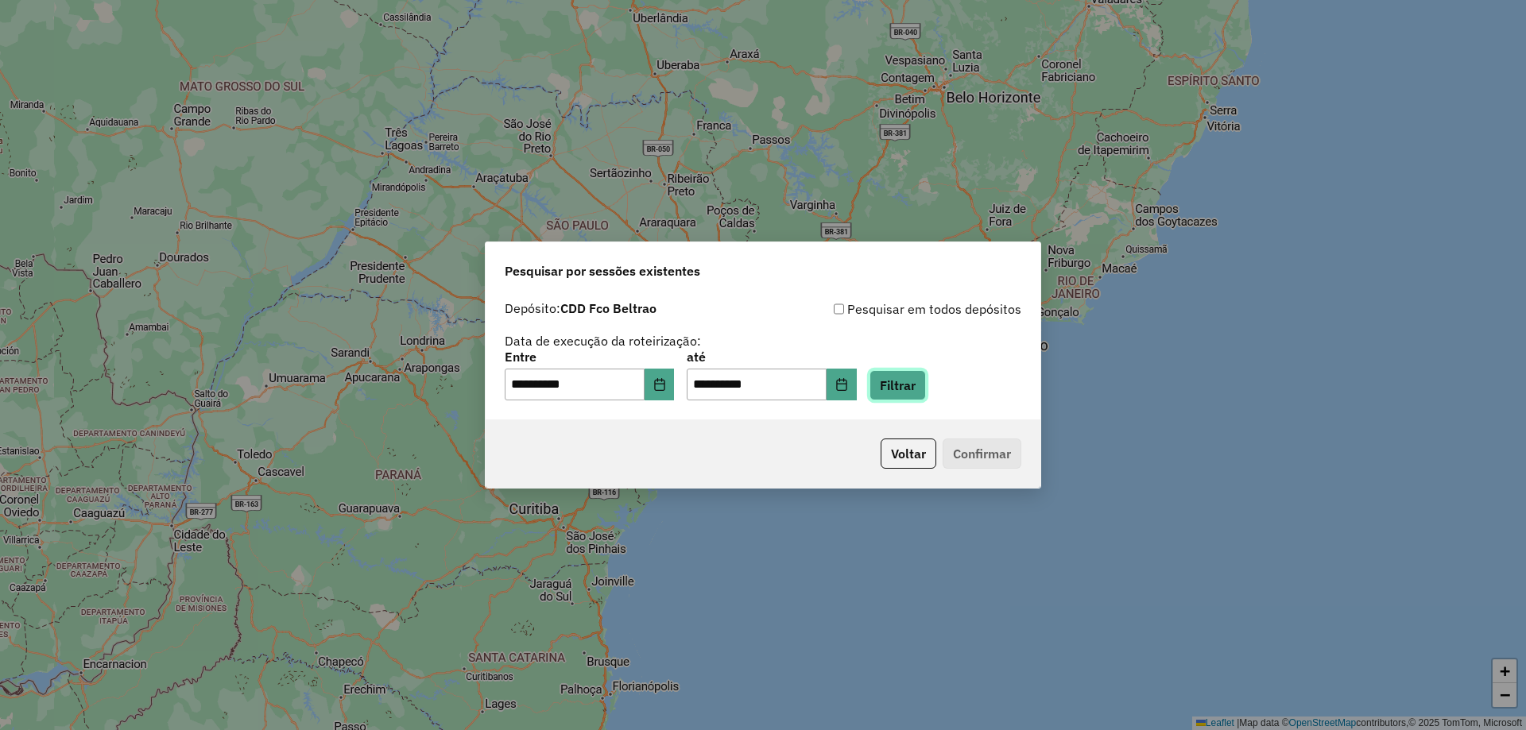
click at [912, 386] on button "Filtrar" at bounding box center [898, 385] width 56 height 30
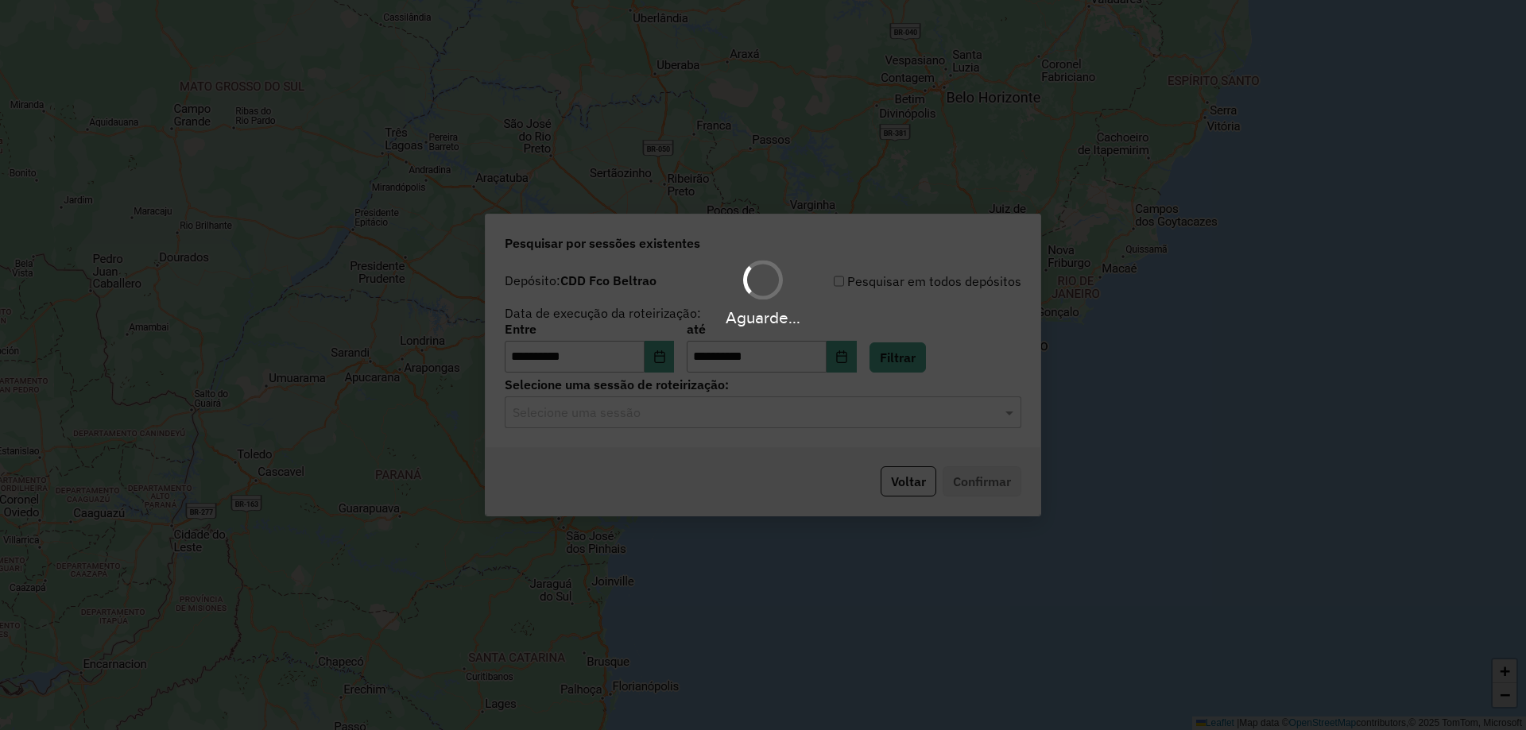
click at [757, 414] on input "text" at bounding box center [747, 413] width 469 height 19
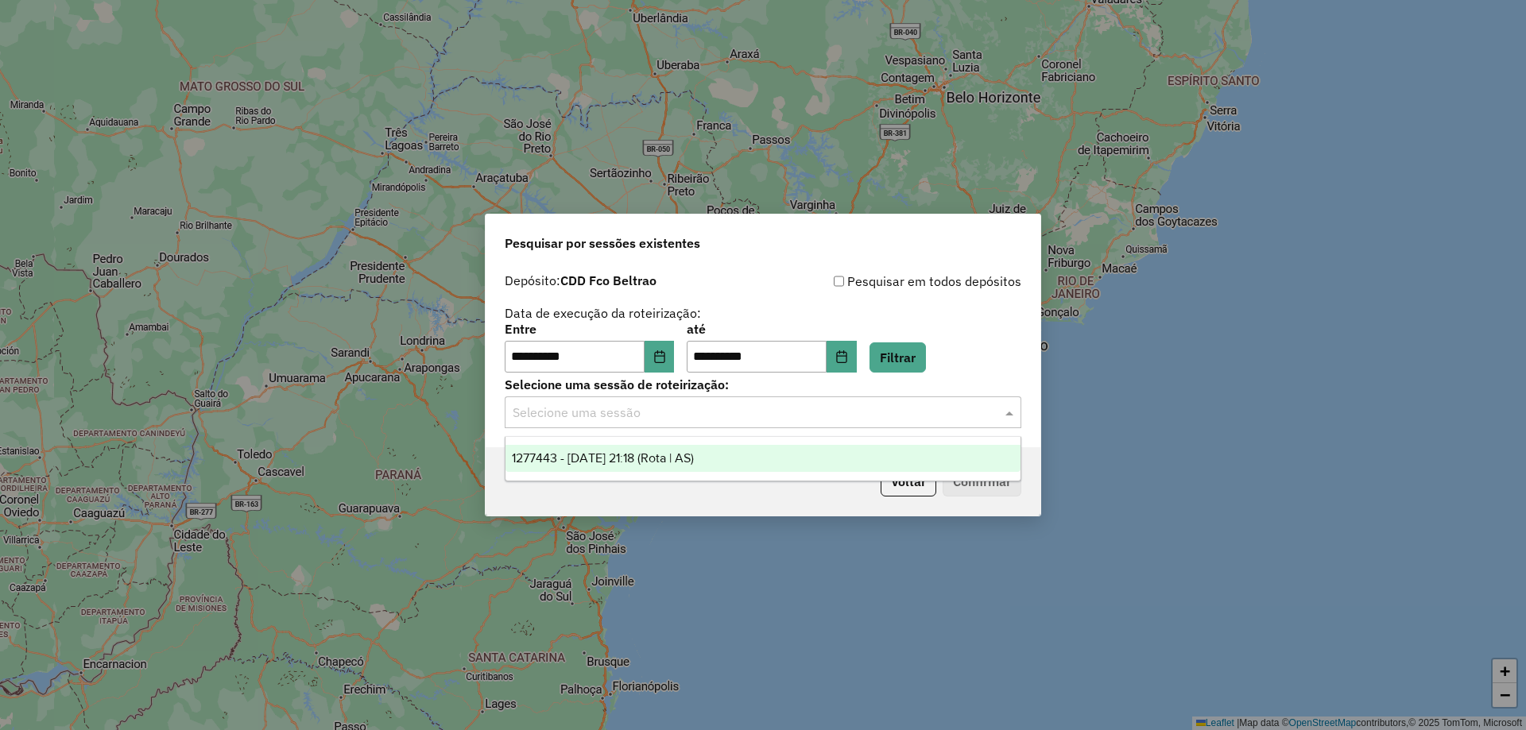
click at [694, 453] on span "1277443 - 17/09/2025 21:18 (Rota | AS)" at bounding box center [603, 458] width 182 height 14
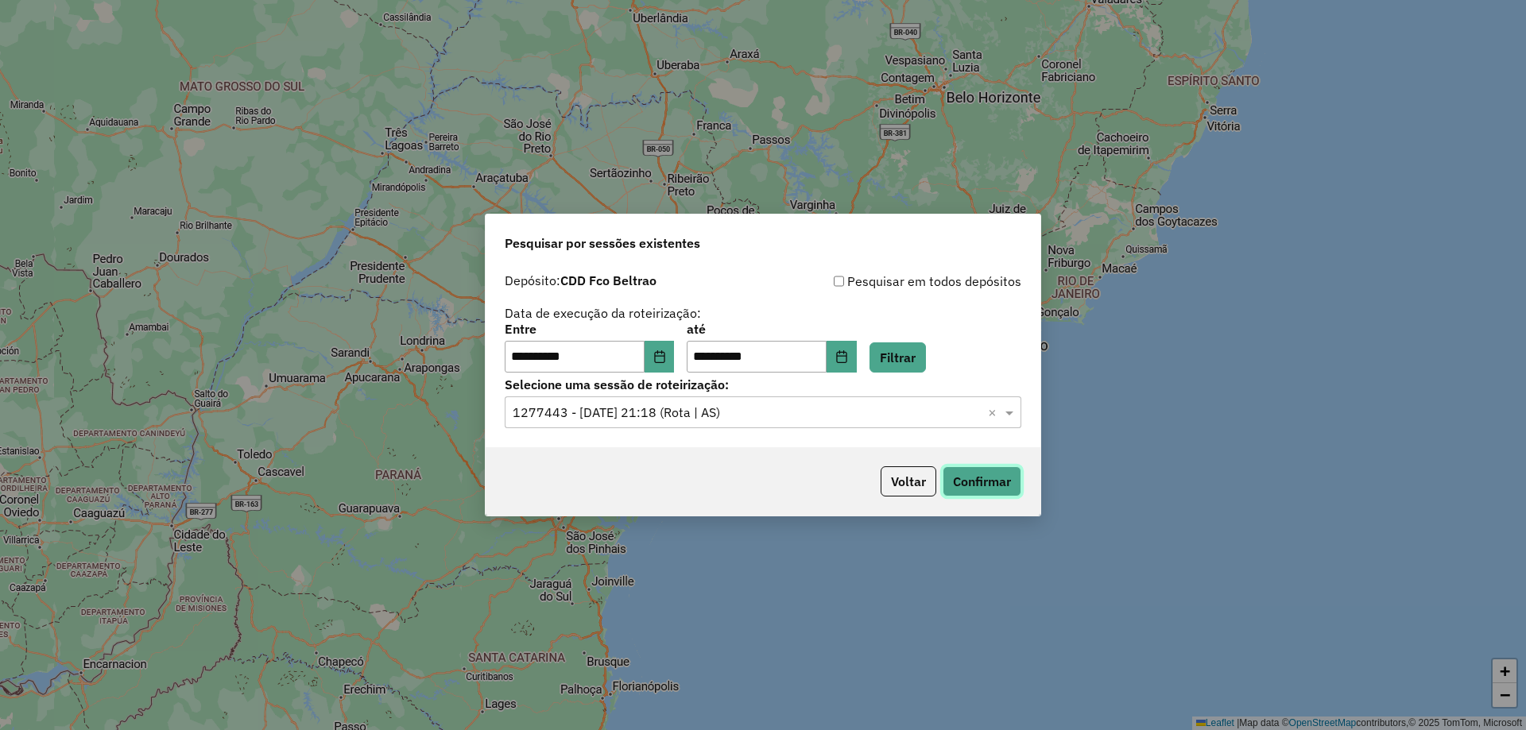
click at [959, 476] on button "Confirmar" at bounding box center [982, 482] width 79 height 30
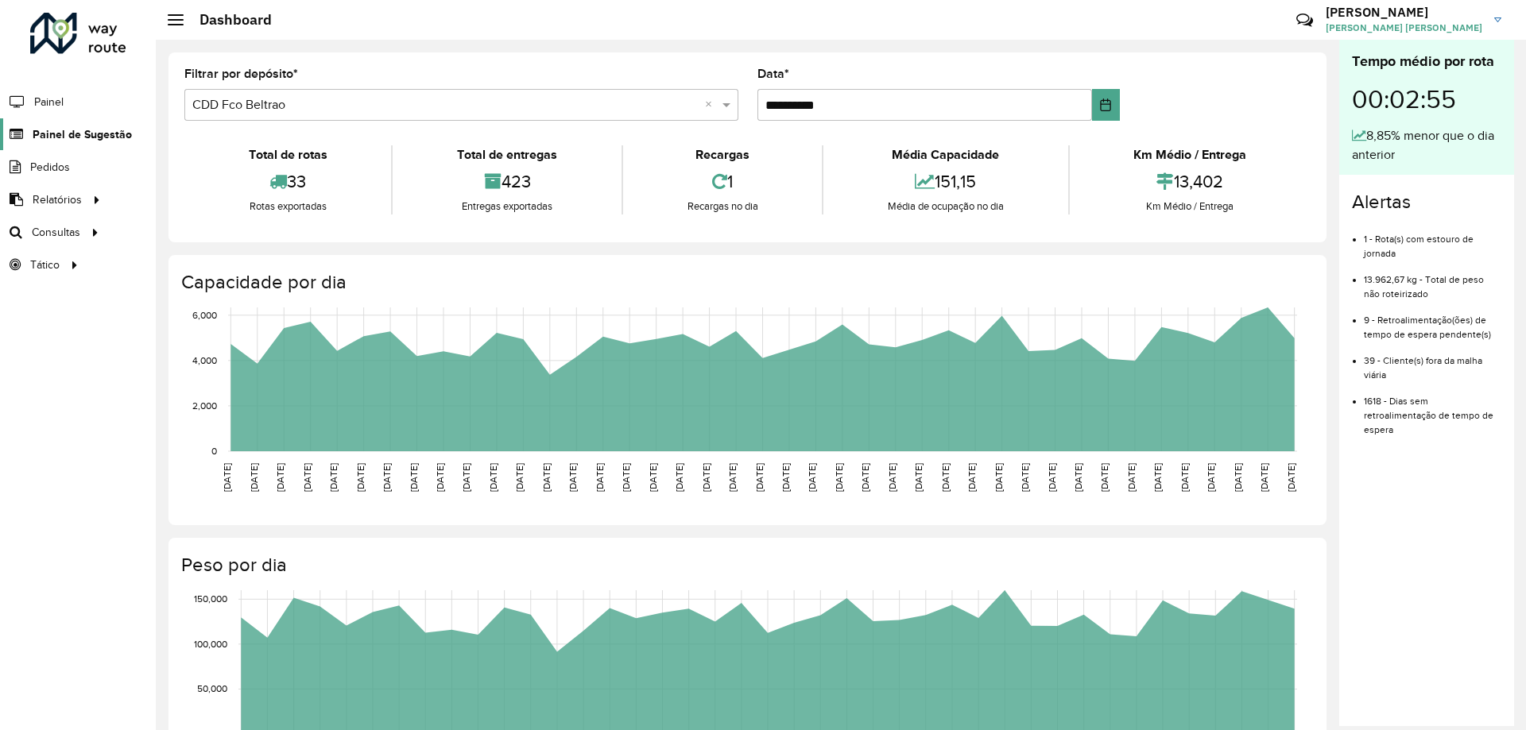
click at [54, 134] on span "Painel de Sugestão" at bounding box center [82, 134] width 99 height 17
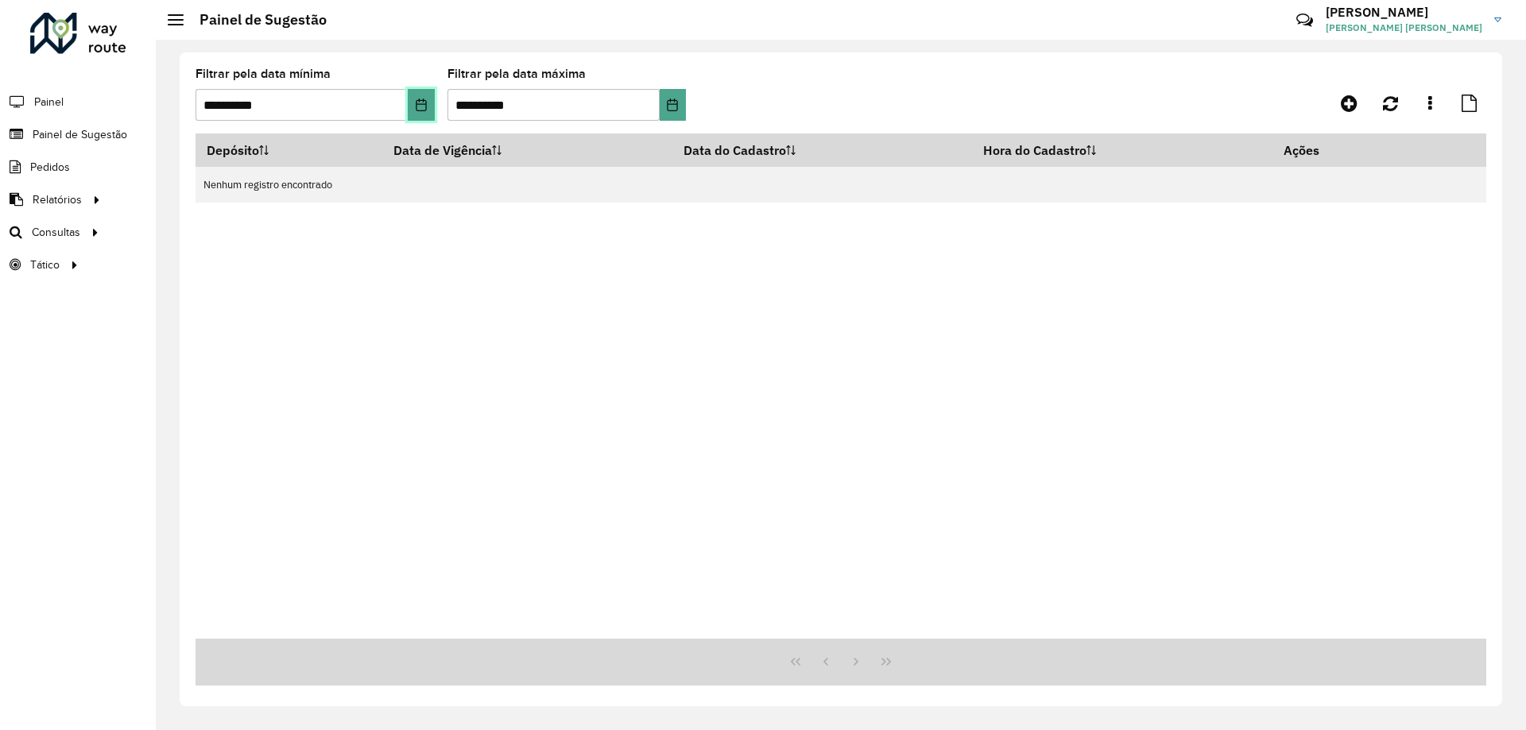
click at [428, 100] on button "Choose Date" at bounding box center [421, 105] width 26 height 32
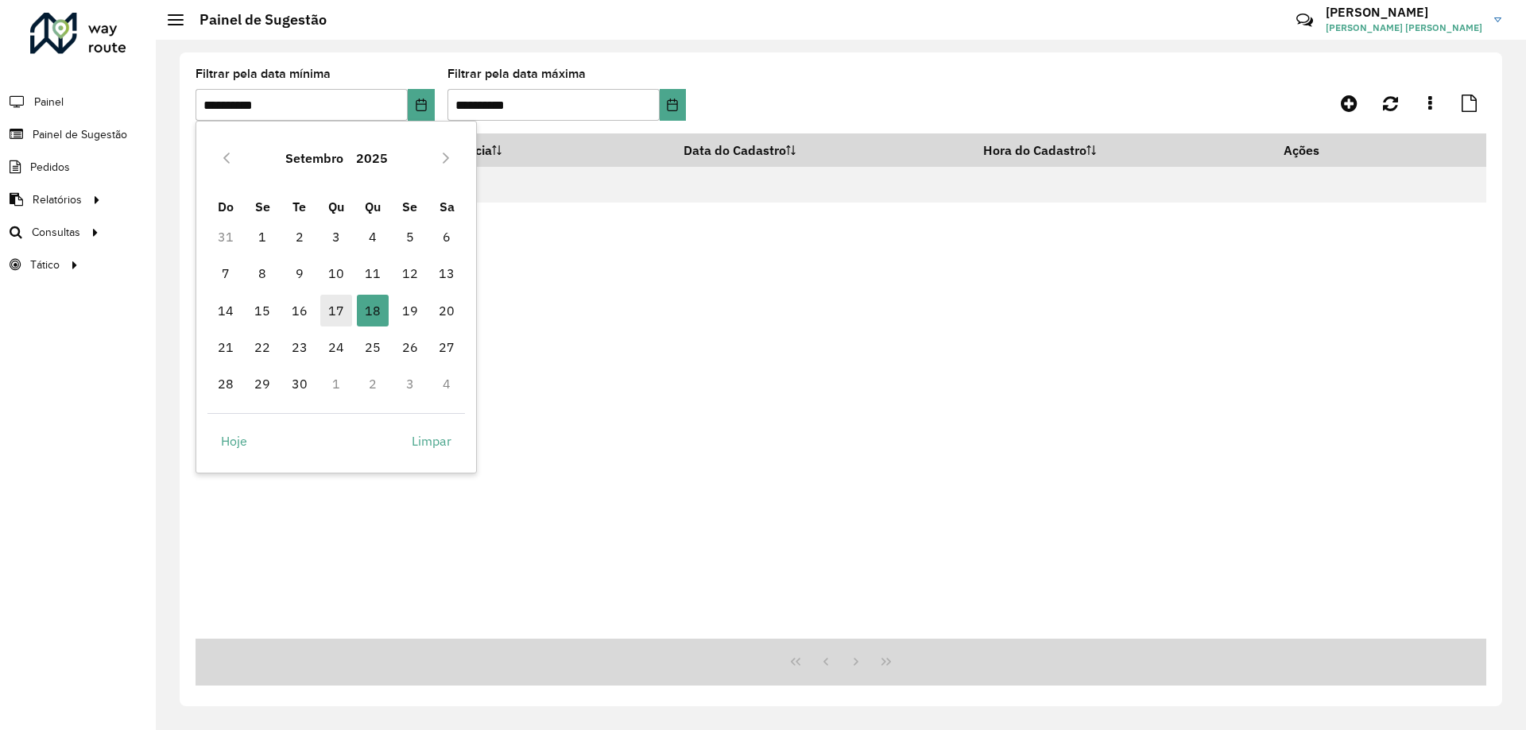
click at [342, 298] on span "17" at bounding box center [336, 311] width 32 height 32
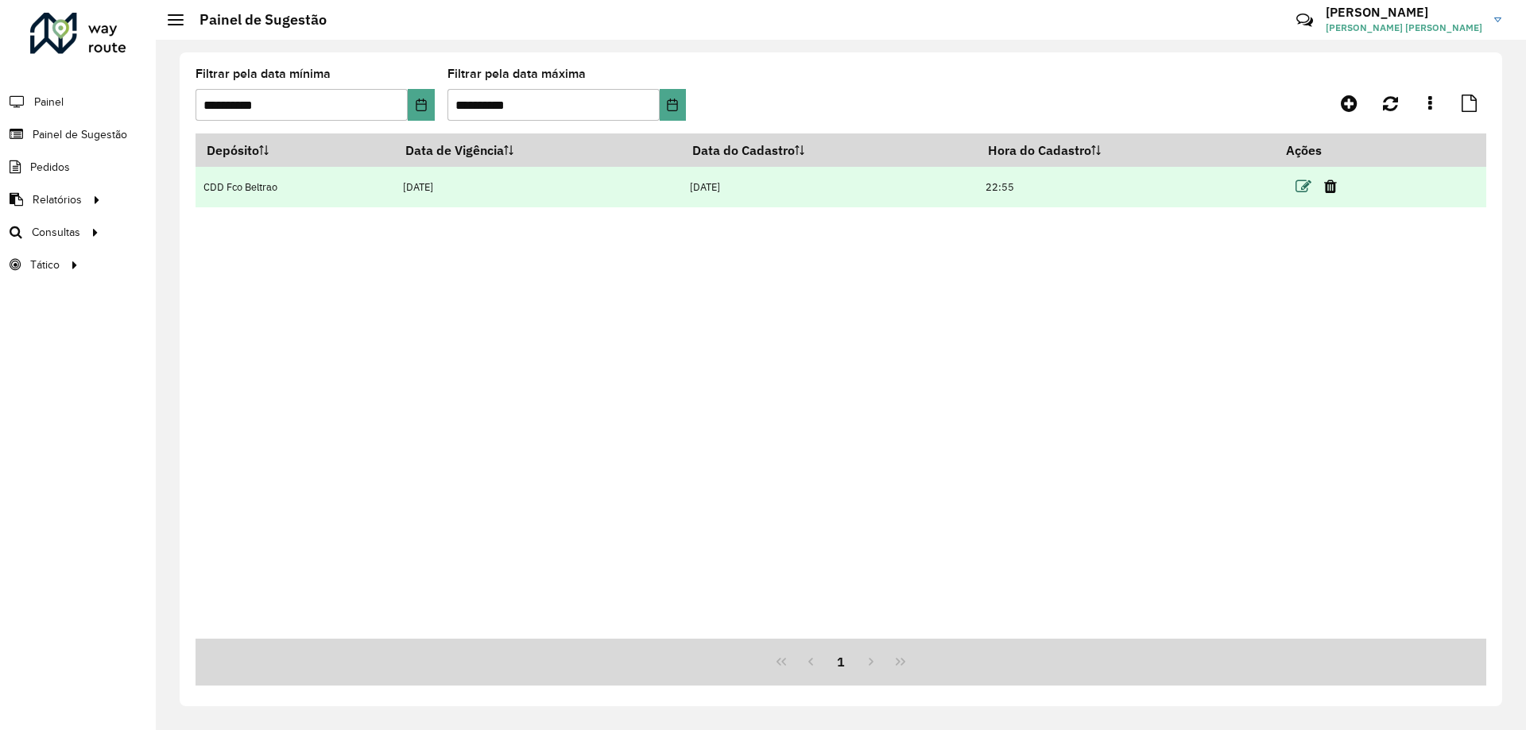
click at [1302, 182] on icon at bounding box center [1304, 187] width 16 height 16
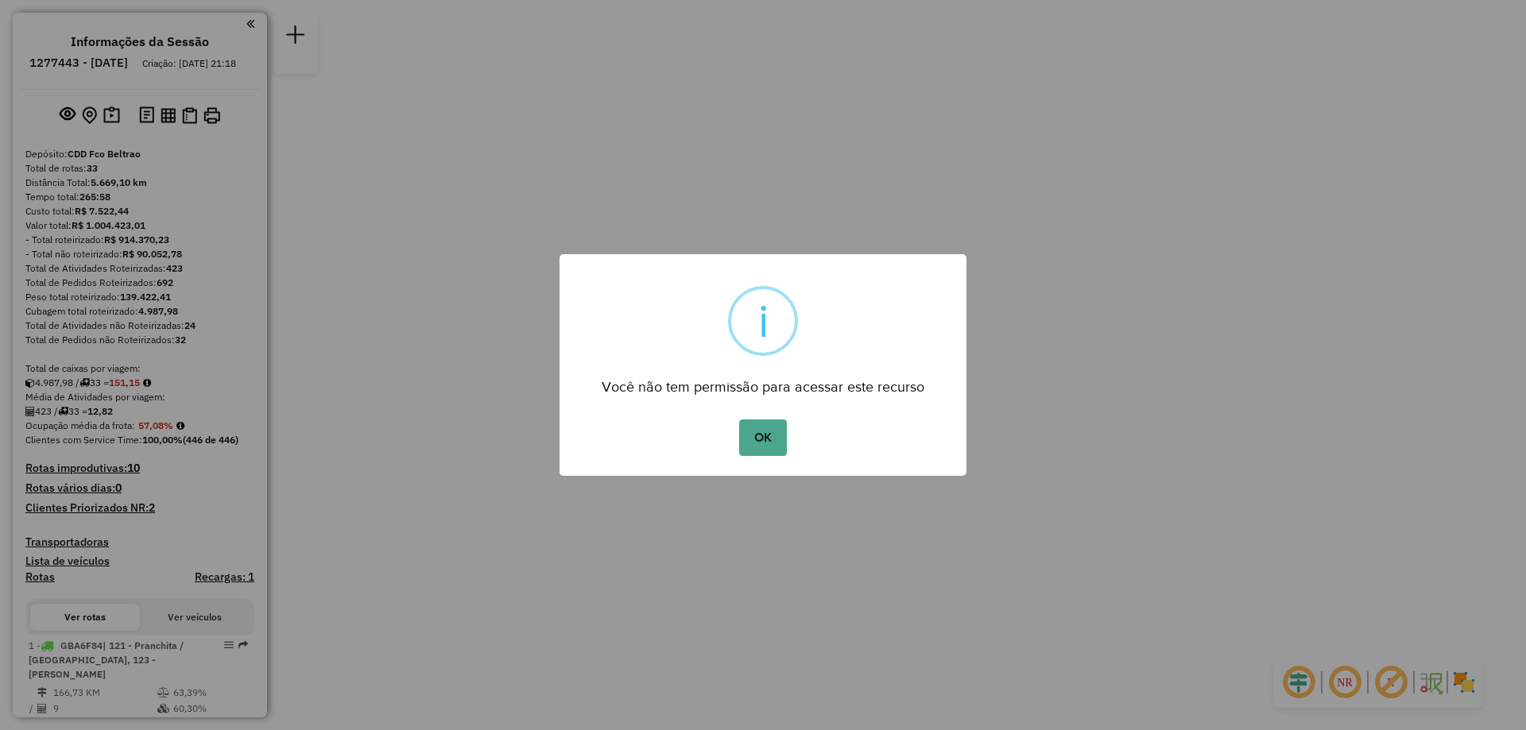
click at [739, 420] on button "OK" at bounding box center [762, 438] width 47 height 37
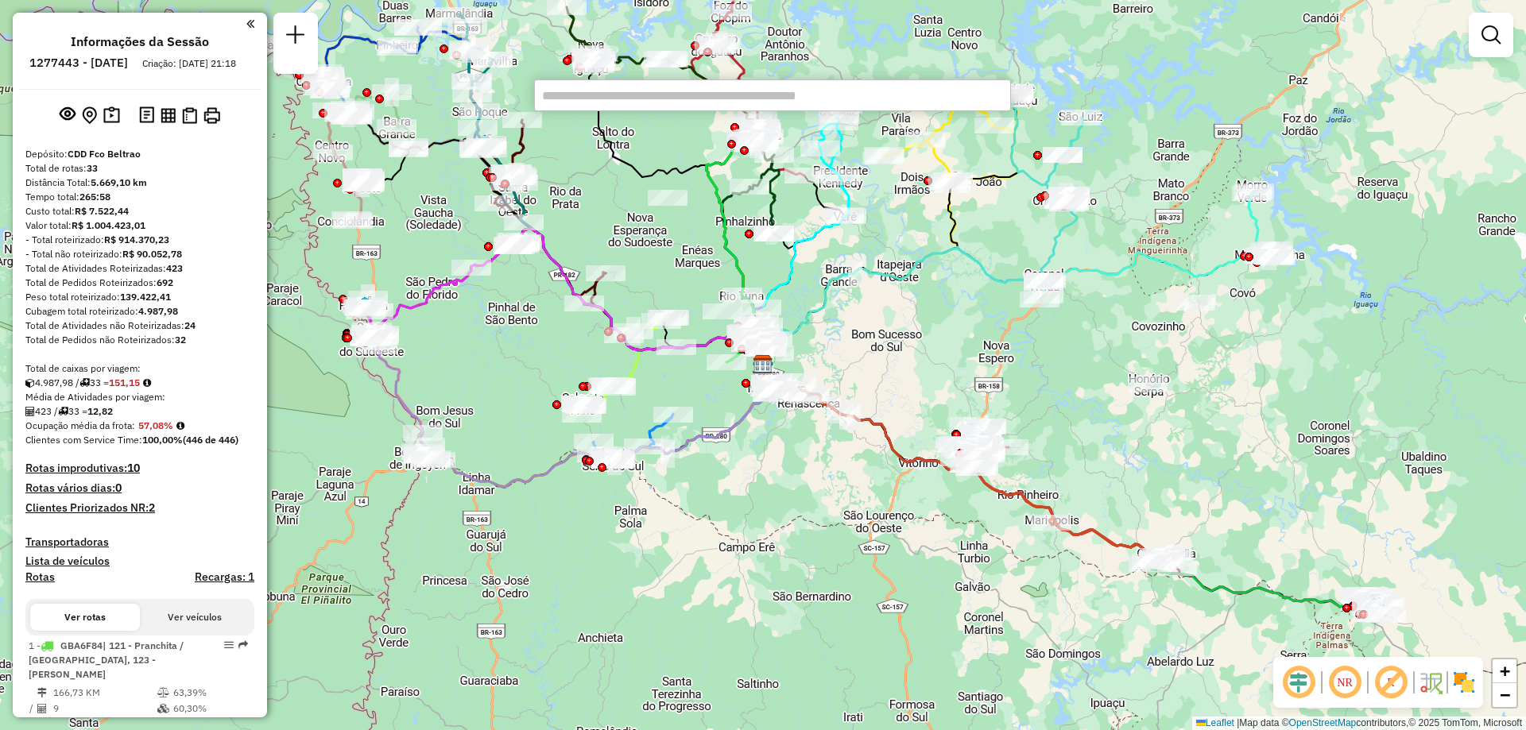
type input "*****"
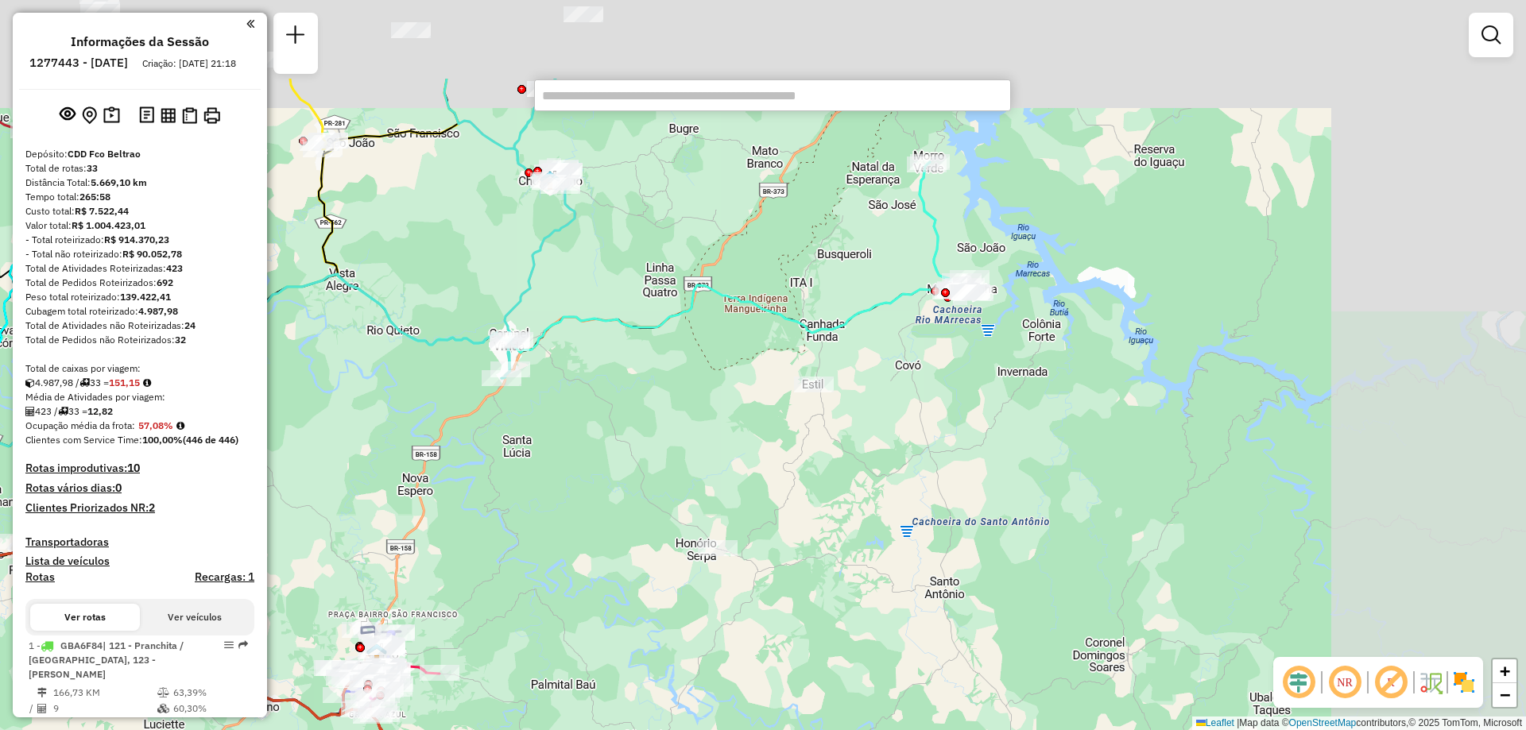
drag, startPoint x: 1183, startPoint y: 242, endPoint x: 933, endPoint y: 378, distance: 284.2
click at [933, 378] on div "Janela de atendimento Grade de atendimento Capacidade Transportadoras Veículos …" at bounding box center [763, 365] width 1526 height 730
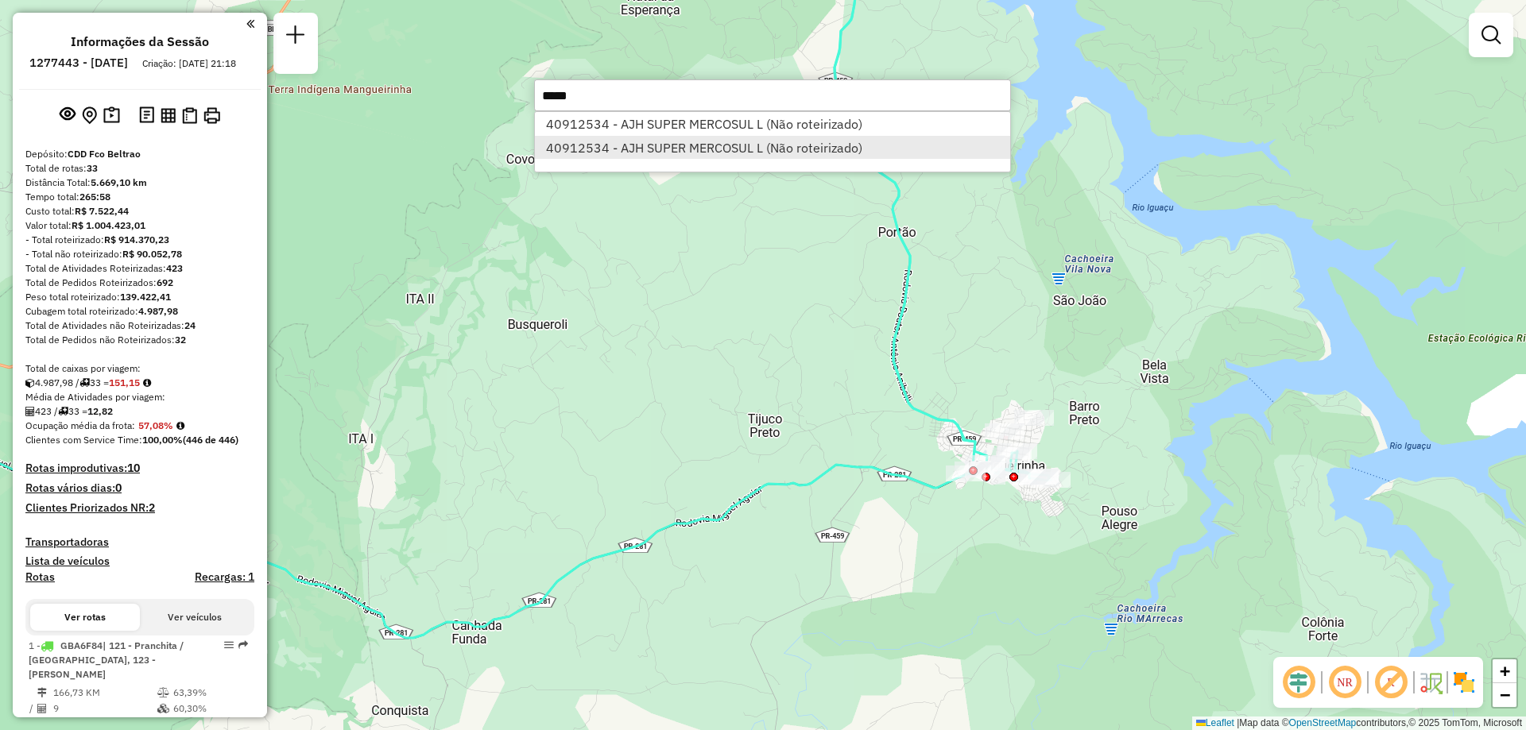
type input "*****"
click at [699, 140] on li "40912534 - AJH SUPER MERCOSUL L (Não roteirizado)" at bounding box center [772, 148] width 475 height 24
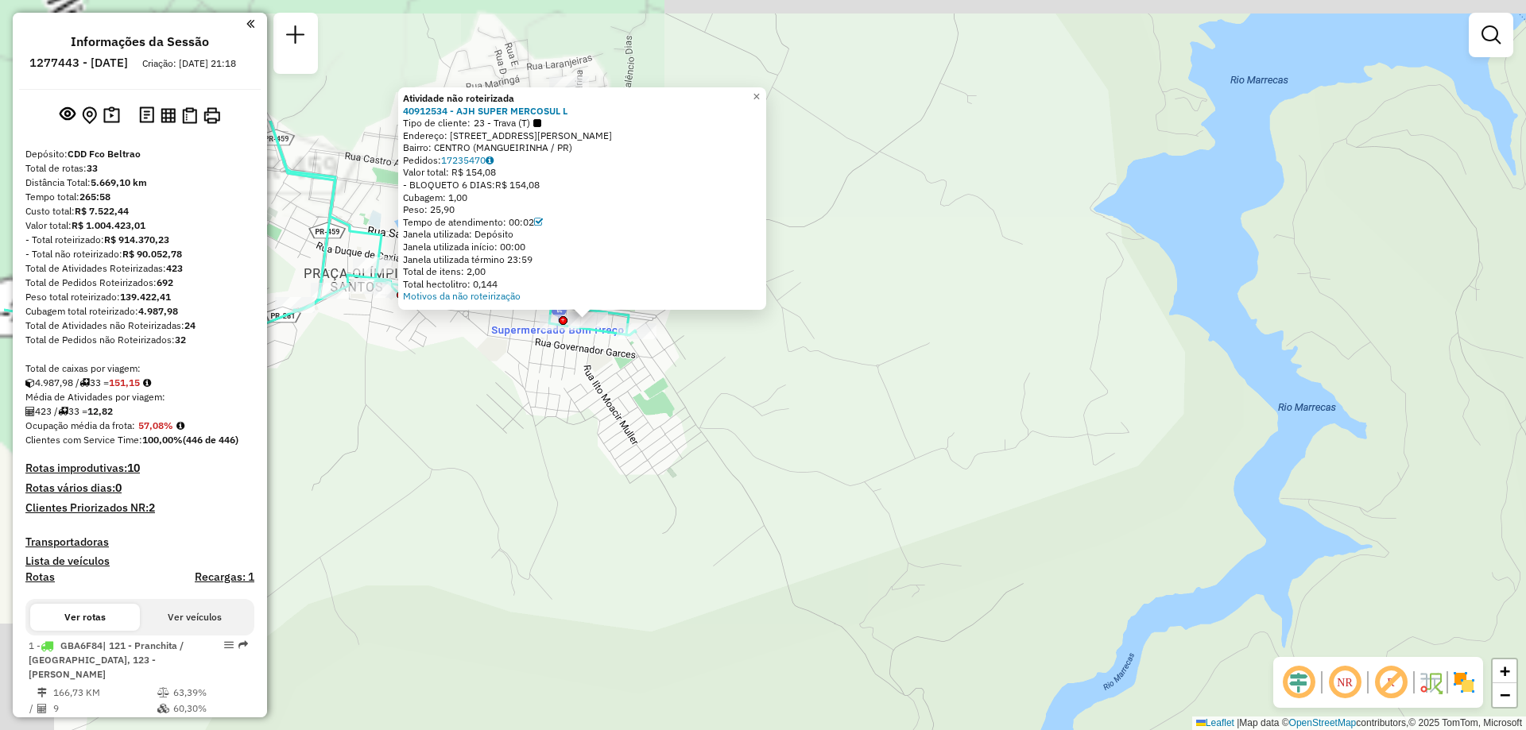
drag, startPoint x: 645, startPoint y: 394, endPoint x: 737, endPoint y: 513, distance: 150.1
click at [737, 513] on div "Atividade não roteirizada 40912534 - AJH SUPER MERCOSUL L Tipo de cliente: 23 -…" at bounding box center [763, 365] width 1526 height 730
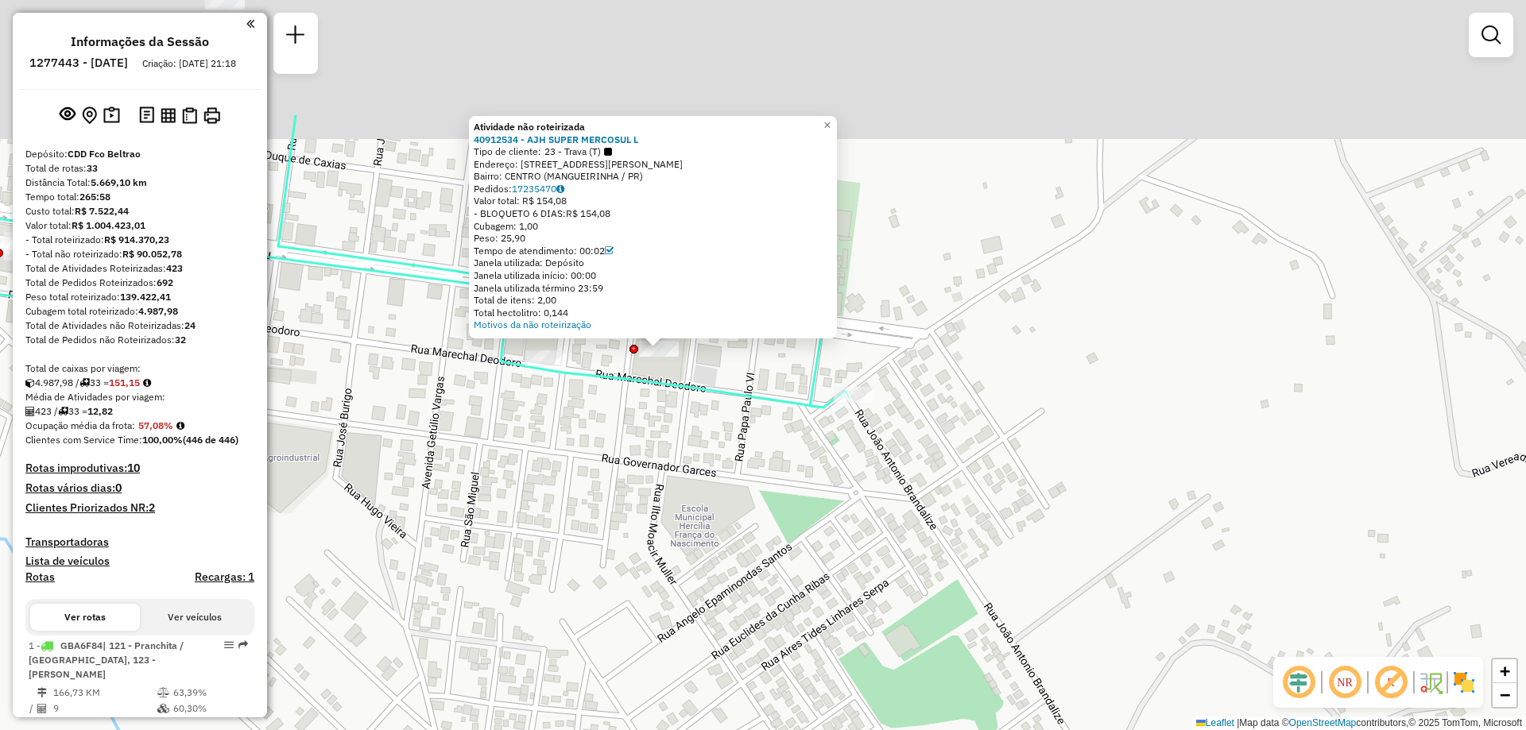
drag, startPoint x: 596, startPoint y: 320, endPoint x: 646, endPoint y: 502, distance: 188.0
click at [645, 511] on div "Atividade não roteirizada 40912534 - AJH SUPER MERCOSUL L Tipo de cliente: 23 -…" at bounding box center [763, 365] width 1526 height 730
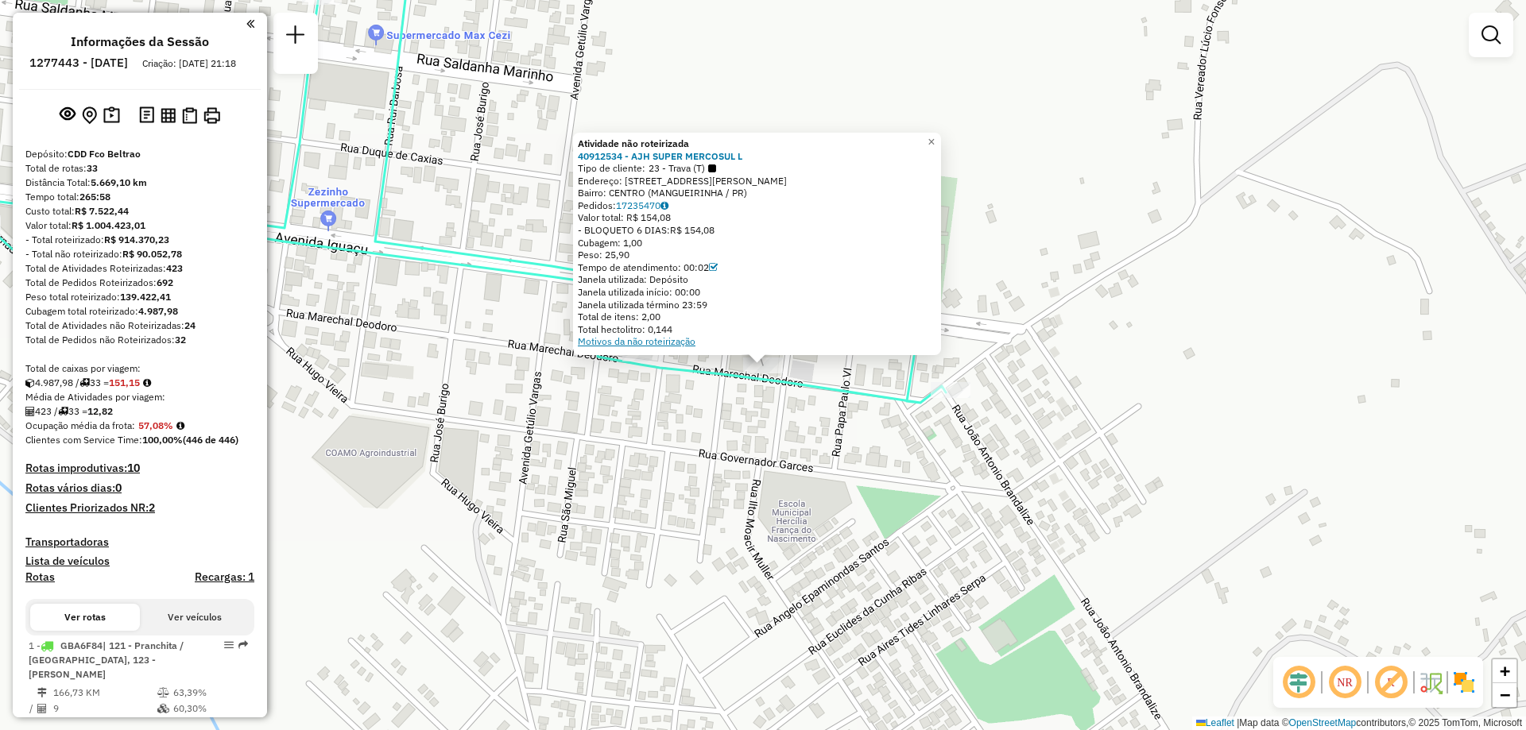
click at [688, 343] on link "Motivos da não roteirização" at bounding box center [637, 341] width 118 height 12
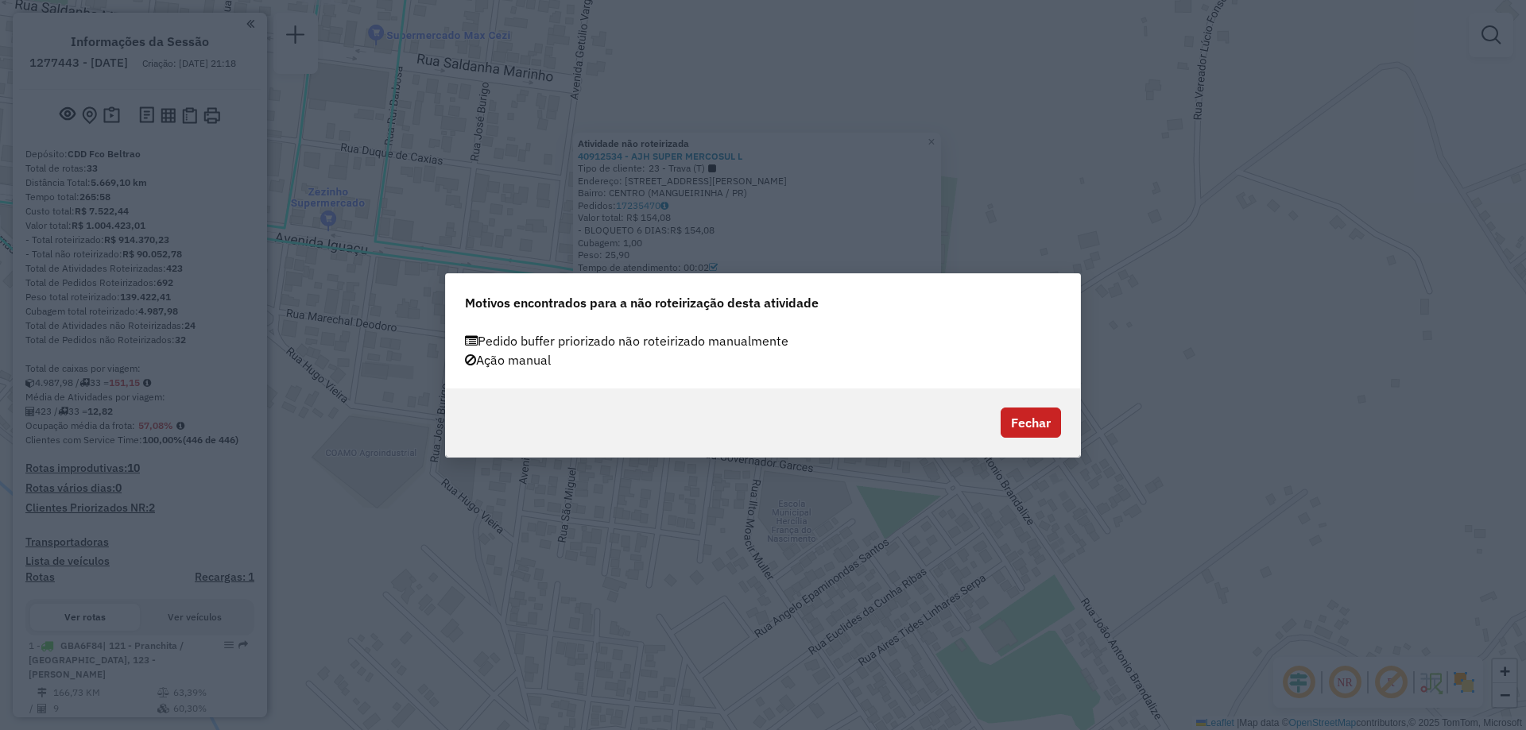
click at [1078, 200] on modal-container "Motivos encontrados para a não roteirização desta atividade Pedido buffer prior…" at bounding box center [763, 365] width 1526 height 730
click at [1045, 428] on button "Fechar" at bounding box center [1031, 423] width 60 height 30
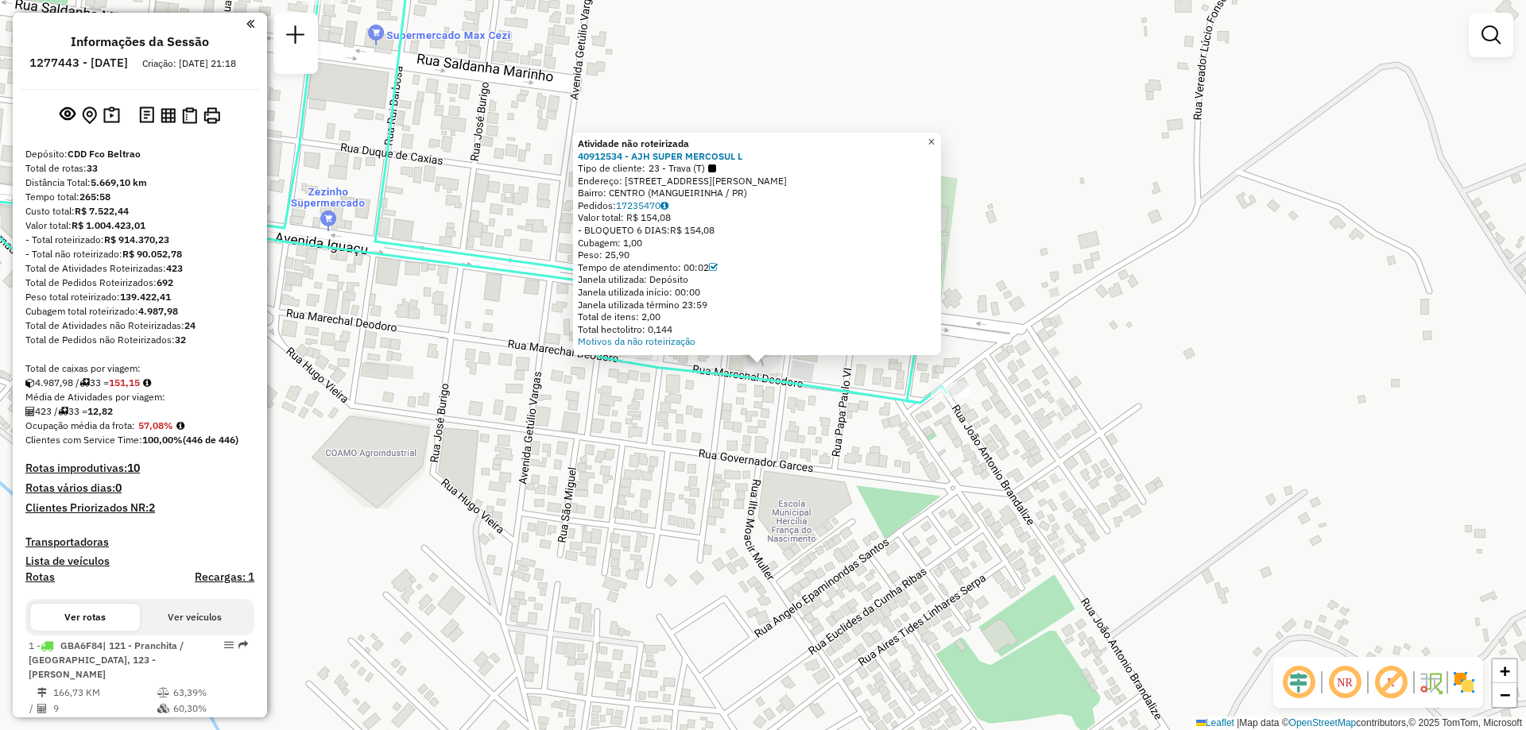
click at [935, 135] on span "×" at bounding box center [931, 142] width 7 height 14
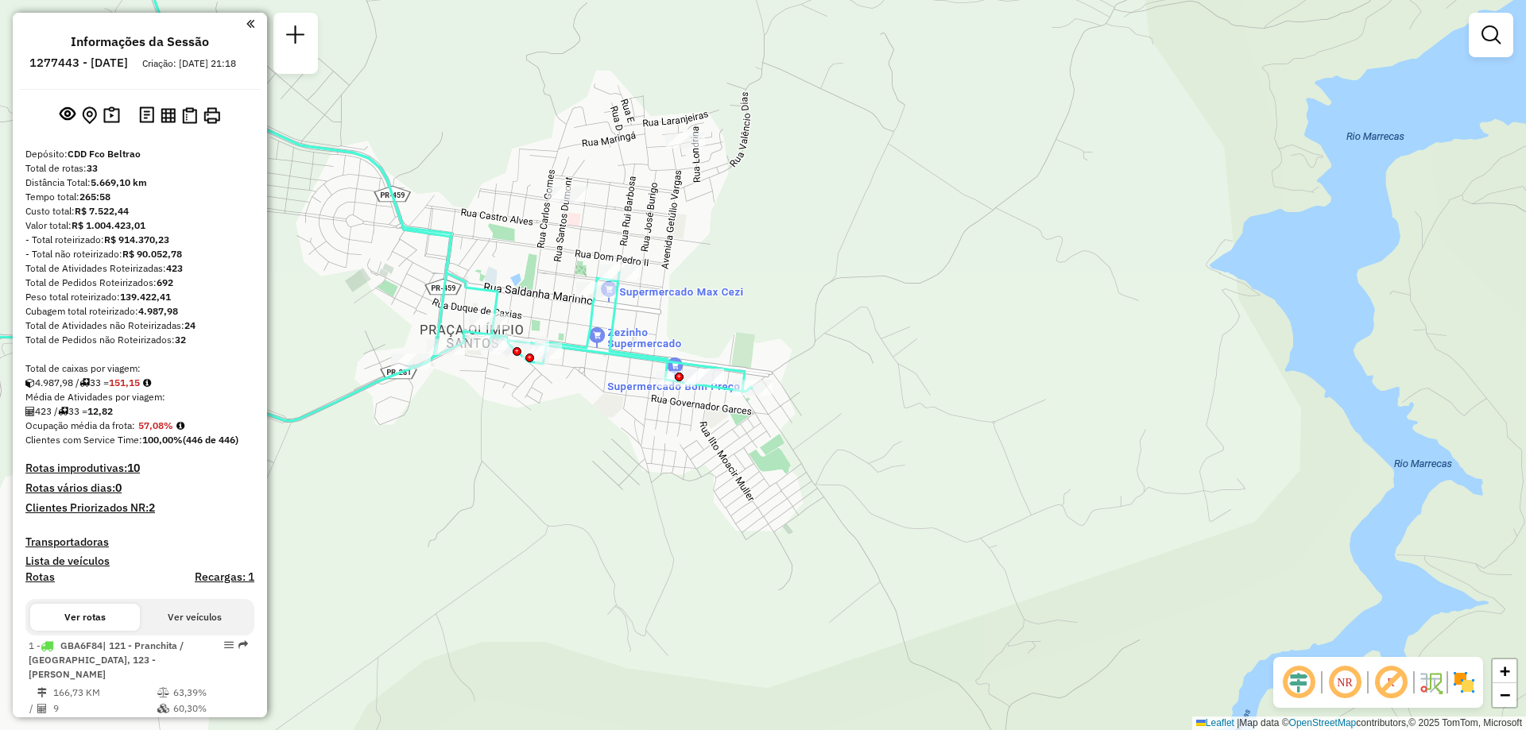
drag, startPoint x: 702, startPoint y: 242, endPoint x: 722, endPoint y: 299, distance: 60.6
click at [722, 299] on div "Janela de atendimento Grade de atendimento Capacidade Transportadoras Veículos …" at bounding box center [763, 365] width 1526 height 730
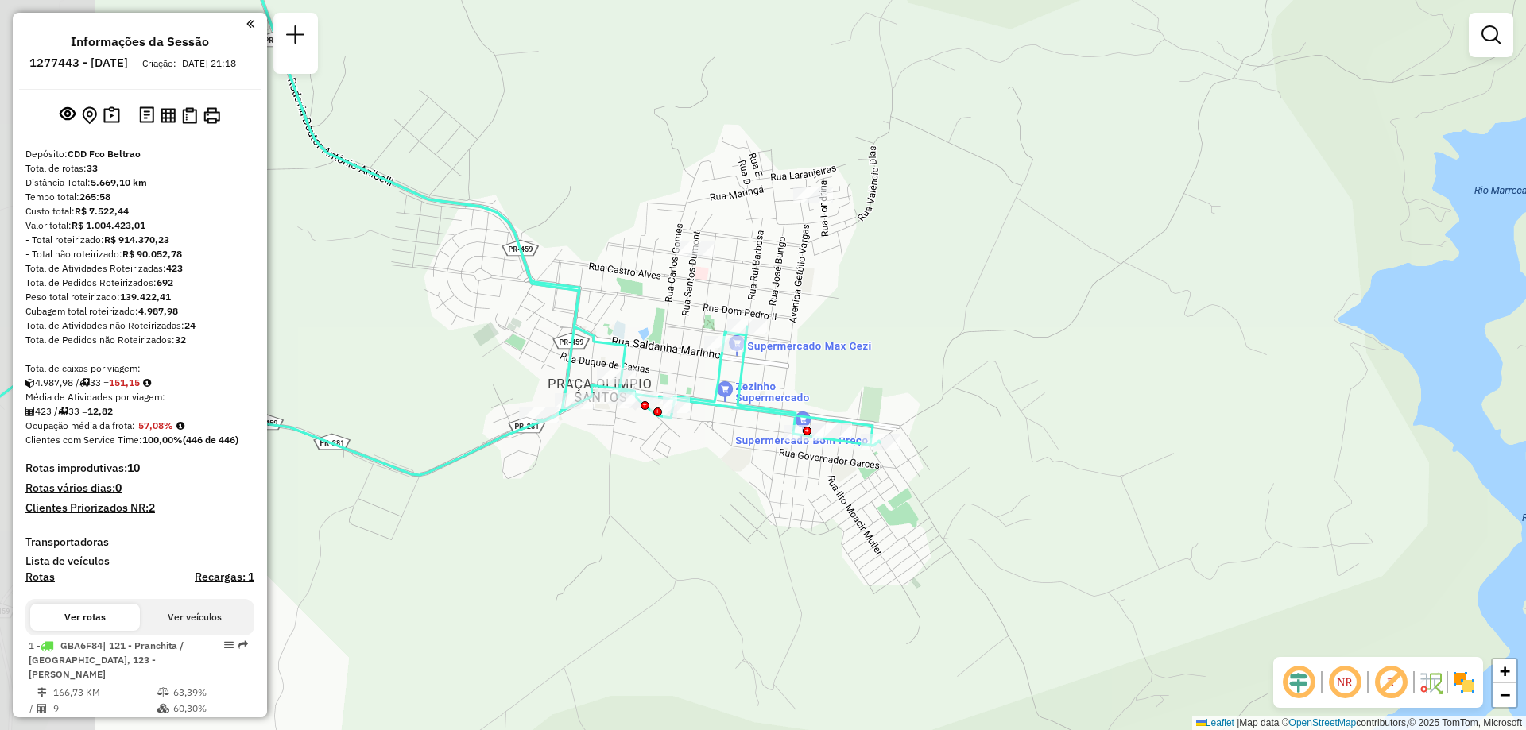
drag, startPoint x: 556, startPoint y: 451, endPoint x: 668, endPoint y: 483, distance: 117.3
click at [668, 483] on div "Janela de atendimento Grade de atendimento Capacidade Transportadoras Veículos …" at bounding box center [763, 365] width 1526 height 730
